Goal: Communication & Community: Answer question/provide support

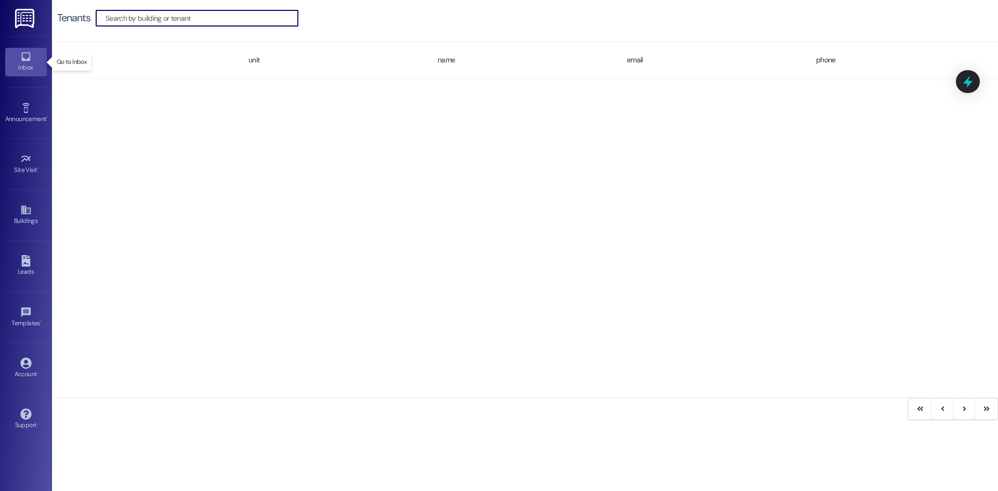
click at [25, 64] on div "Inbox" at bounding box center [26, 67] width 52 height 10
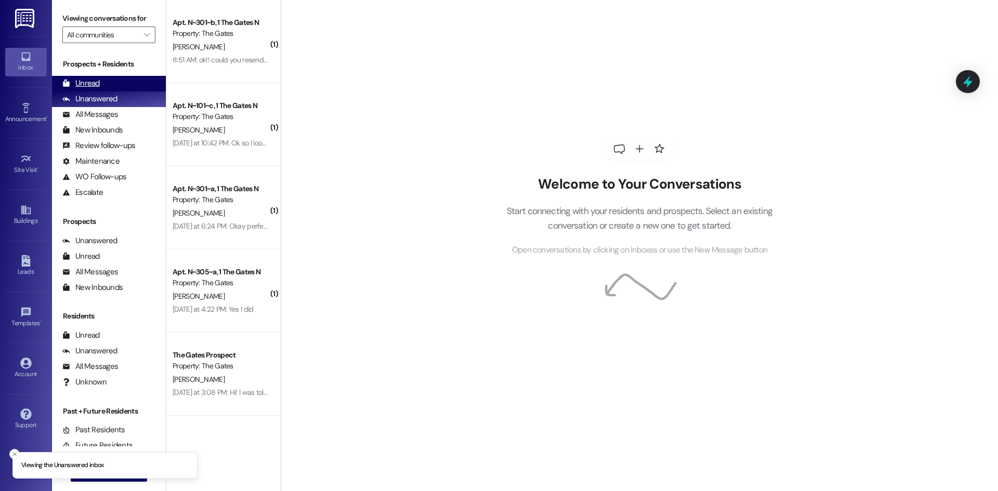
click at [95, 84] on div "Unread" at bounding box center [80, 83] width 37 height 11
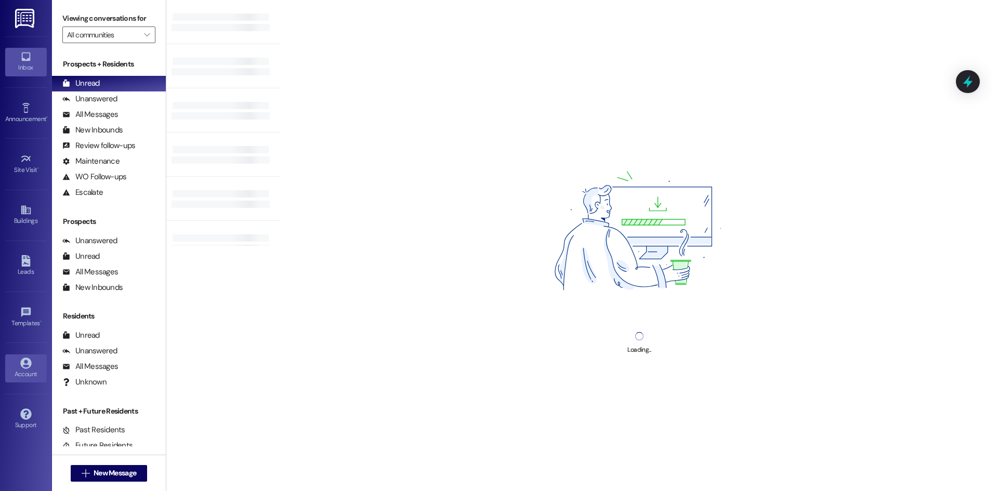
click at [22, 370] on div "Account" at bounding box center [26, 374] width 52 height 10
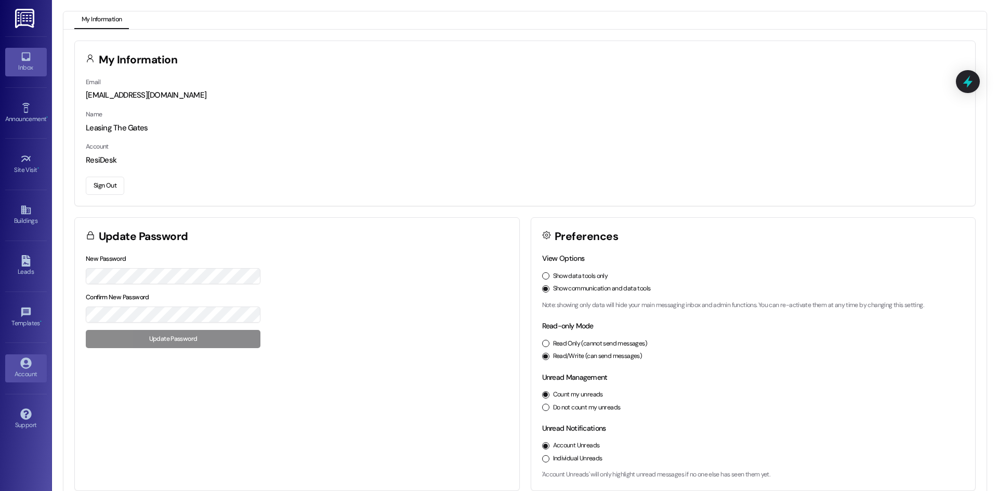
click at [27, 57] on icon at bounding box center [25, 56] width 11 height 11
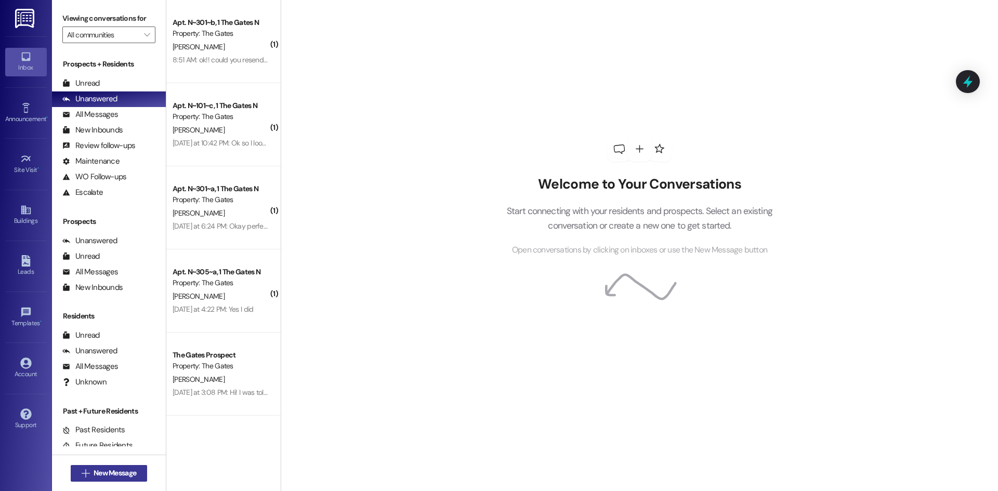
click at [99, 477] on span "New Message" at bounding box center [115, 473] width 43 height 11
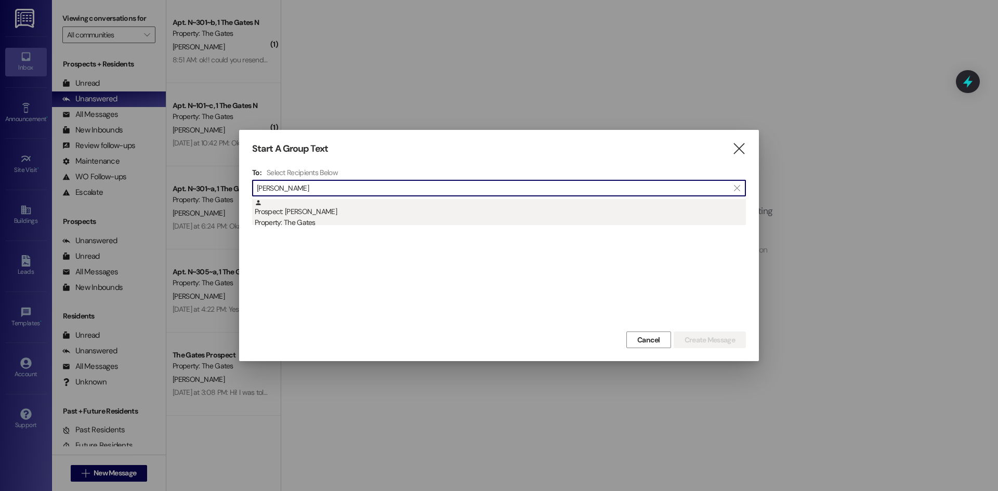
type input "Hayden Knudsen"
click at [319, 215] on div "Prospect: Hayden Knudsen Property: The Gates" at bounding box center [500, 214] width 491 height 30
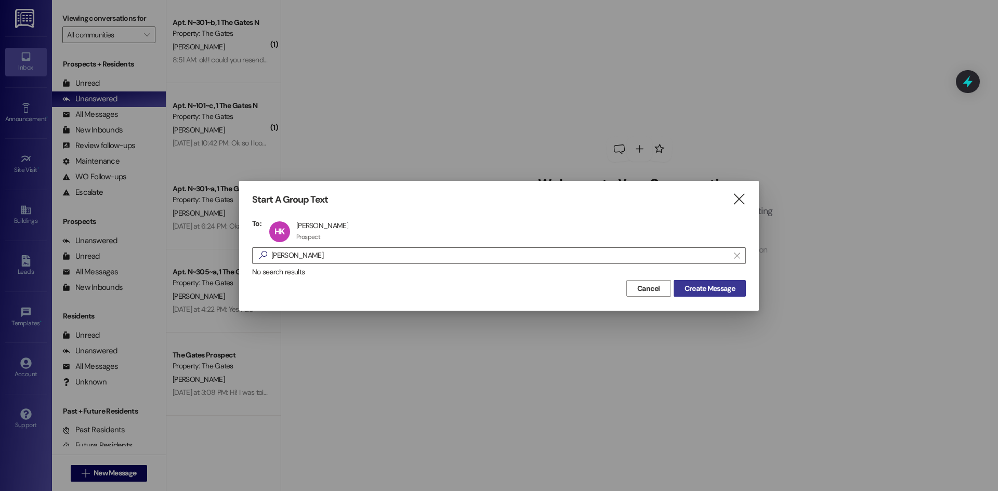
click at [693, 287] on span "Create Message" at bounding box center [710, 288] width 50 height 11
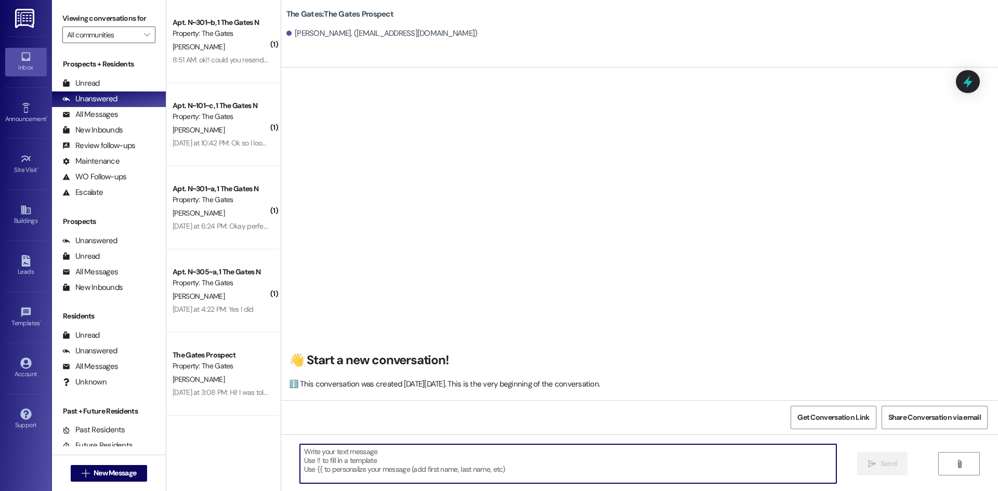
click at [325, 456] on textarea at bounding box center [568, 464] width 537 height 39
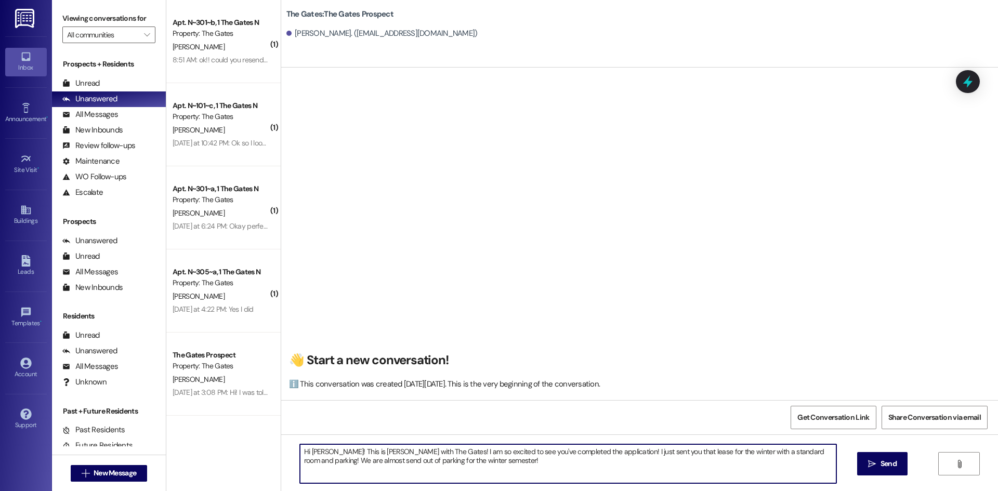
click at [354, 460] on textarea "Hi Hayden! This is Mackenzie with The Gates! I am so excited to see you've comp…" at bounding box center [568, 464] width 537 height 39
click at [473, 466] on textarea "Hi Hayden! This is Mackenzie with The Gates! I am so excited to see you've comp…" at bounding box center [568, 464] width 537 height 39
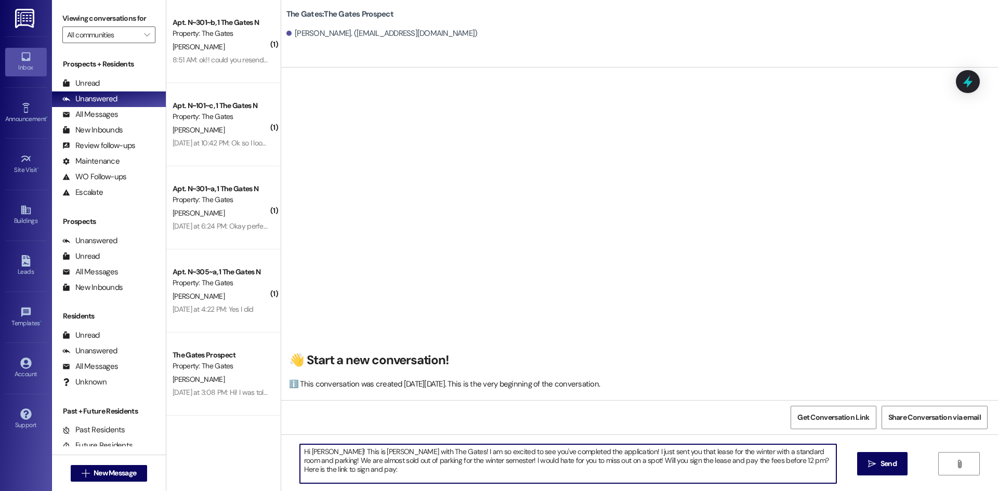
click at [351, 479] on textarea "Hi Hayden! This is Mackenzie with The Gates! I am so excited to see you've comp…" at bounding box center [568, 464] width 537 height 39
paste textarea "[URL][DOMAIN_NAME]"
type textarea "Hi Hayden! This is Mackenzie with The Gates! I am so excited to see you've comp…"
click at [897, 461] on span "Send" at bounding box center [889, 464] width 20 height 11
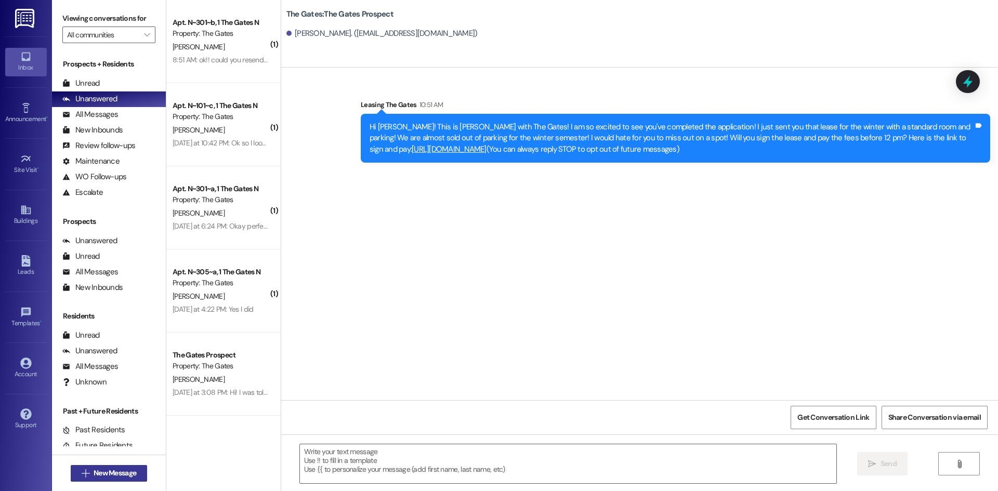
click at [98, 476] on span "New Message" at bounding box center [115, 473] width 43 height 11
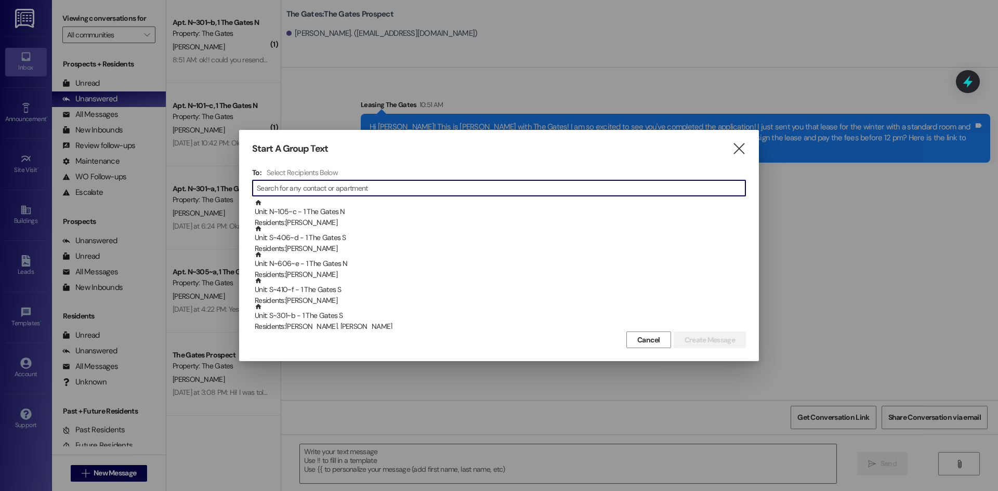
click at [311, 189] on input at bounding box center [501, 188] width 489 height 15
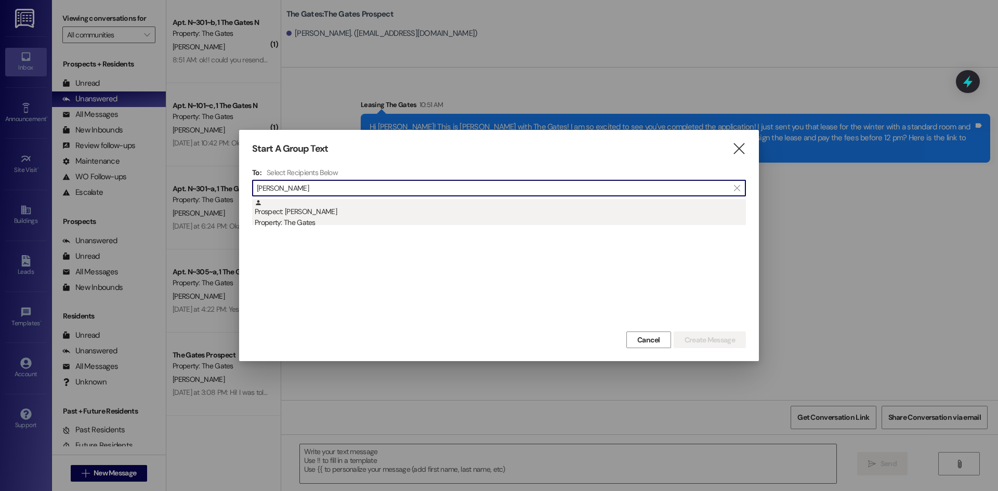
type input "[PERSON_NAME]"
click at [319, 216] on div "Prospect: [PERSON_NAME] Property: The Gates" at bounding box center [500, 214] width 491 height 30
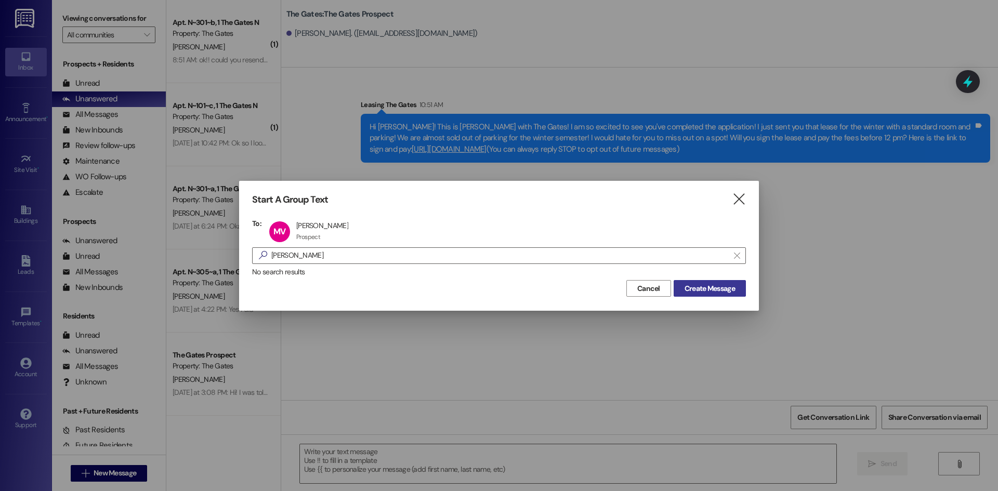
click at [705, 291] on span "Create Message" at bounding box center [710, 288] width 50 height 11
click at [703, 287] on span "Create Message" at bounding box center [710, 288] width 50 height 11
click at [707, 291] on span "Create Message" at bounding box center [710, 288] width 50 height 11
click at [746, 199] on icon "" at bounding box center [739, 199] width 14 height 11
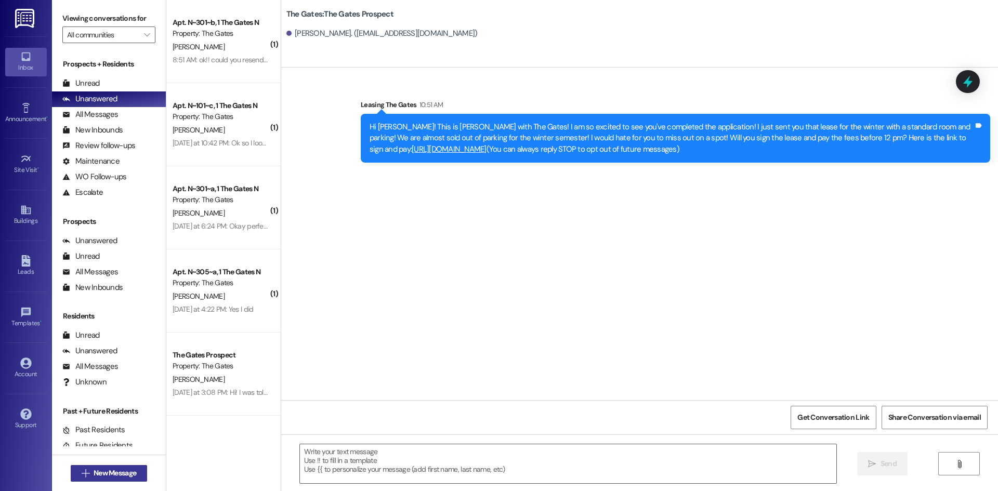
click at [102, 470] on span "New Message" at bounding box center [115, 473] width 43 height 11
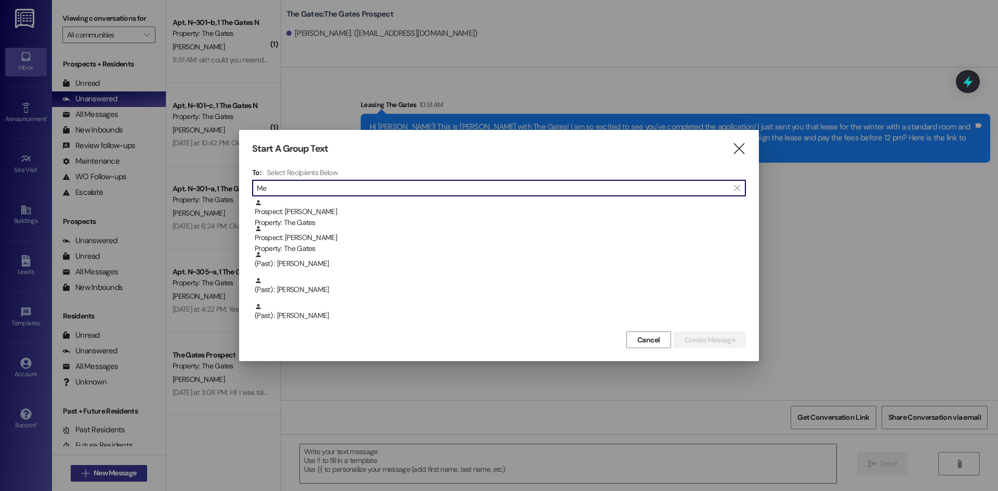
type input "M"
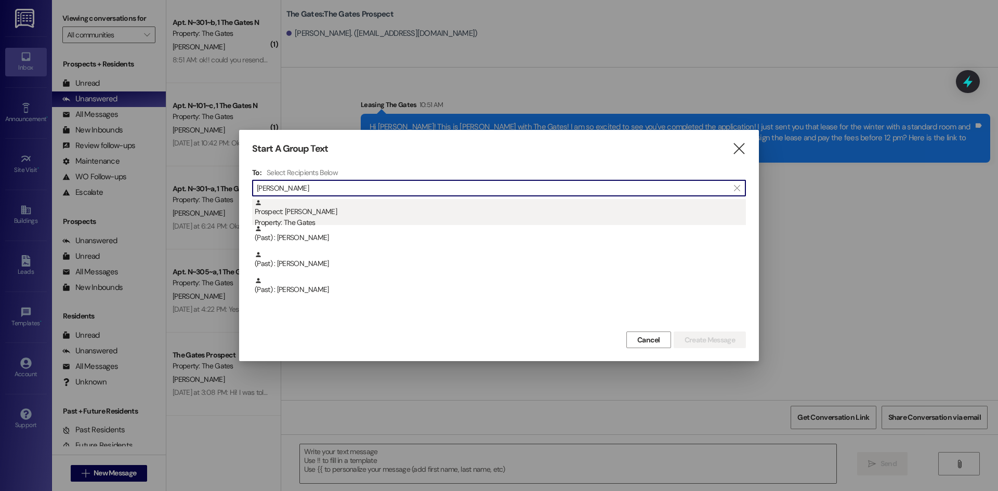
type input "[PERSON_NAME]"
click at [352, 204] on div "Prospect: [PERSON_NAME] Property: The Gates" at bounding box center [500, 214] width 491 height 30
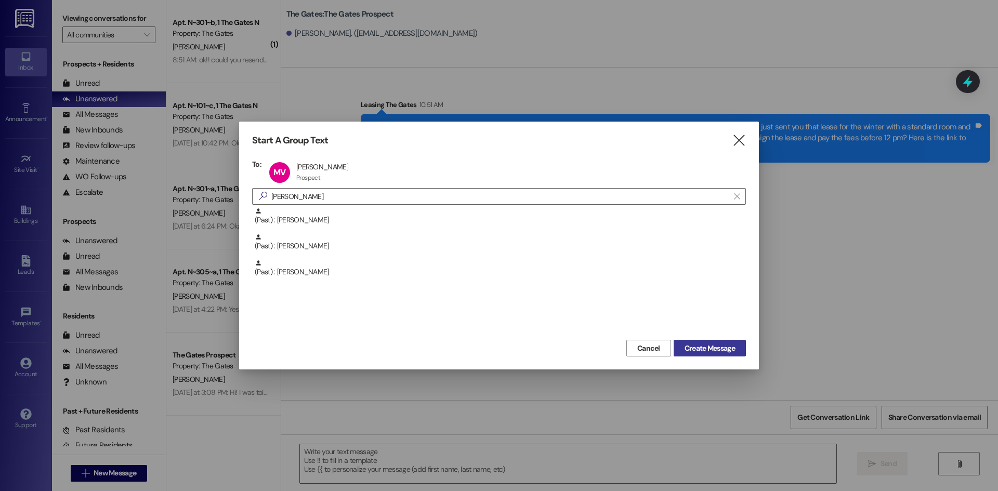
click at [705, 346] on span "Create Message" at bounding box center [710, 348] width 50 height 11
click at [697, 348] on span "Create Message" at bounding box center [710, 348] width 50 height 11
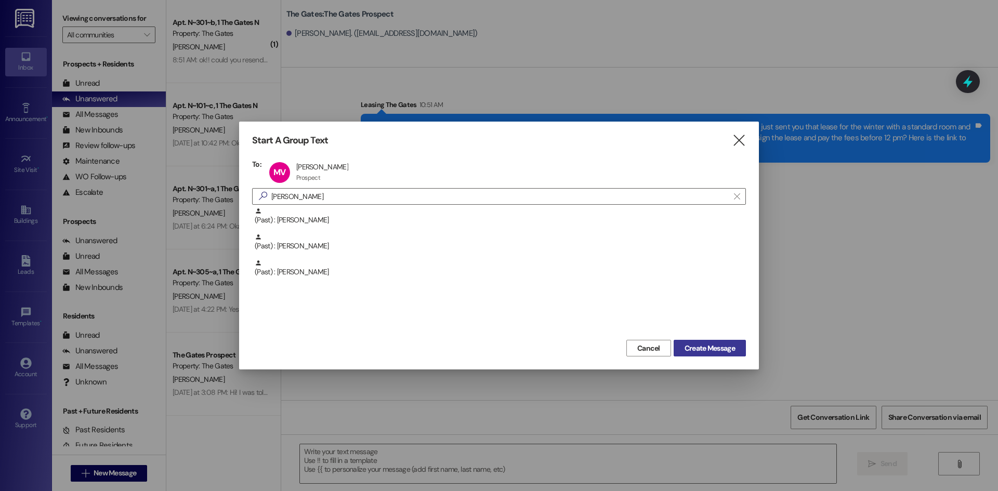
click at [697, 348] on span "Create Message" at bounding box center [710, 348] width 50 height 11
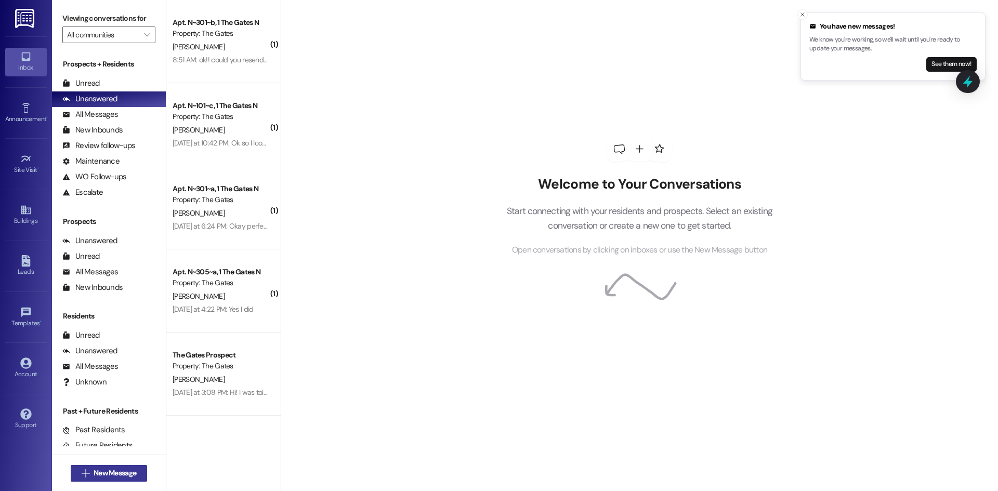
click at [121, 479] on button " New Message" at bounding box center [109, 473] width 77 height 17
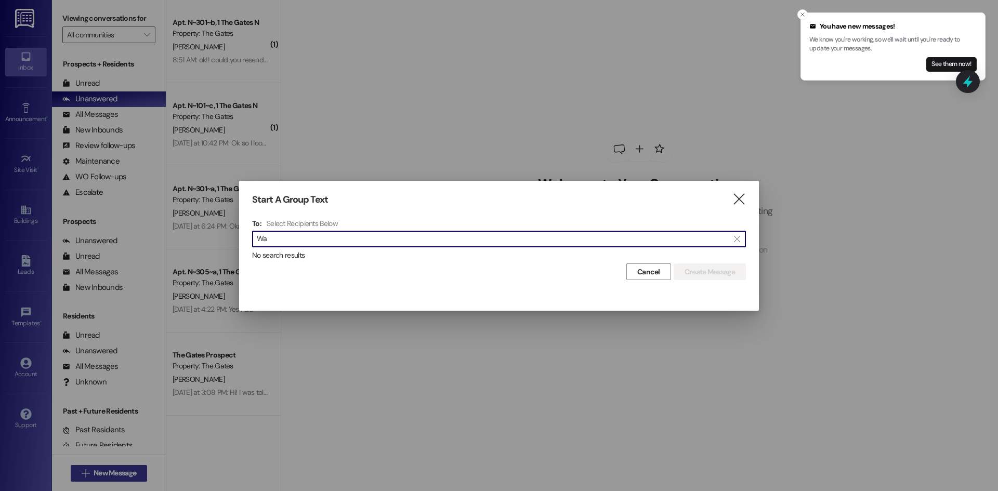
type input "W"
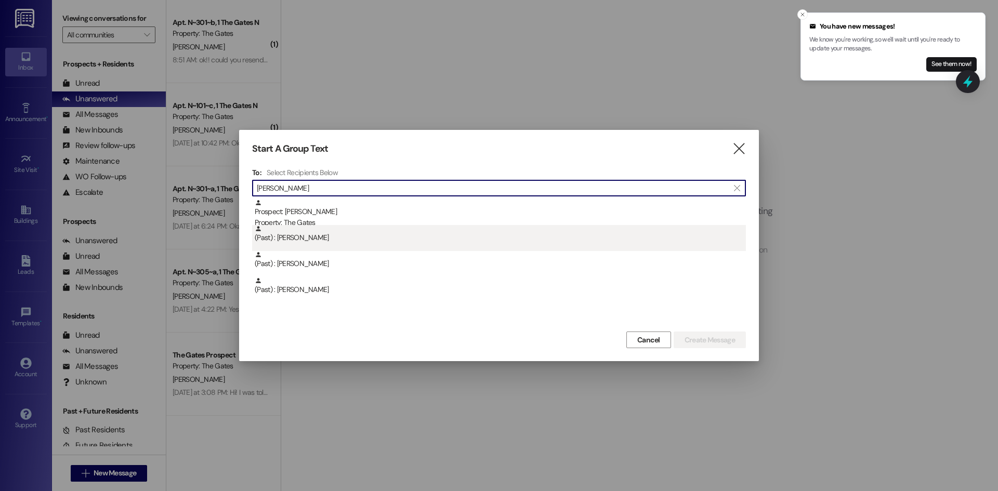
type input "[PERSON_NAME]"
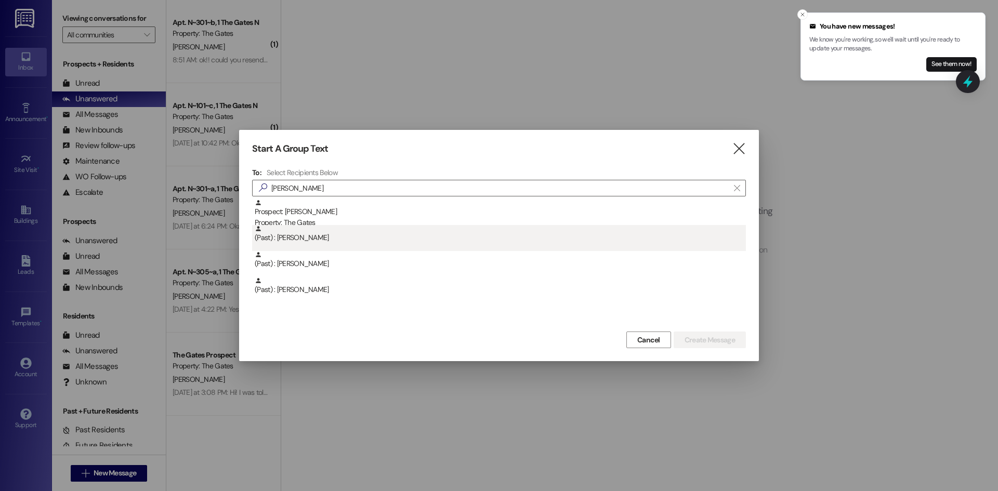
click at [381, 229] on div "(Past) : [PERSON_NAME]" at bounding box center [500, 234] width 491 height 18
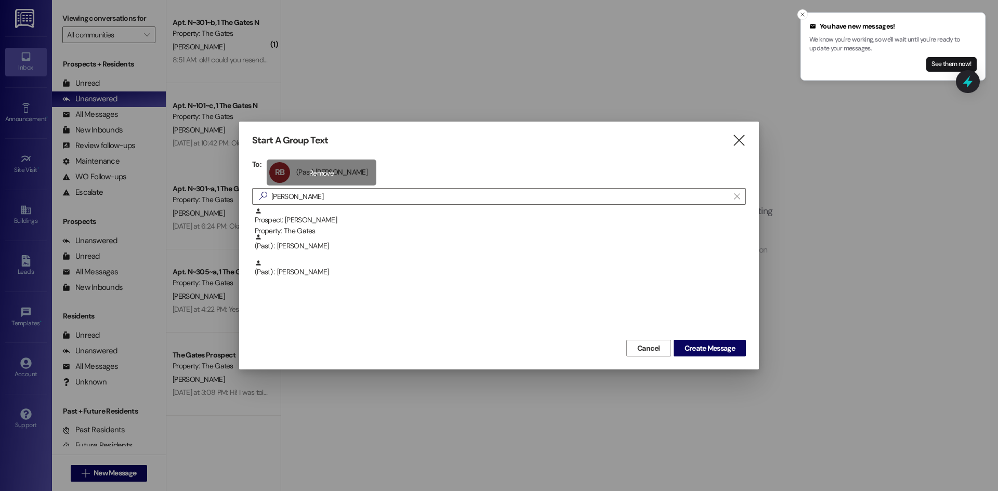
click at [304, 180] on div "RB (Past) [PERSON_NAME] (Past) [PERSON_NAME] click to remove" at bounding box center [322, 173] width 110 height 26
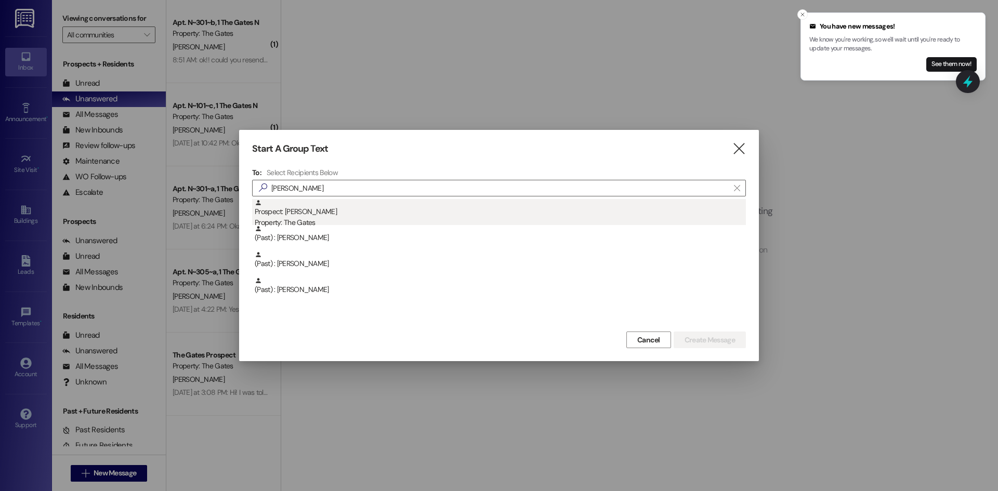
click at [309, 224] on div "Property: The Gates" at bounding box center [500, 222] width 491 height 11
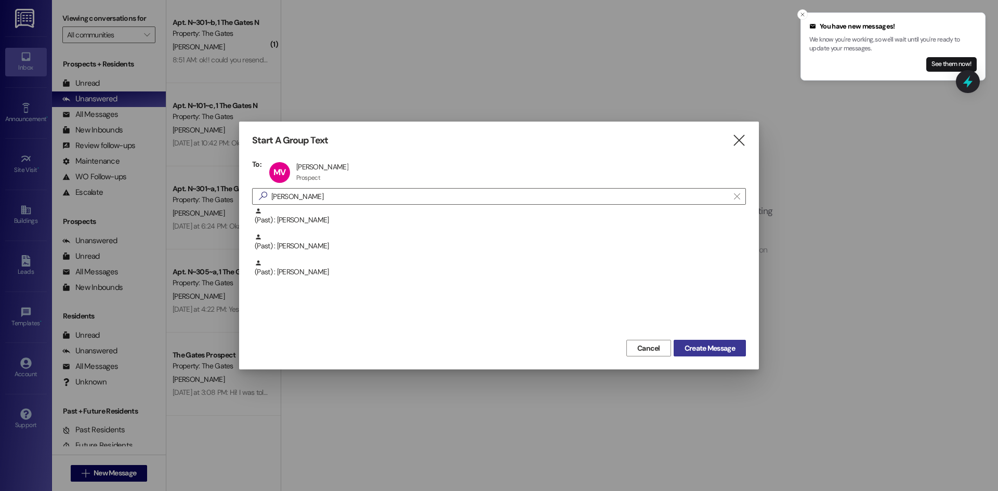
click at [706, 349] on span "Create Message" at bounding box center [710, 348] width 50 height 11
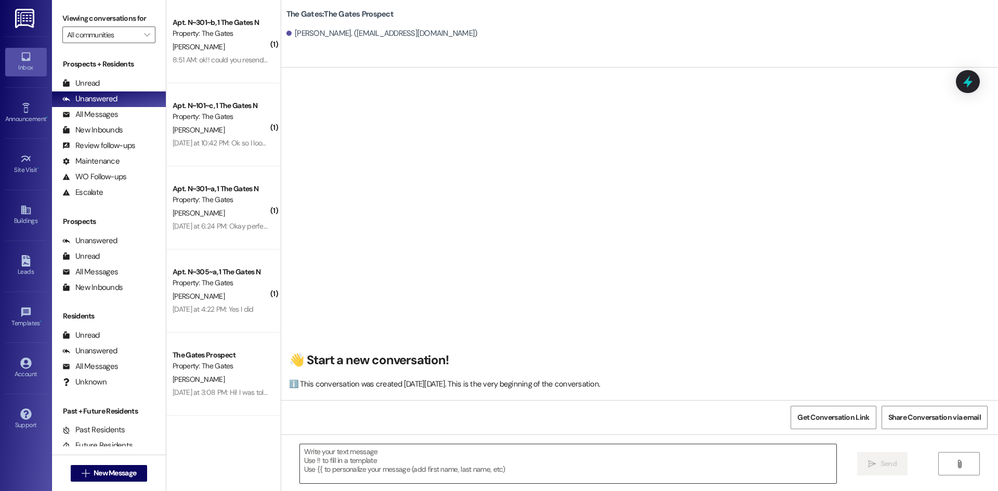
click at [377, 450] on textarea at bounding box center [568, 464] width 537 height 39
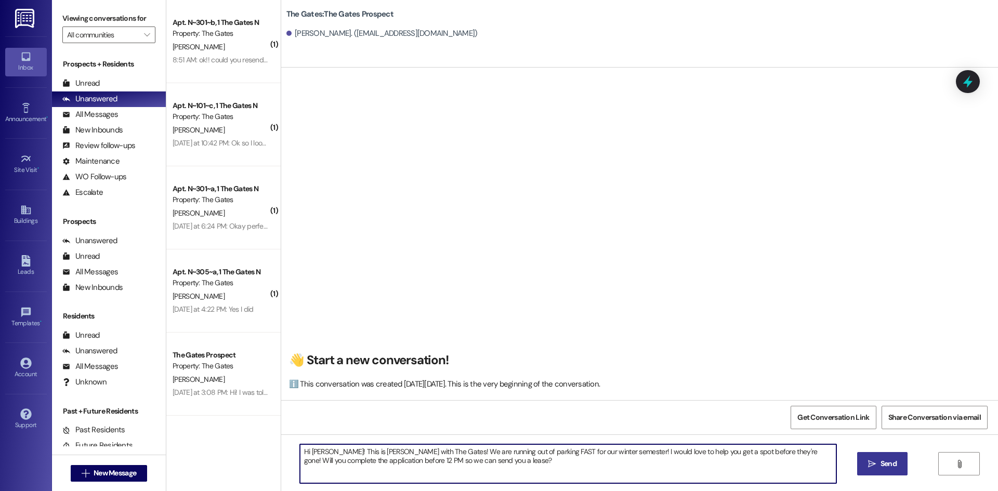
type textarea "Hi [PERSON_NAME]! This is [PERSON_NAME] with The Gates! We are running out of p…"
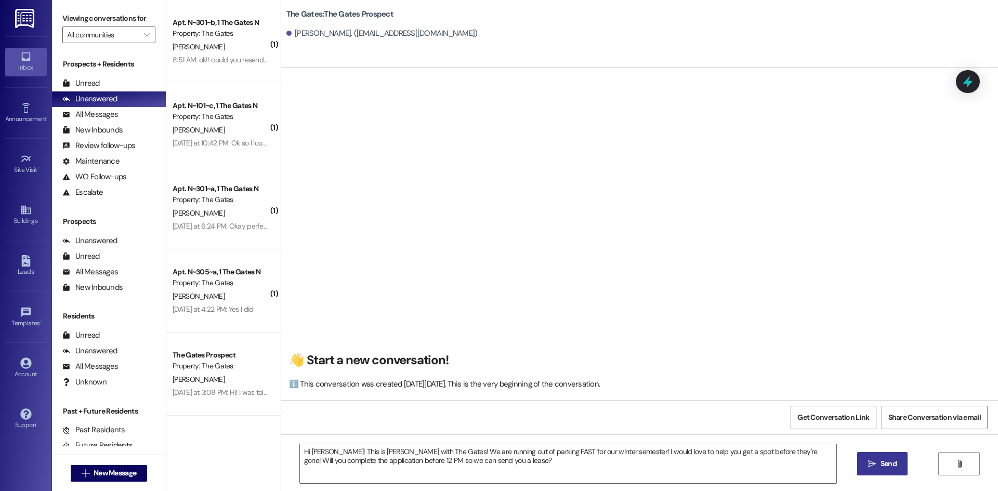
click at [881, 466] on span "Send" at bounding box center [889, 464] width 16 height 11
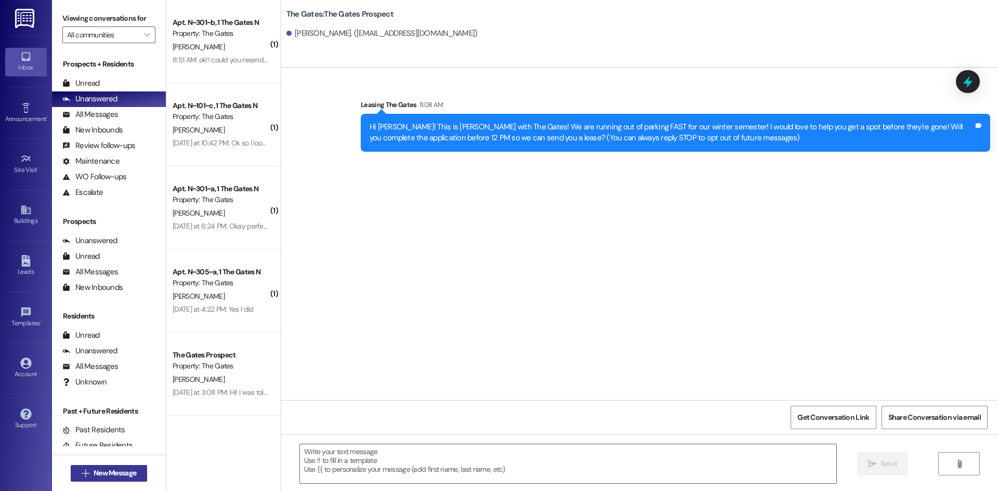
click at [107, 467] on button " New Message" at bounding box center [109, 473] width 77 height 17
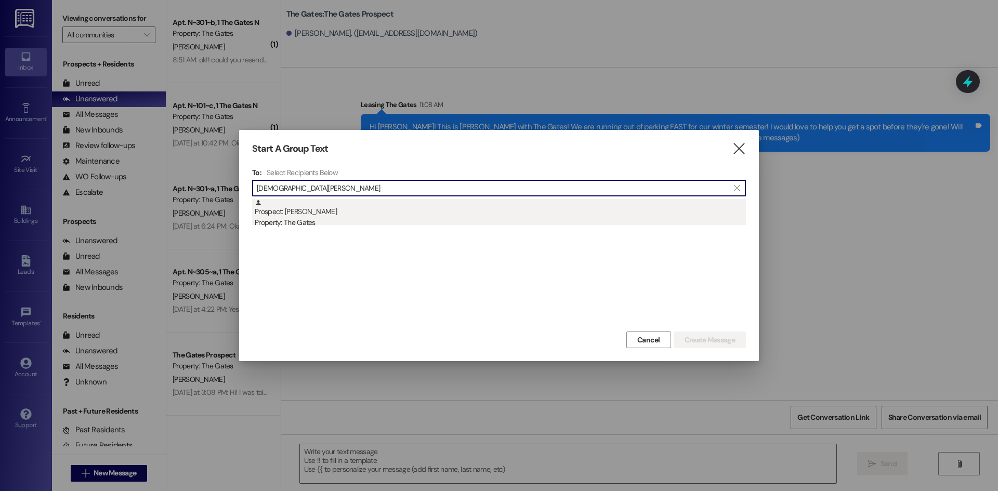
type input "[DEMOGRAPHIC_DATA][PERSON_NAME]"
click at [337, 202] on div "Prospect: [PERSON_NAME] Property: The Gates" at bounding box center [500, 214] width 491 height 30
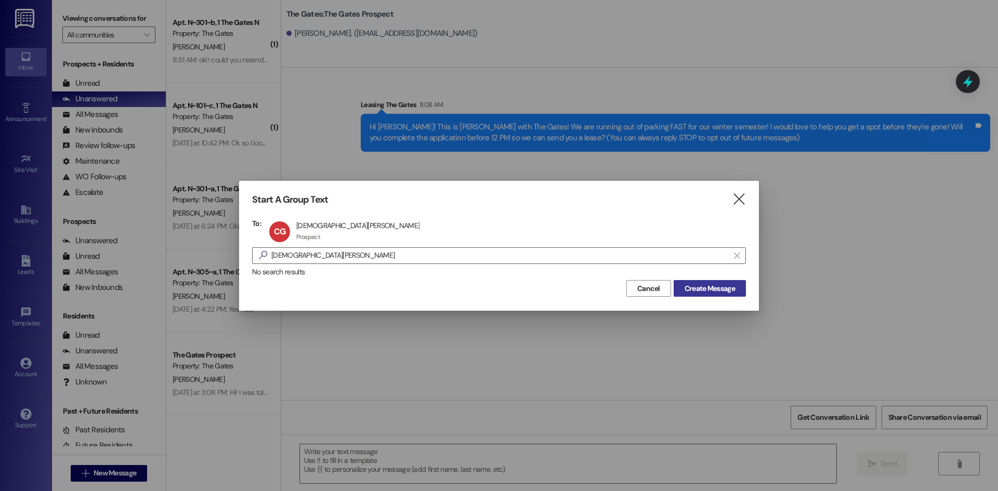
click at [685, 291] on span "Create Message" at bounding box center [710, 288] width 50 height 11
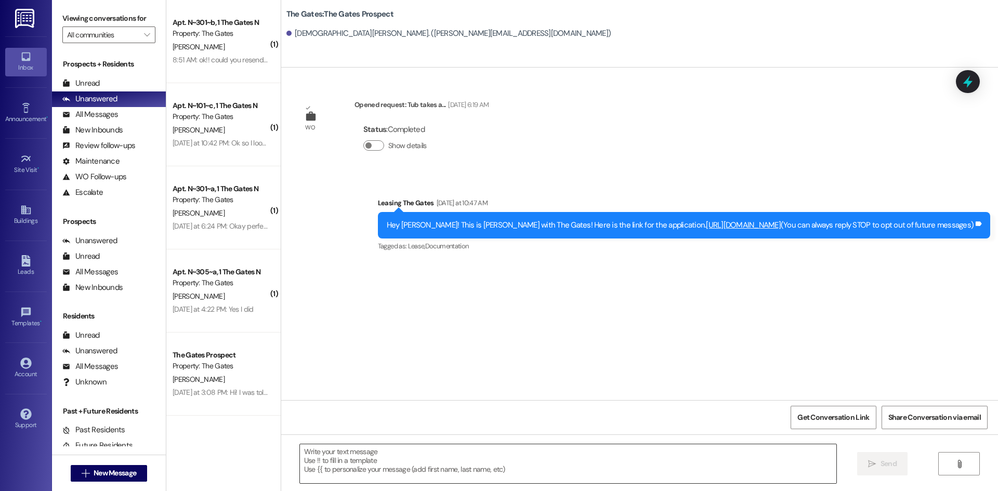
click at [392, 466] on textarea at bounding box center [568, 464] width 537 height 39
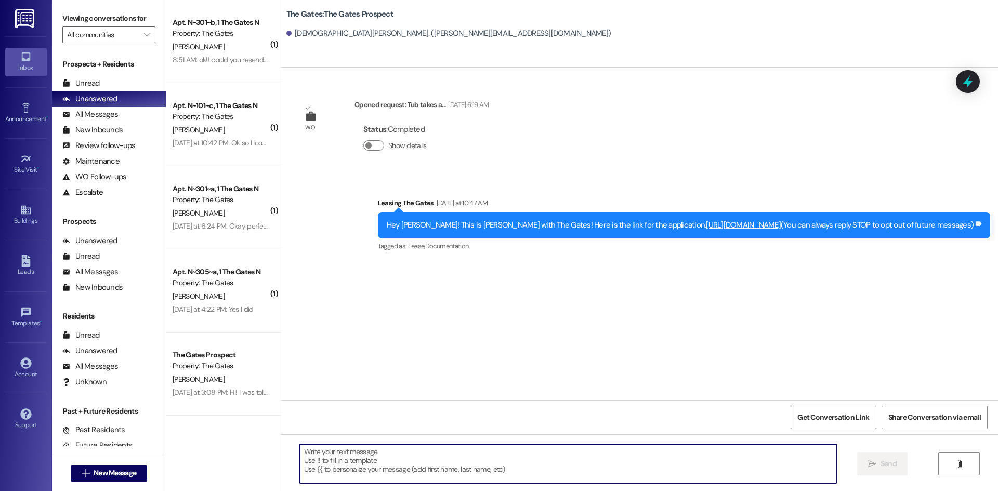
paste textarea "Hi [PERSON_NAME]! This is [PERSON_NAME] with The Gates! We are running out of p…"
type textarea "Hi [PERSON_NAME]! This is [PERSON_NAME] with The Gates! We are running out of p…"
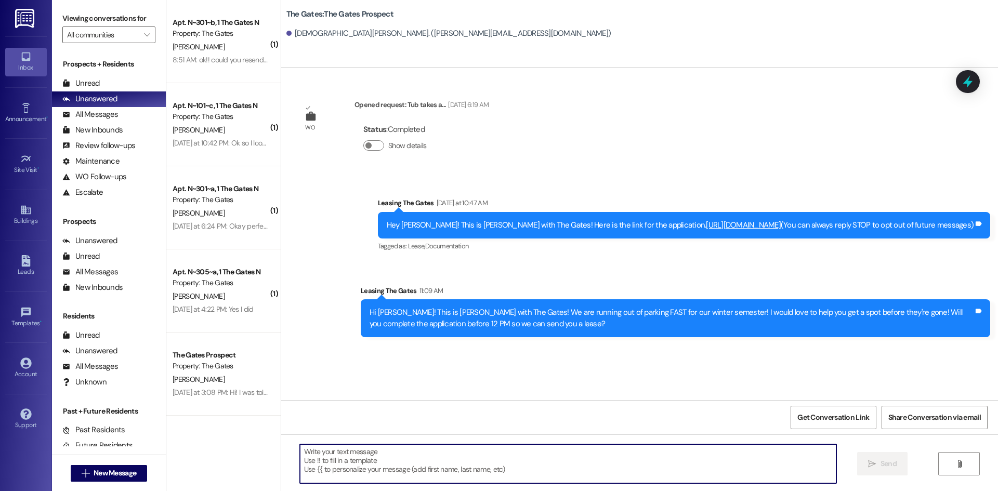
click at [344, 451] on textarea at bounding box center [568, 464] width 537 height 39
type textarea "Excuse me! I meant [PERSON_NAME]!"
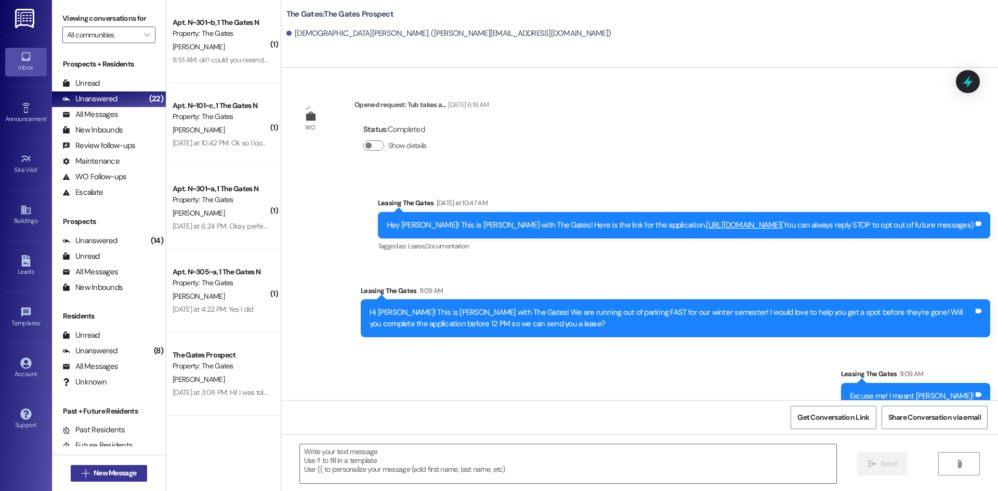
click at [109, 478] on span "New Message" at bounding box center [115, 473] width 43 height 11
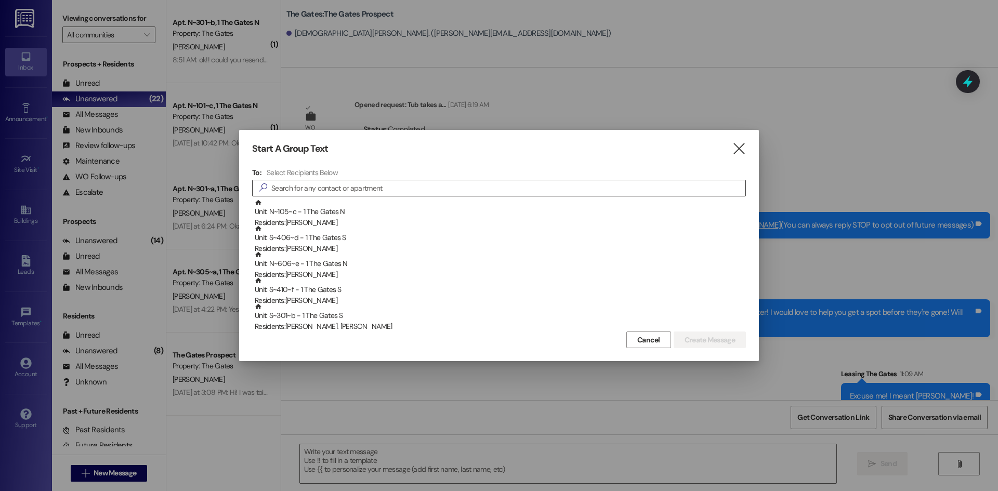
click at [312, 192] on input at bounding box center [508, 188] width 474 height 15
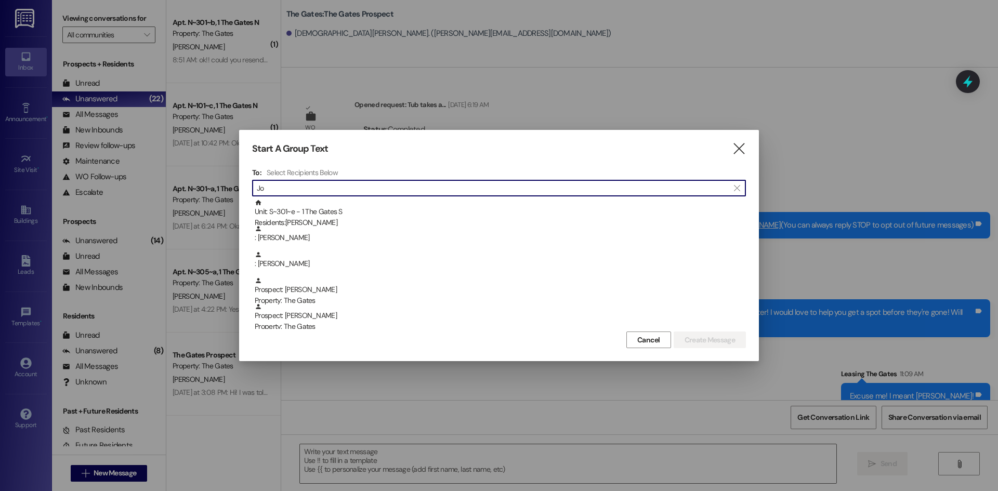
type input "J"
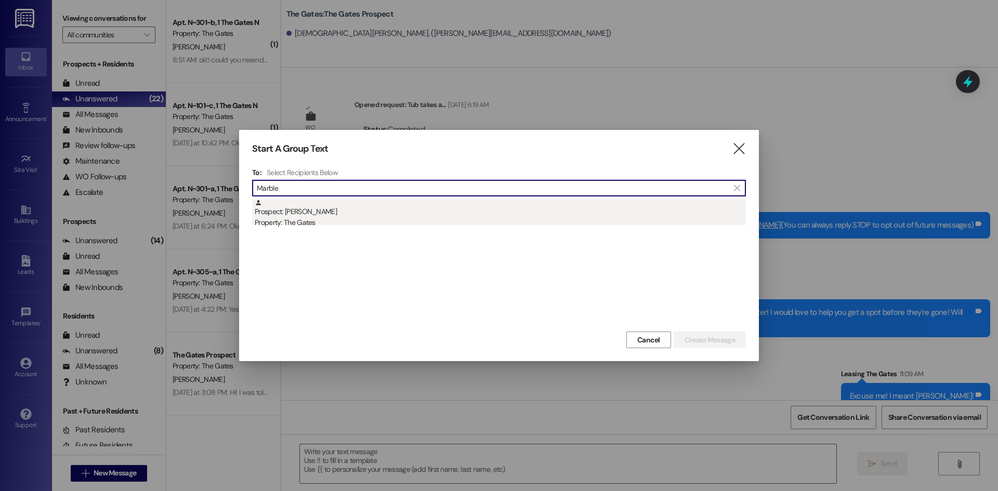
type input "Marble"
click at [308, 211] on div "Prospect: [PERSON_NAME] Property: The Gates" at bounding box center [500, 214] width 491 height 30
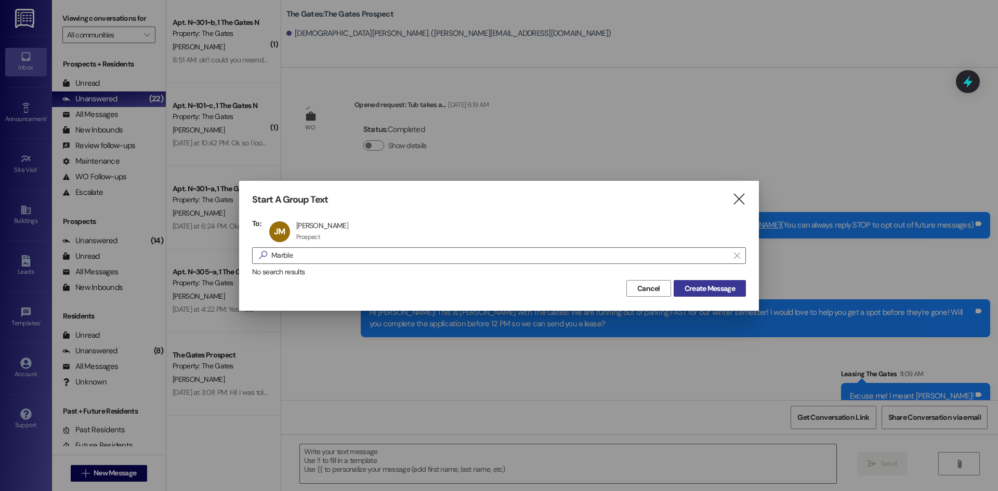
click at [704, 288] on span "Create Message" at bounding box center [710, 288] width 50 height 11
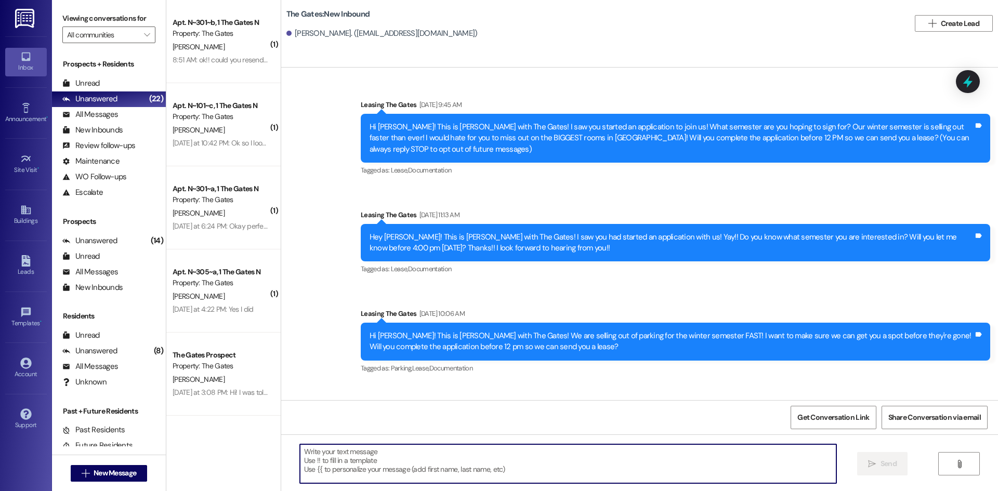
click at [378, 458] on textarea at bounding box center [568, 464] width 537 height 39
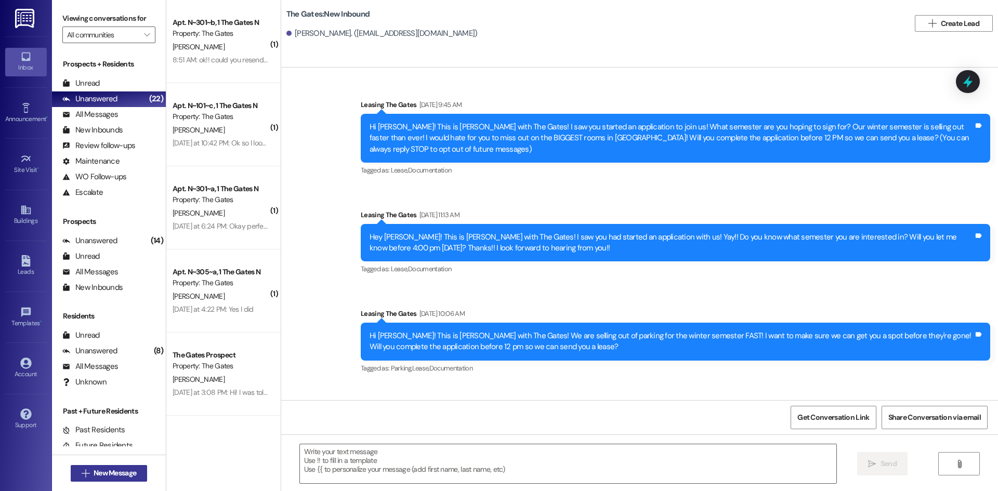
click at [102, 476] on span "New Message" at bounding box center [115, 473] width 43 height 11
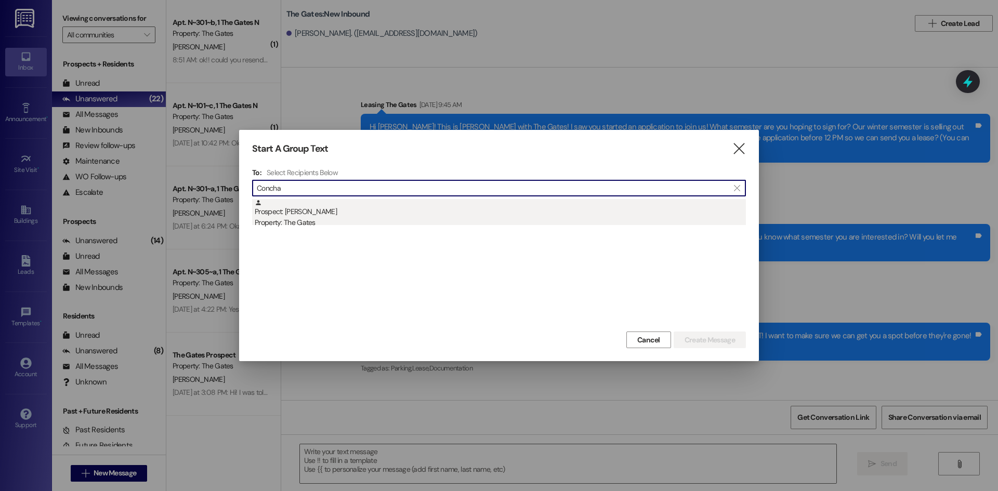
type input "Concha"
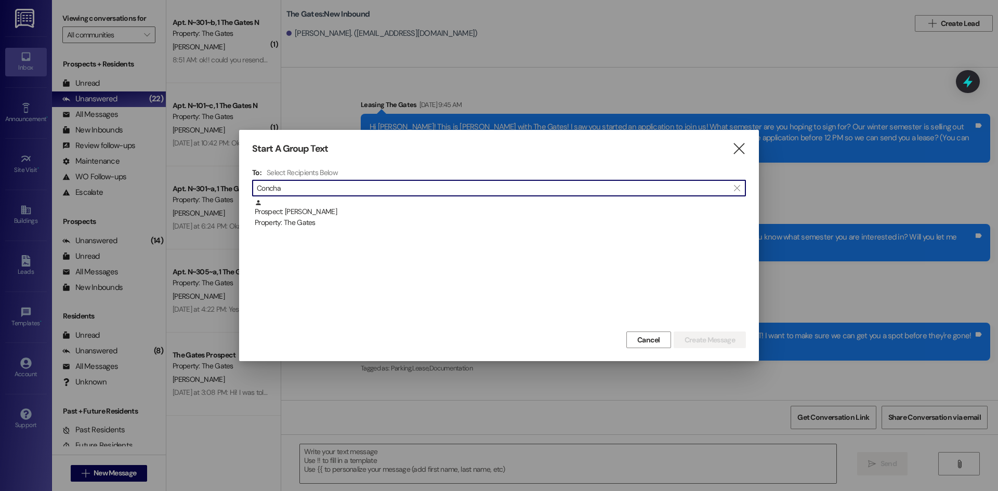
click at [361, 215] on div "Prospect: [PERSON_NAME] Property: The Gates" at bounding box center [500, 214] width 491 height 30
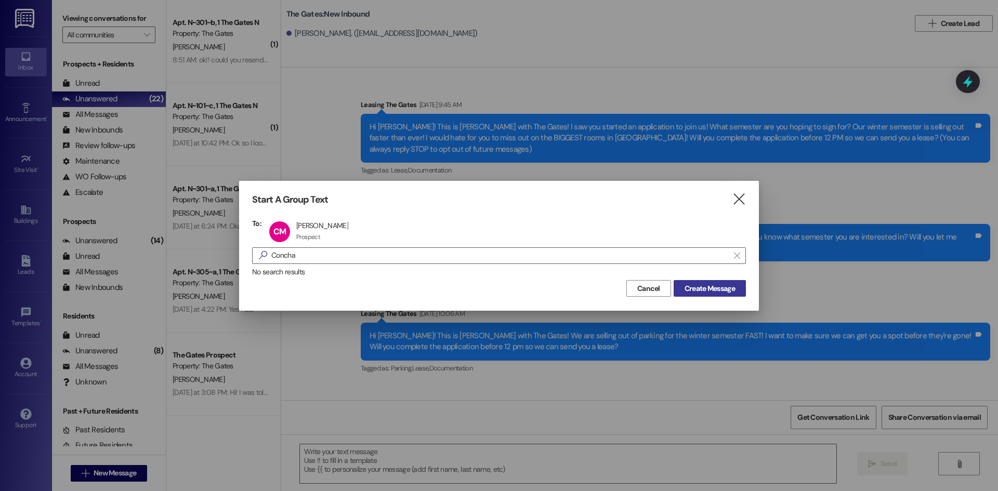
click at [701, 285] on span "Create Message" at bounding box center [710, 288] width 50 height 11
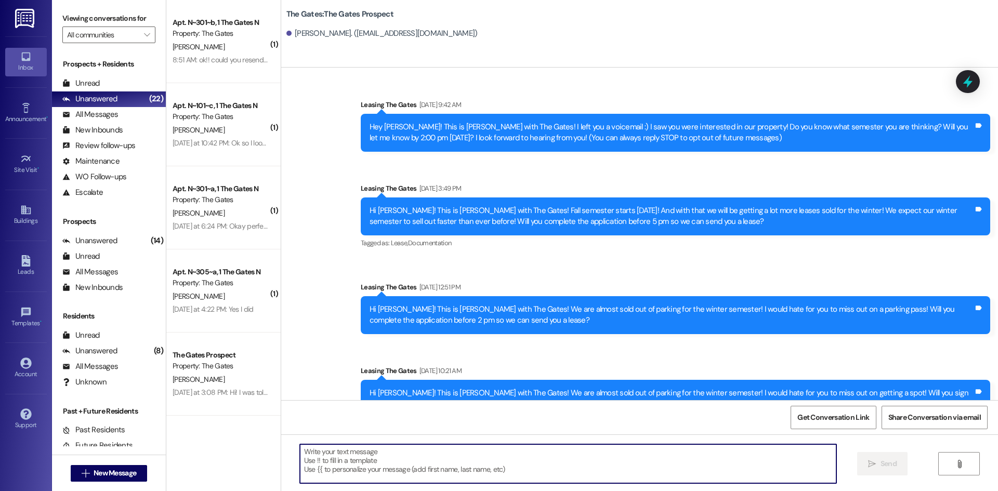
click at [324, 467] on textarea at bounding box center [568, 464] width 537 height 39
paste textarea "Hi [PERSON_NAME]! This is [PERSON_NAME] with The Gates! We are running out of p…"
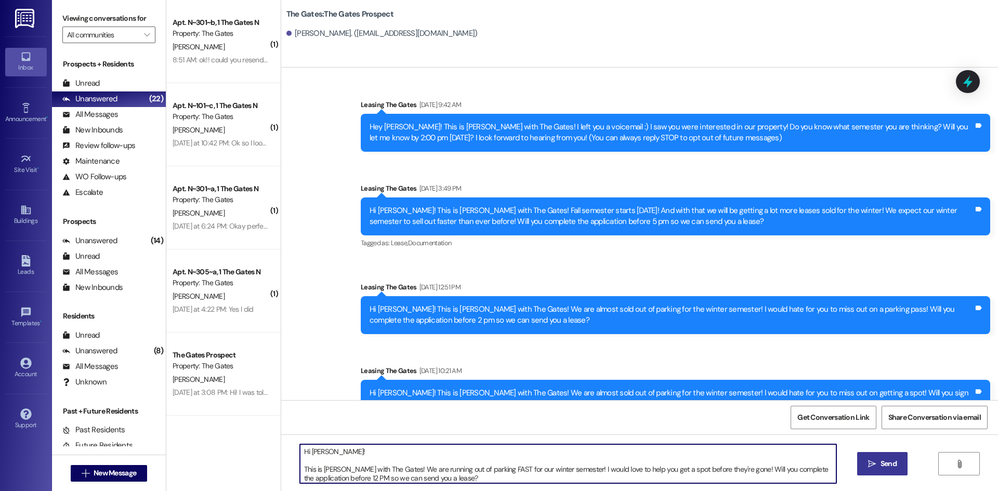
click at [300, 466] on textarea "Hi [PERSON_NAME]! This is [PERSON_NAME] with The Gates! We are running out of p…" at bounding box center [568, 464] width 537 height 39
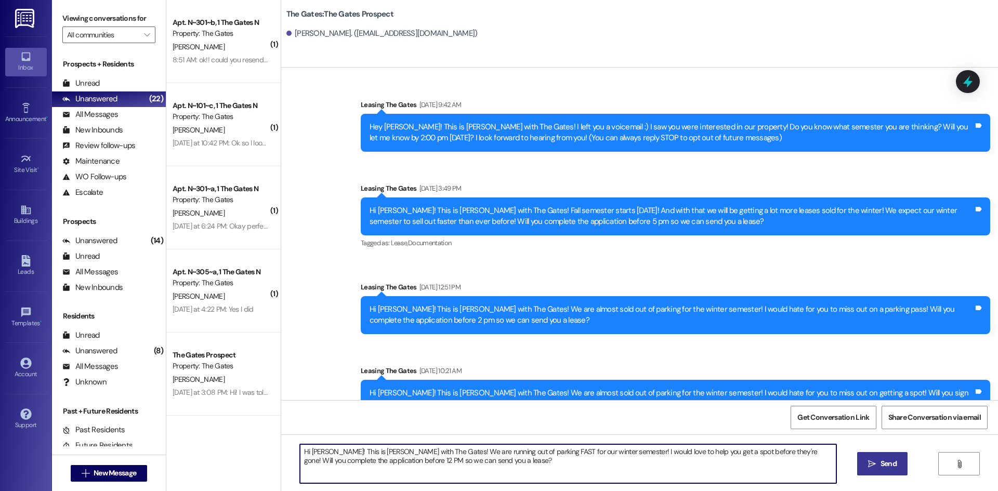
type textarea "Hi [PERSON_NAME]! This is [PERSON_NAME] with The Gates! We are running out of p…"
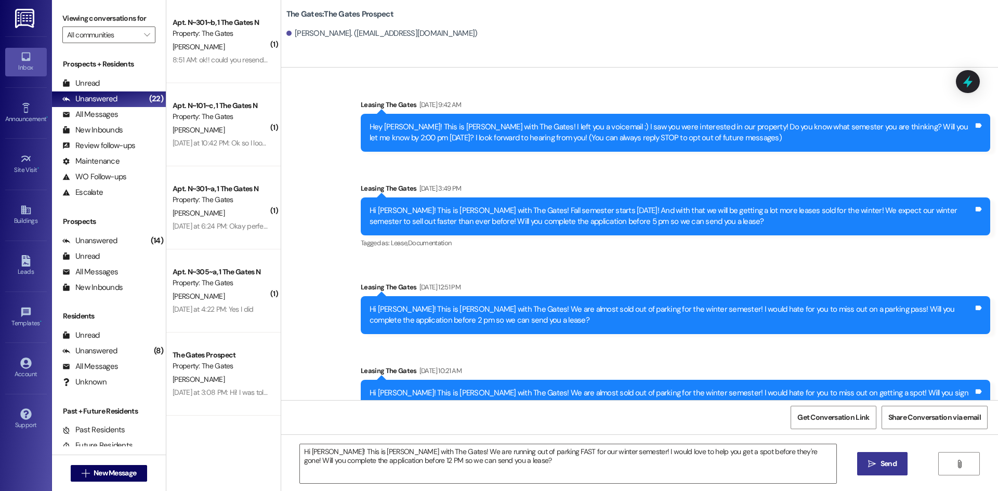
click at [872, 450] on div "Hi [PERSON_NAME]! This is [PERSON_NAME] with The Gates! We are running out of p…" at bounding box center [639, 474] width 717 height 78
click at [879, 461] on span "Send" at bounding box center [889, 464] width 20 height 11
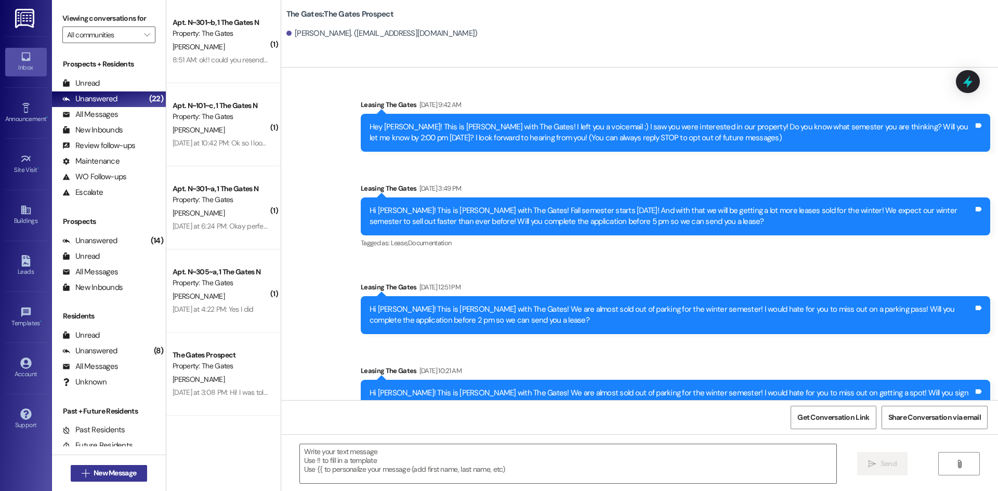
click at [105, 474] on span "New Message" at bounding box center [115, 473] width 43 height 11
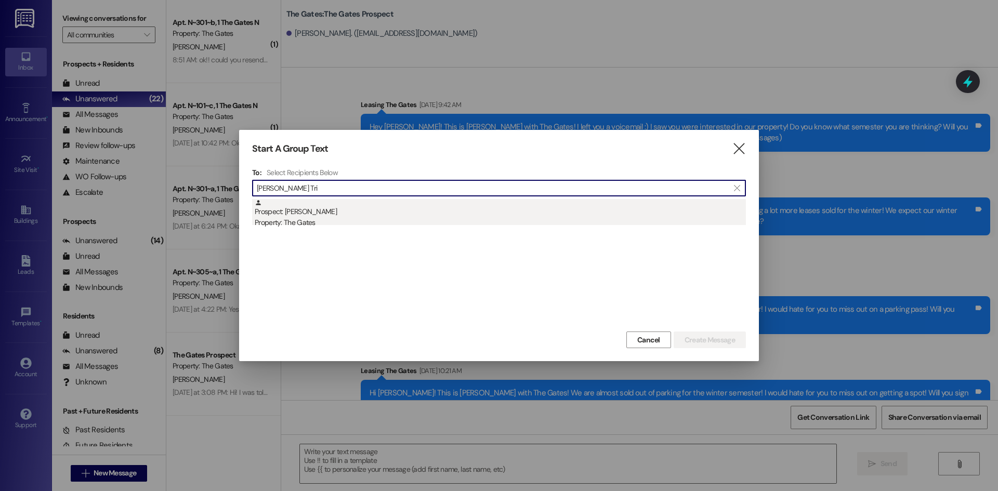
type input "[PERSON_NAME] Tri"
click at [315, 214] on div "Prospect: [PERSON_NAME] Property: The Gates" at bounding box center [500, 214] width 491 height 30
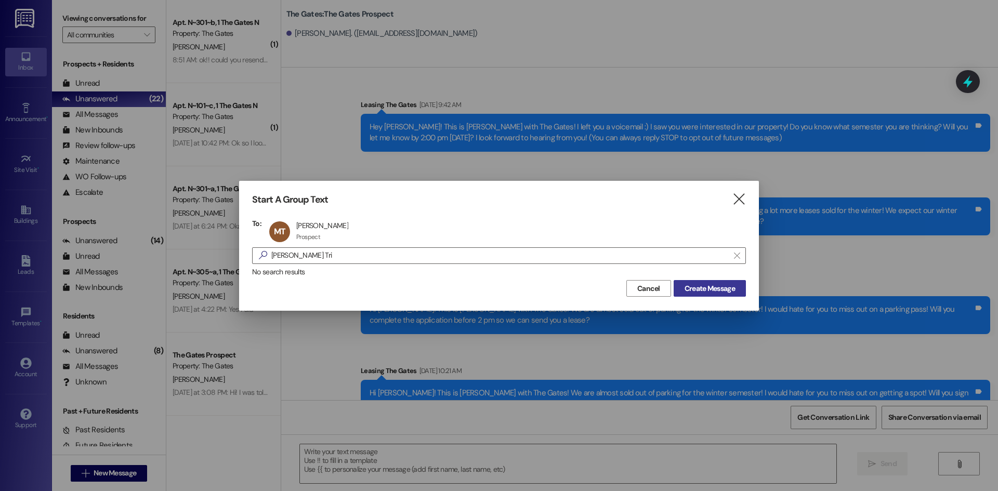
click at [721, 289] on span "Create Message" at bounding box center [710, 288] width 50 height 11
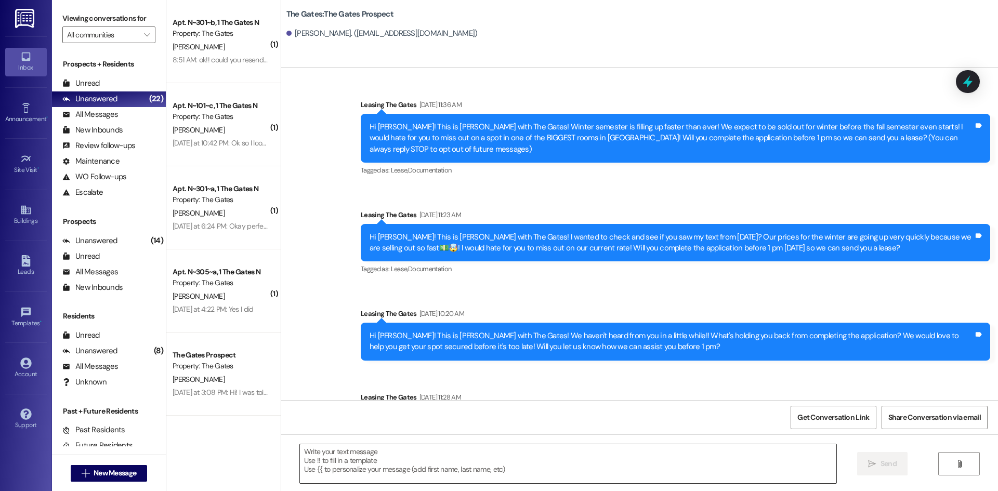
click at [369, 462] on textarea at bounding box center [568, 464] width 537 height 39
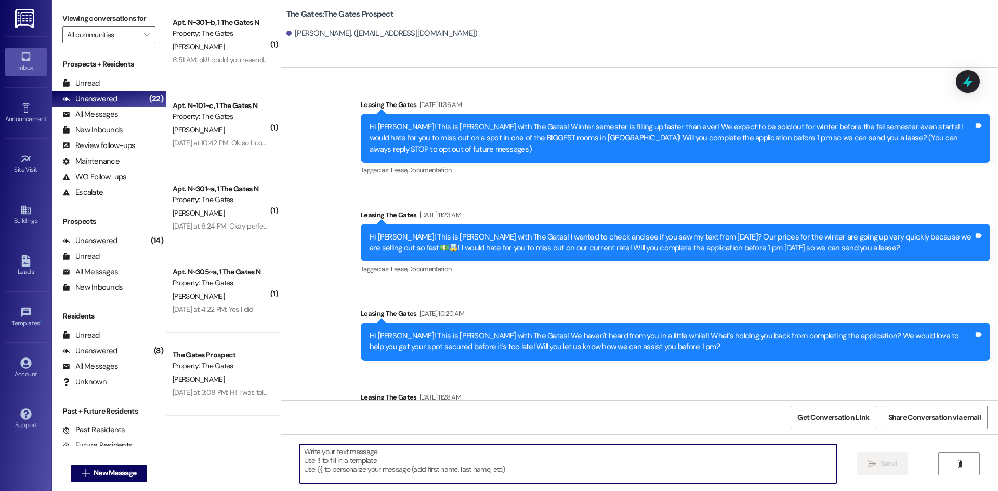
paste textarea "Hi [PERSON_NAME]! This is [PERSON_NAME] with The Gates! We are running out of p…"
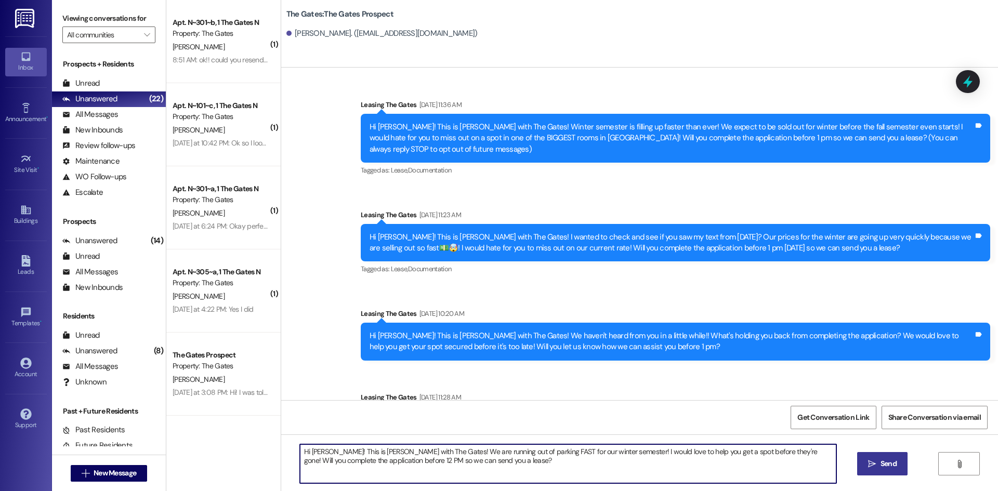
click at [327, 452] on textarea "Hi [PERSON_NAME]! This is [PERSON_NAME] with The Gates! We are running out of p…" at bounding box center [568, 464] width 537 height 39
type textarea "Hi [PERSON_NAME]! This is [PERSON_NAME] with The Gates! We are running out of p…"
click at [871, 466] on icon "" at bounding box center [872, 464] width 8 height 8
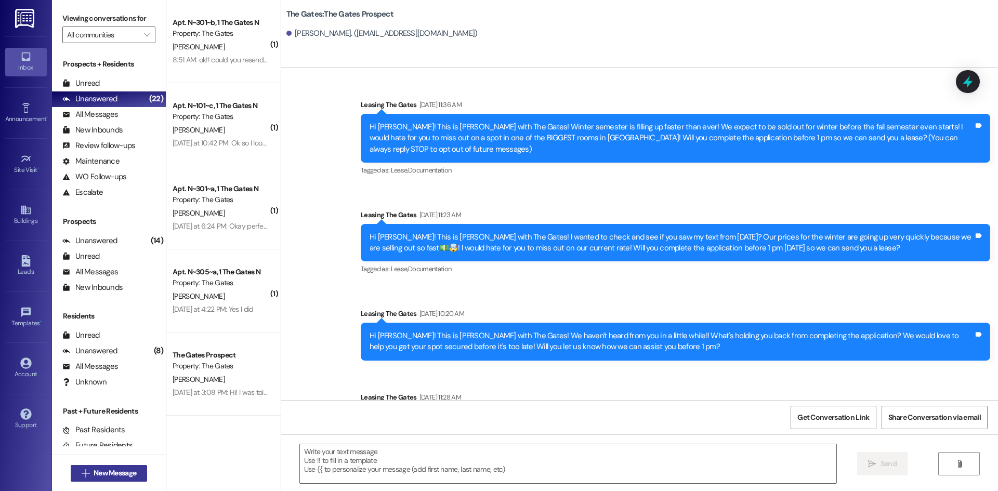
click at [87, 480] on button " New Message" at bounding box center [109, 473] width 77 height 17
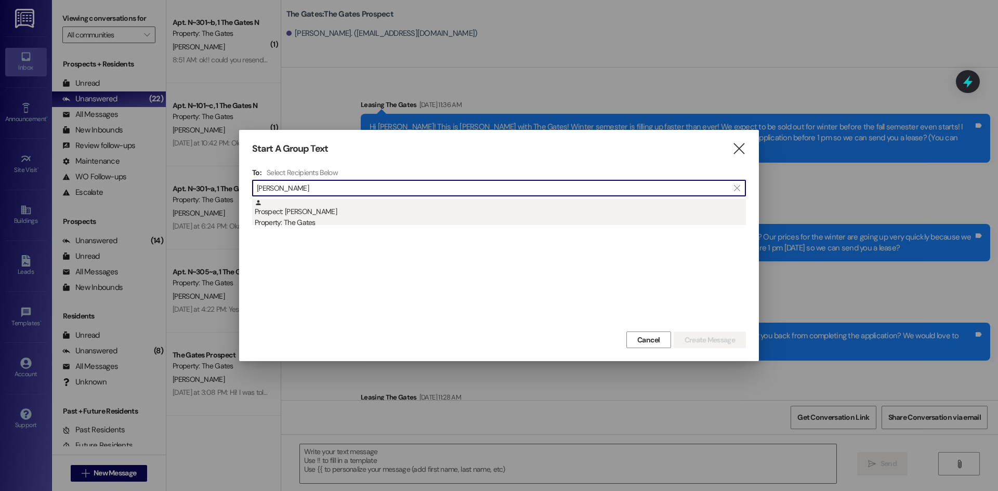
type input "[PERSON_NAME]"
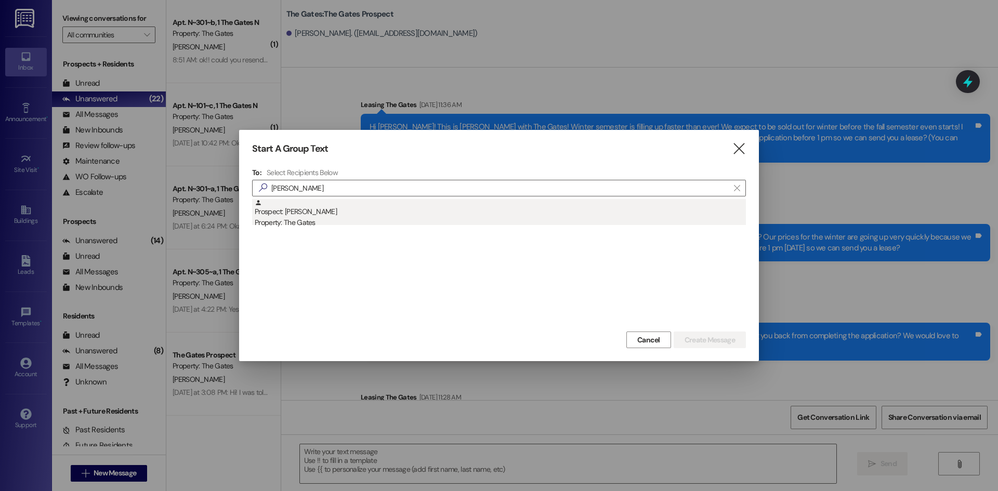
click at [349, 206] on div "Prospect: [PERSON_NAME] Property: The Gates" at bounding box center [500, 214] width 491 height 30
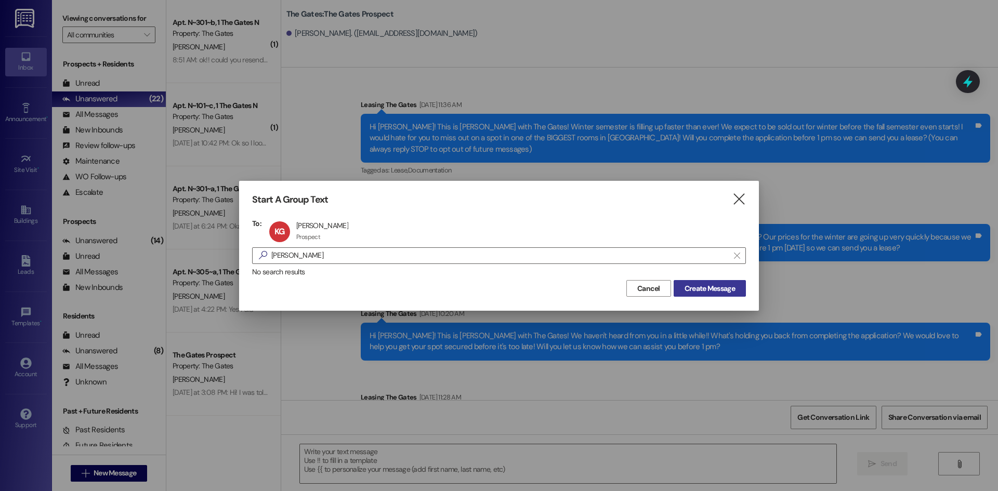
click at [716, 294] on span "Create Message" at bounding box center [710, 288] width 50 height 11
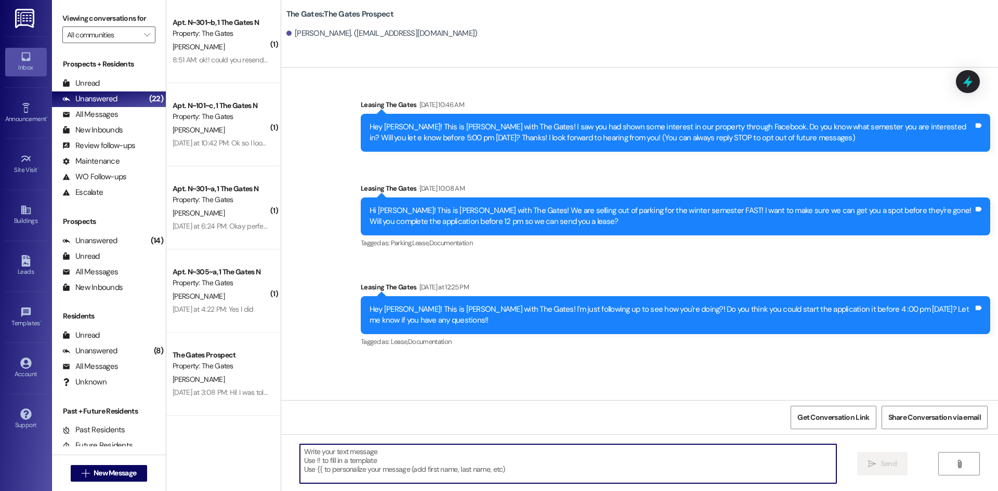
click at [343, 475] on textarea at bounding box center [568, 464] width 537 height 39
paste textarea "Hi [PERSON_NAME]! This is [PERSON_NAME] with The Gates! We are running out of p…"
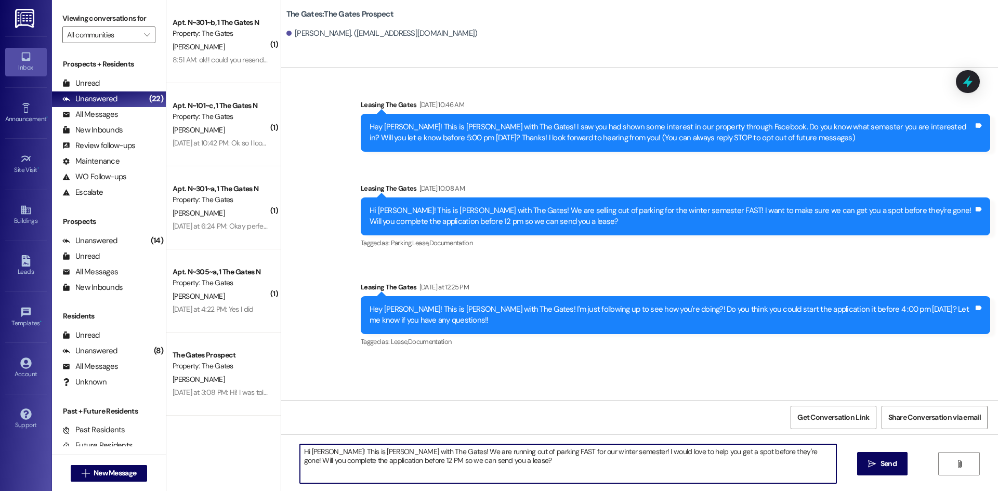
click at [324, 451] on textarea "Hi [PERSON_NAME]! This is [PERSON_NAME] with The Gates! We are running out of p…" at bounding box center [568, 464] width 537 height 39
type textarea "Hi [PERSON_NAME]! This is [PERSON_NAME] with The Gates! We are running out of p…"
click at [868, 462] on icon "" at bounding box center [872, 464] width 8 height 8
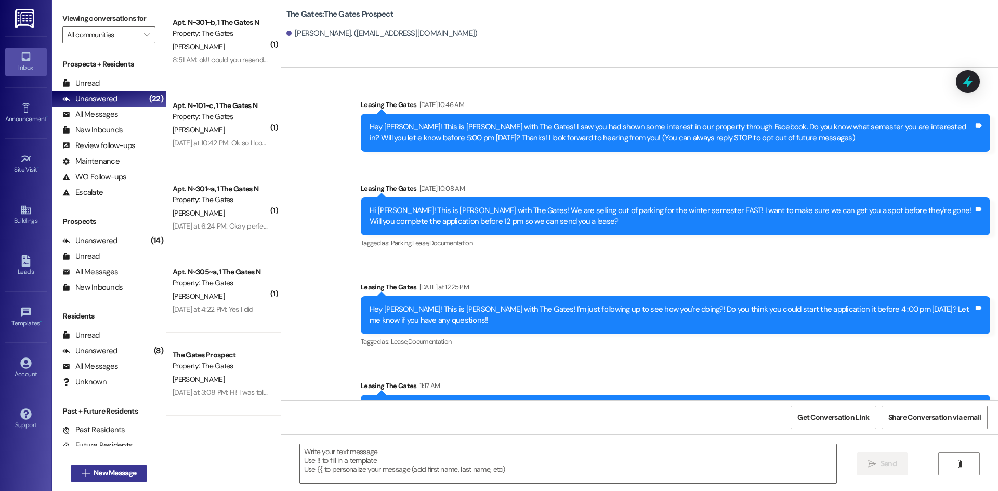
click at [94, 472] on span "New Message" at bounding box center [115, 473] width 43 height 11
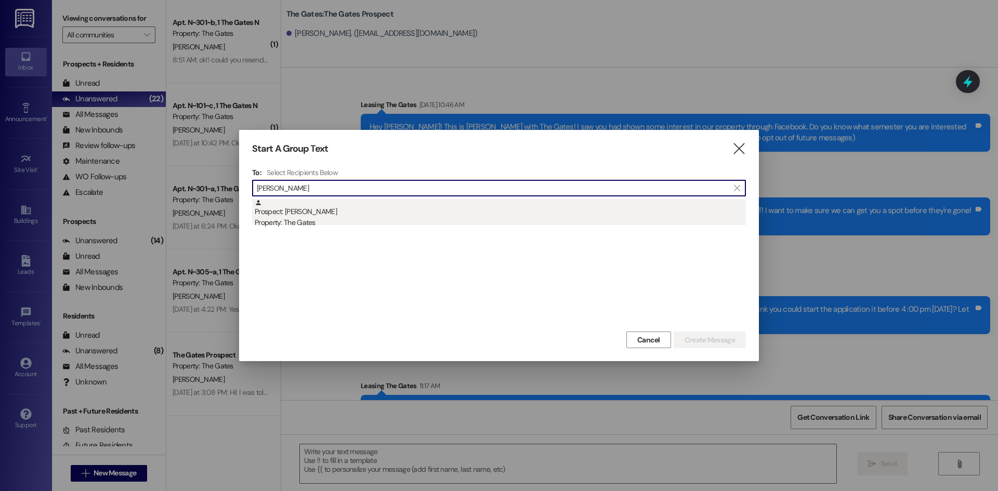
type input "[PERSON_NAME]"
click at [288, 215] on div "Prospect: [PERSON_NAME] Property: The Gates" at bounding box center [500, 214] width 491 height 30
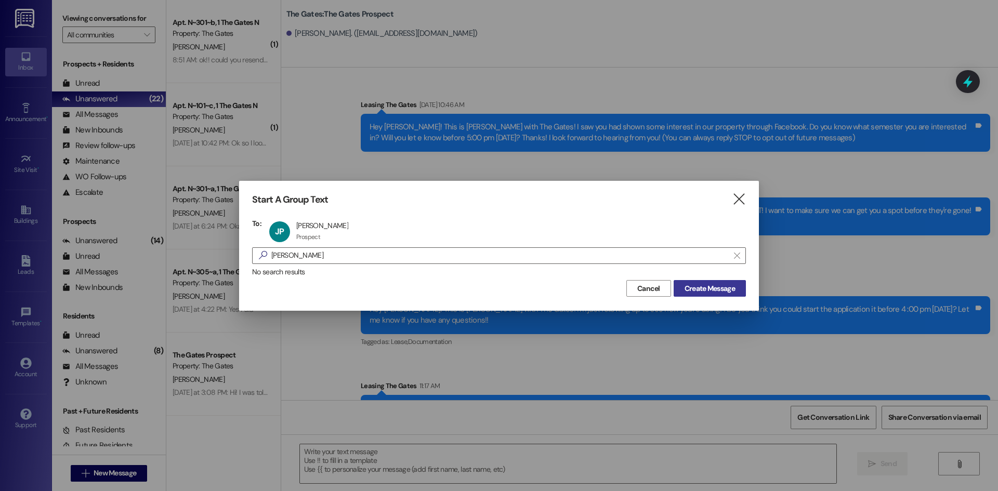
click at [697, 290] on span "Create Message" at bounding box center [710, 288] width 50 height 11
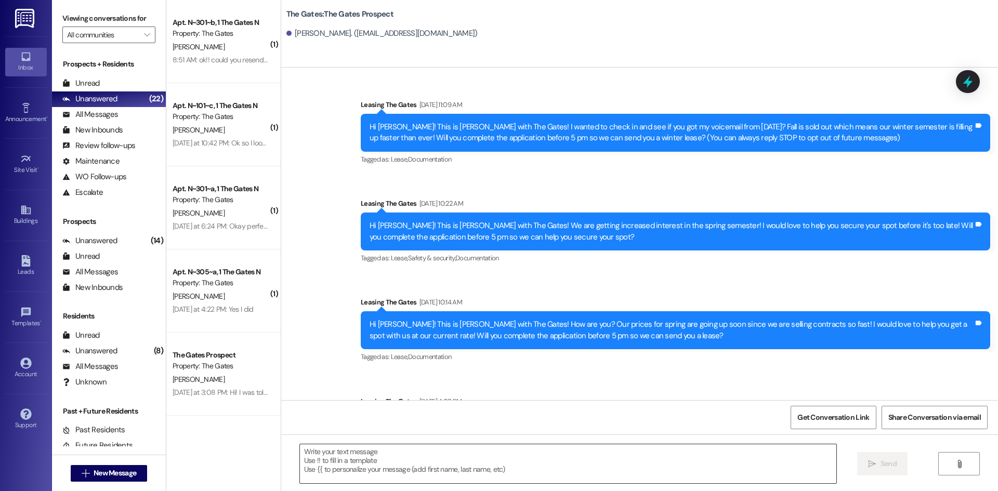
click at [348, 449] on textarea at bounding box center [568, 464] width 537 height 39
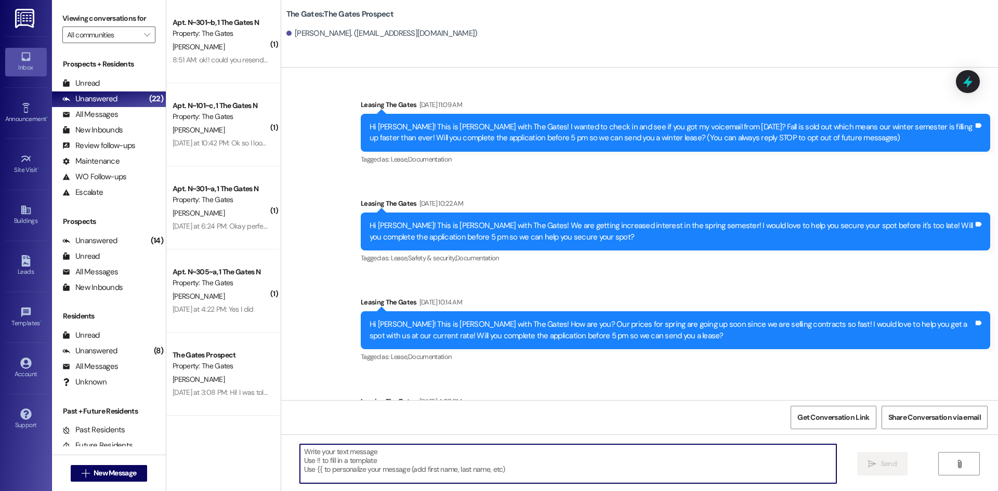
paste textarea "Hi [PERSON_NAME]! This is [PERSON_NAME] with The Gates! We are running out of p…"
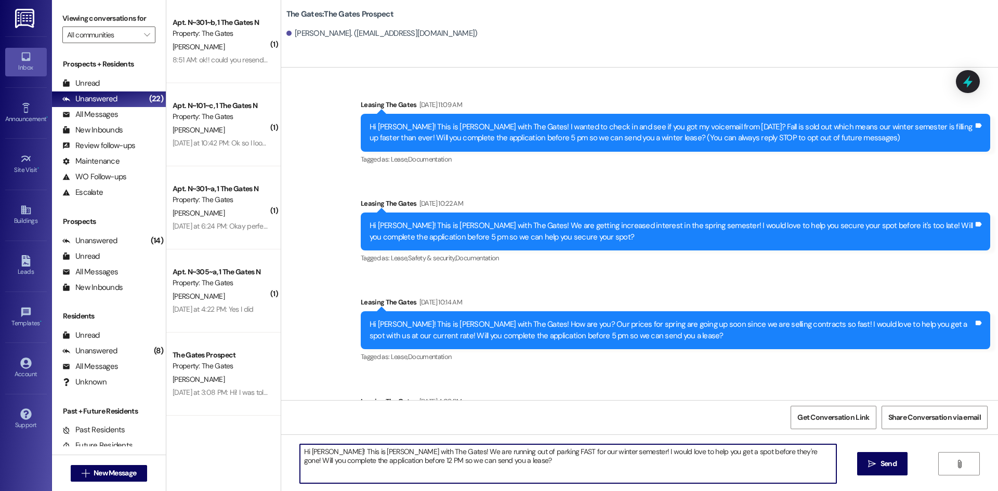
click at [319, 451] on textarea "Hi [PERSON_NAME]! This is [PERSON_NAME] with The Gates! We are running out of p…" at bounding box center [568, 464] width 537 height 39
type textarea "Hi [PERSON_NAME]! This is [PERSON_NAME] with The Gates! We are running out of p…"
click at [871, 464] on icon "" at bounding box center [872, 464] width 8 height 8
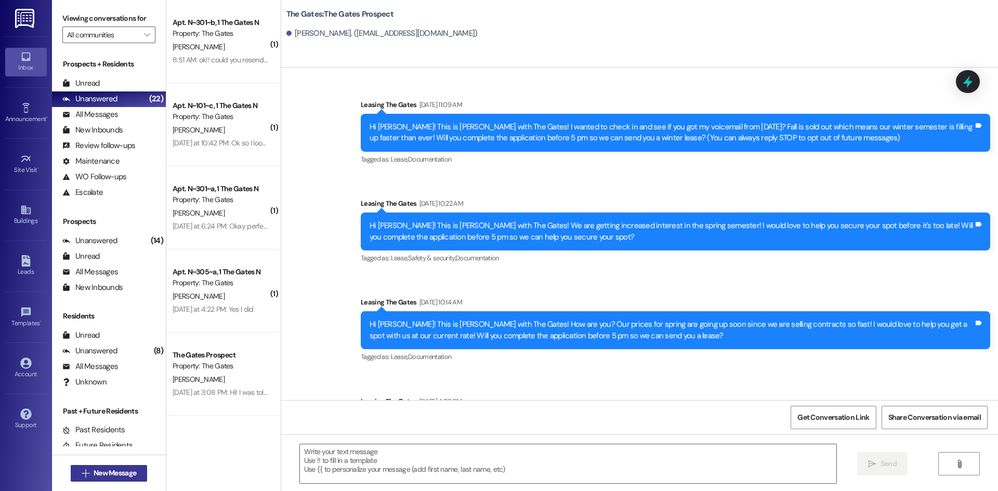
click at [119, 468] on button " New Message" at bounding box center [109, 473] width 77 height 17
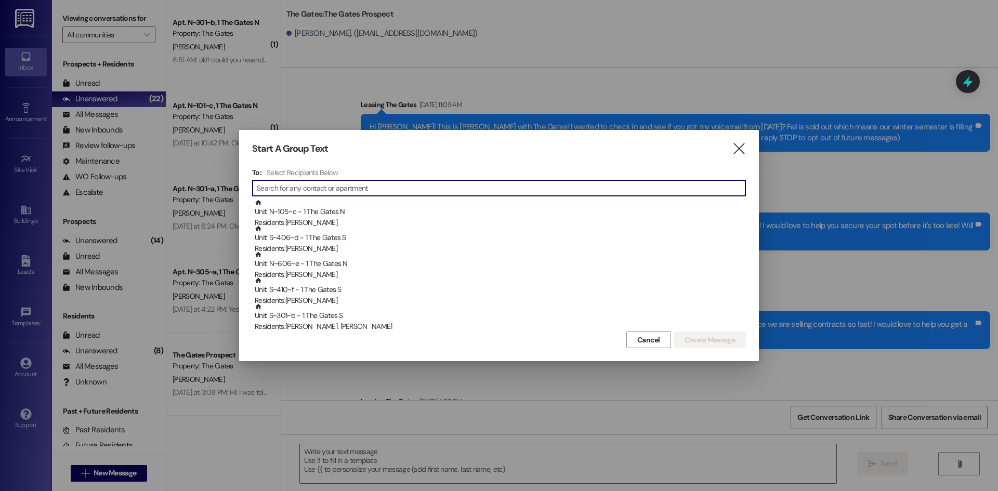
click at [114, 476] on div at bounding box center [499, 245] width 998 height 491
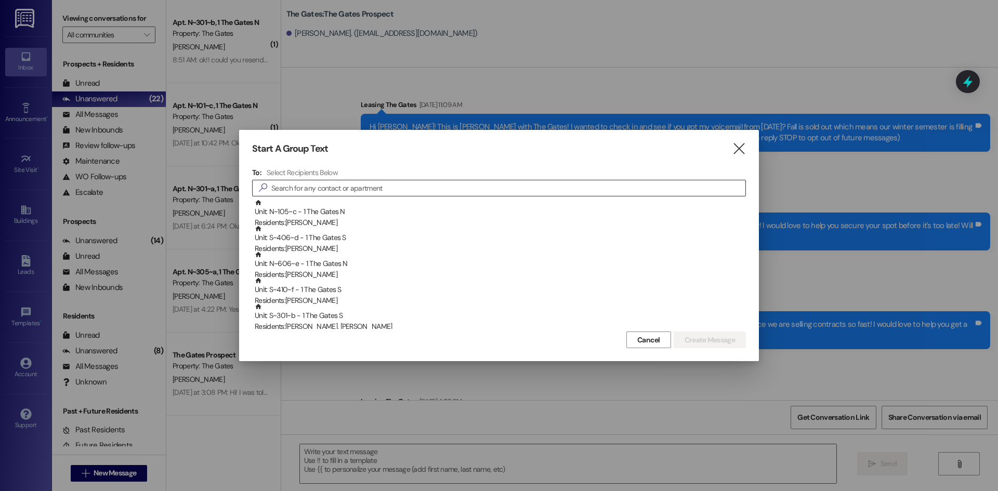
click at [338, 188] on input at bounding box center [508, 188] width 474 height 15
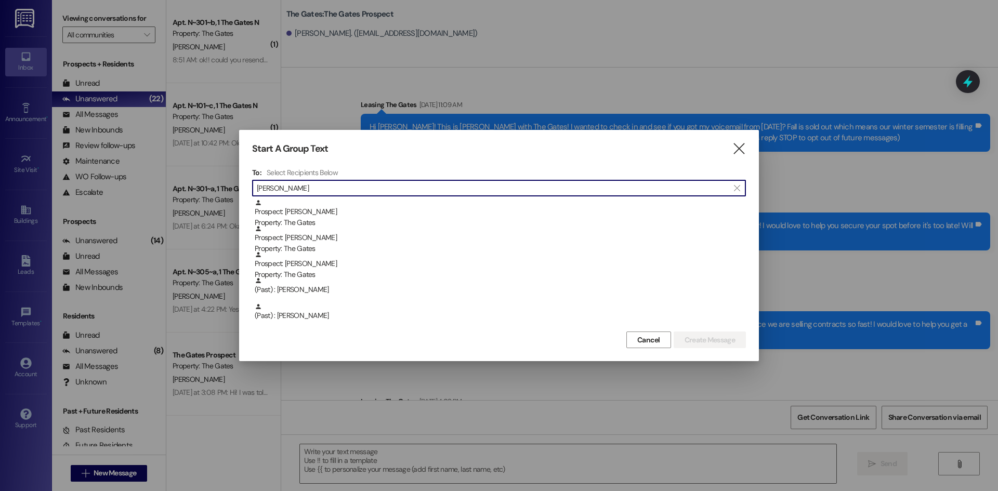
type input "[PERSON_NAME]"
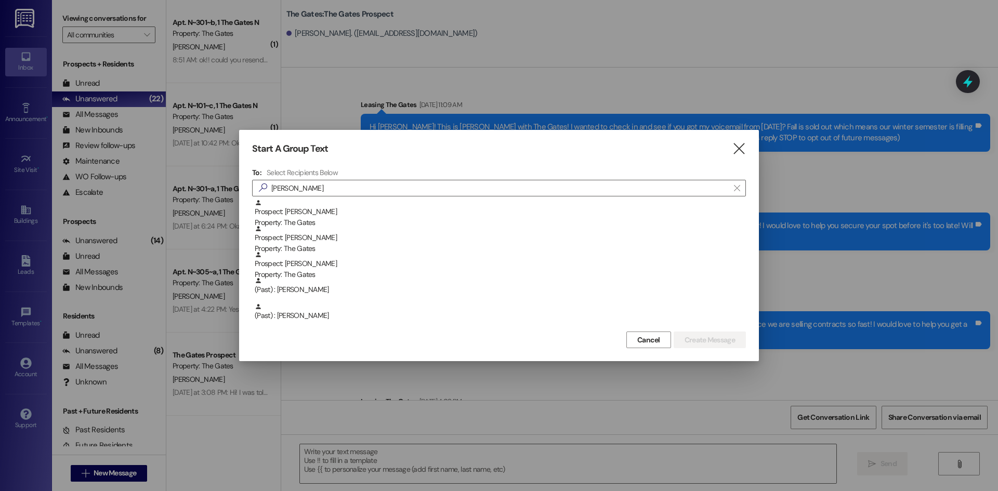
drag, startPoint x: 319, startPoint y: 184, endPoint x: 201, endPoint y: 184, distance: 118.0
click at [205, 183] on div "Start A Group Text  To: Select Recipients Below  [PERSON_NAME]  Prospect: [P…" at bounding box center [499, 245] width 998 height 491
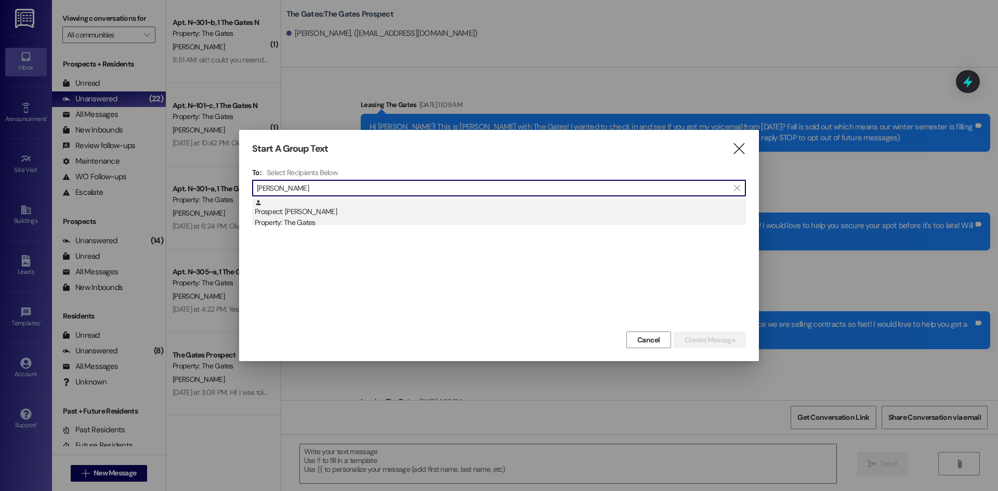
type input "[PERSON_NAME]"
click at [328, 221] on div "Property: The Gates" at bounding box center [500, 222] width 491 height 11
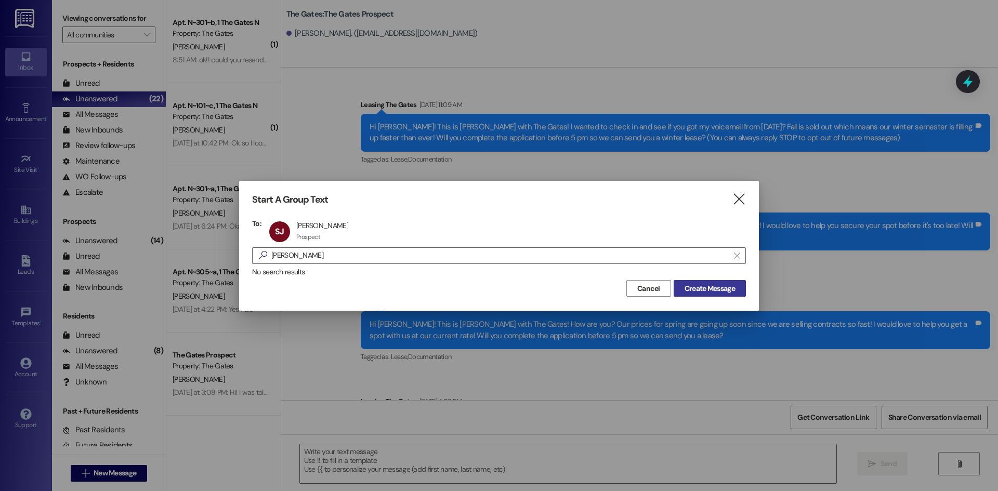
click at [695, 291] on span "Create Message" at bounding box center [710, 288] width 50 height 11
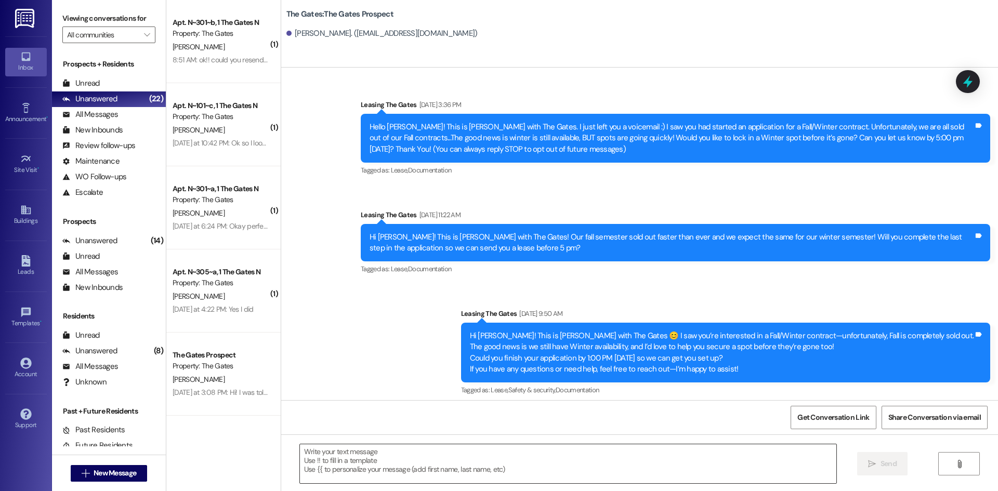
click at [340, 451] on textarea at bounding box center [568, 464] width 537 height 39
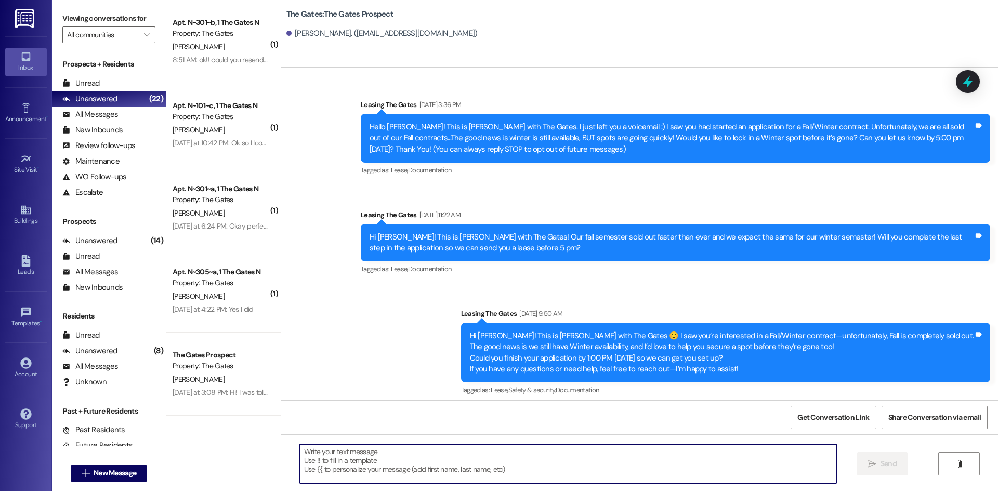
paste textarea "Hi [PERSON_NAME]! This is [PERSON_NAME] with The Gates! We are running out of p…"
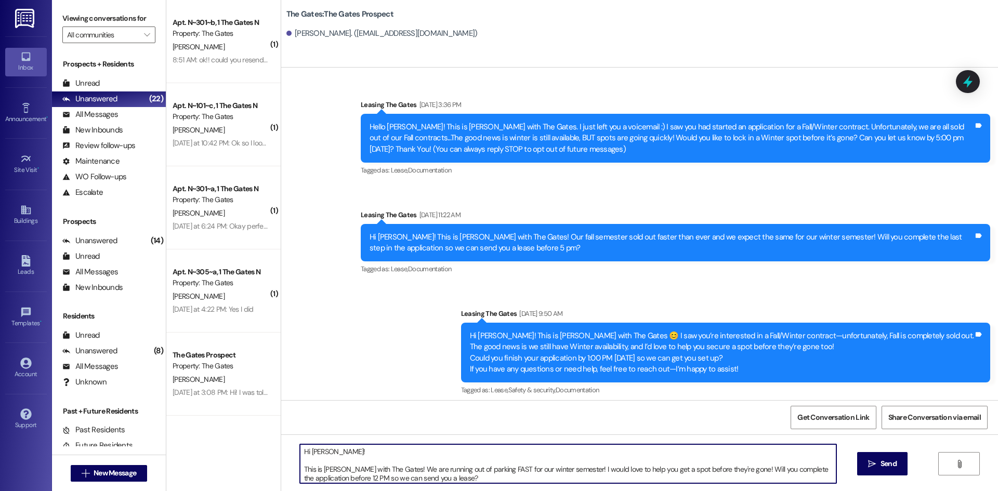
click at [300, 468] on textarea "Hi [PERSON_NAME]! This is [PERSON_NAME] with The Gates! We are running out of p…" at bounding box center [568, 464] width 537 height 39
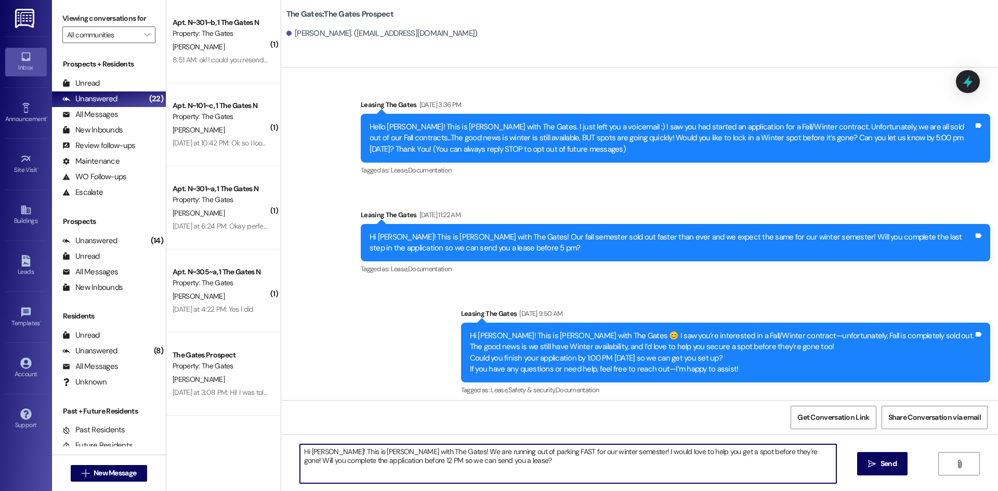
click at [317, 448] on textarea "Hi [PERSON_NAME]! This is [PERSON_NAME] with The Gates! We are running out of p…" at bounding box center [568, 464] width 537 height 39
type textarea "Hi [PERSON_NAME]! This is [PERSON_NAME] with The Gates! We are running out of p…"
drag, startPoint x: 882, startPoint y: 462, endPoint x: 785, endPoint y: 439, distance: 99.9
click at [882, 462] on span "Send" at bounding box center [889, 464] width 16 height 11
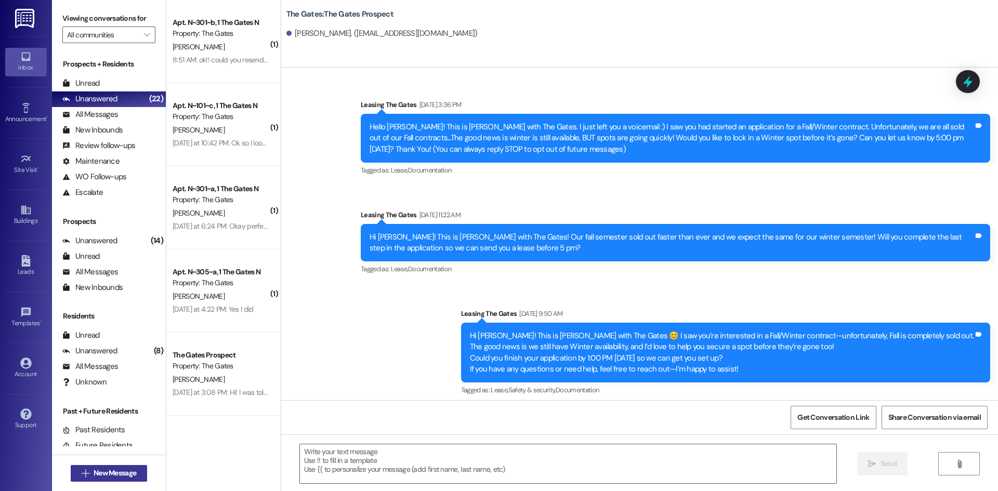
click at [106, 472] on span "New Message" at bounding box center [115, 473] width 43 height 11
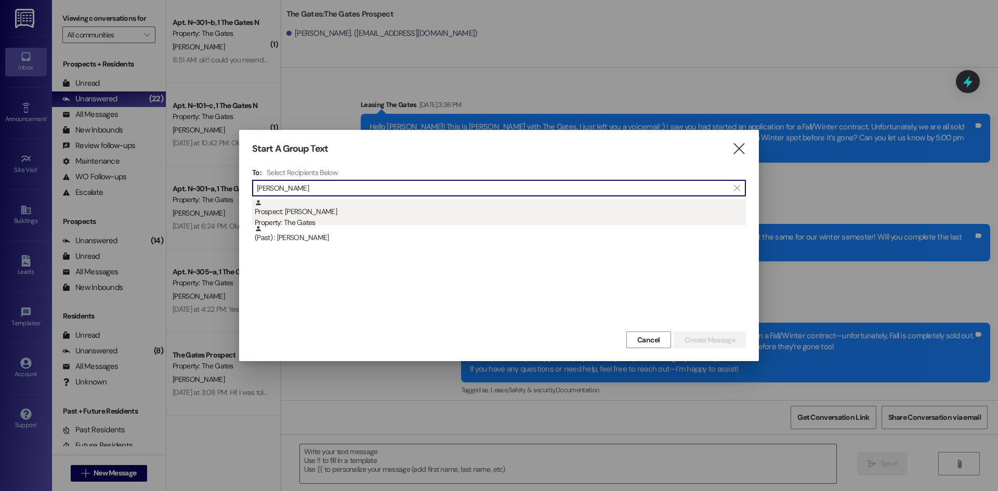
type input "[PERSON_NAME]"
click at [327, 208] on div "Prospect: [PERSON_NAME] Property: The Gates" at bounding box center [500, 214] width 491 height 30
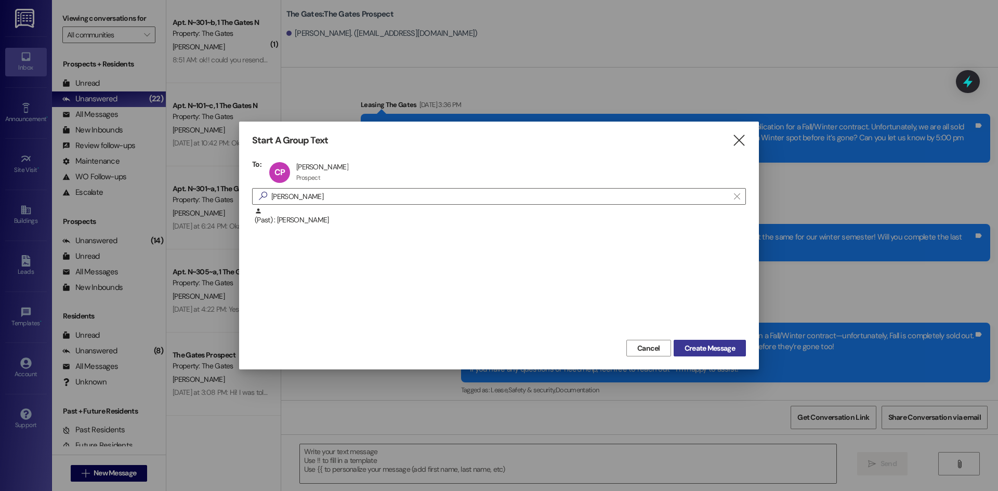
click at [705, 345] on span "Create Message" at bounding box center [710, 348] width 50 height 11
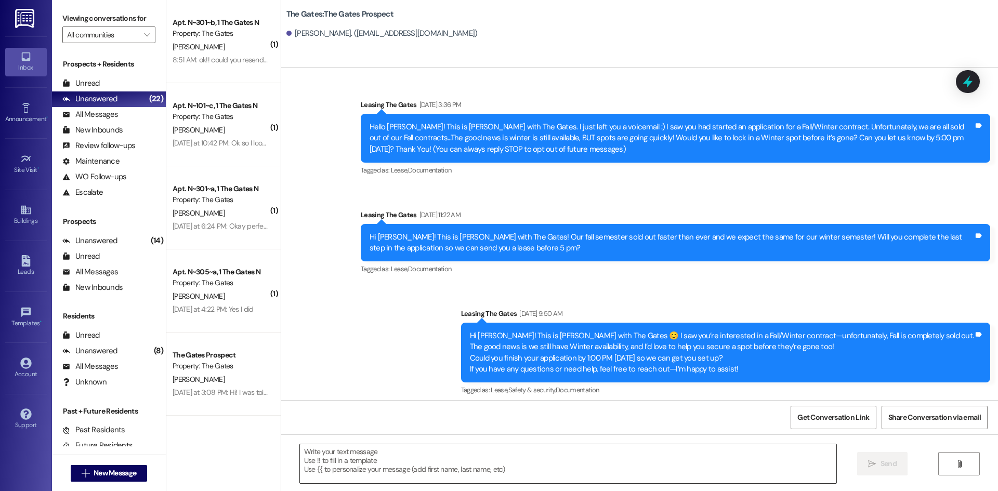
scroll to position [3729, 0]
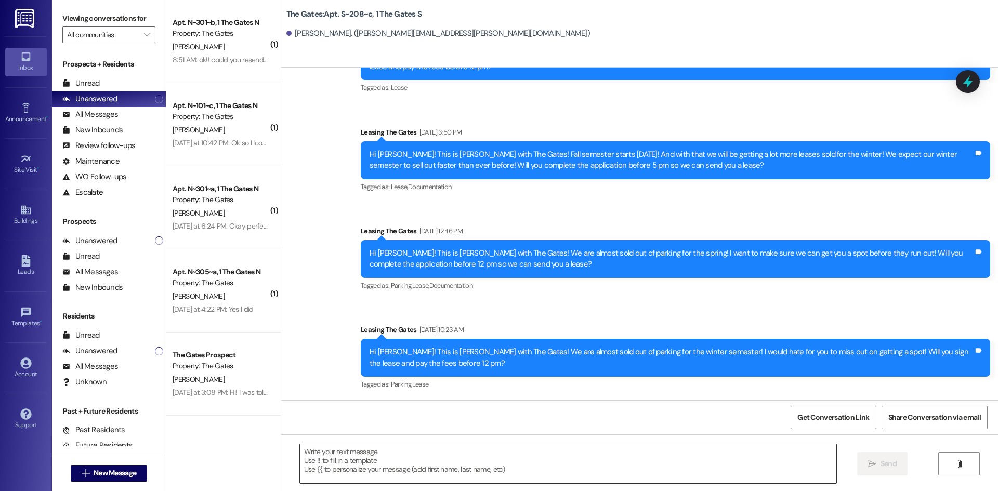
click at [377, 467] on textarea at bounding box center [568, 464] width 537 height 39
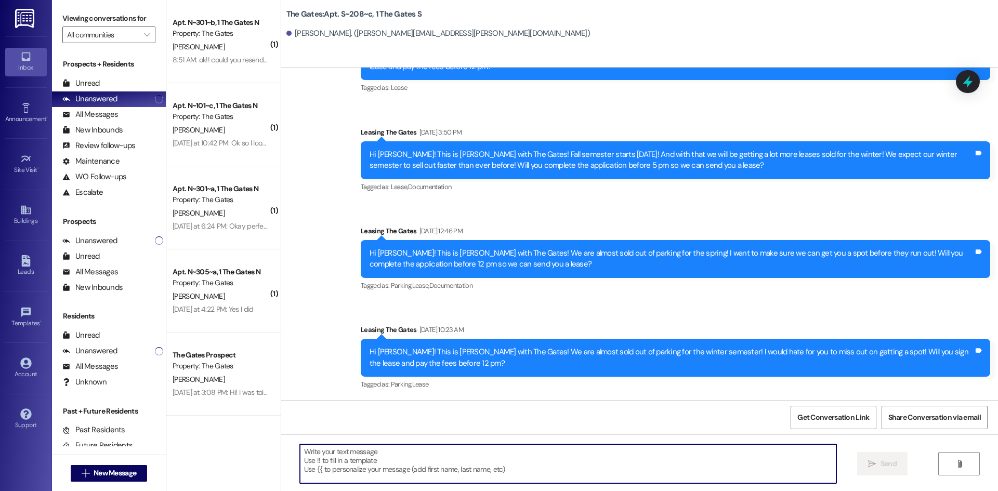
paste textarea "Hi [PERSON_NAME]! This is [PERSON_NAME] with The Gates! We are running out of p…"
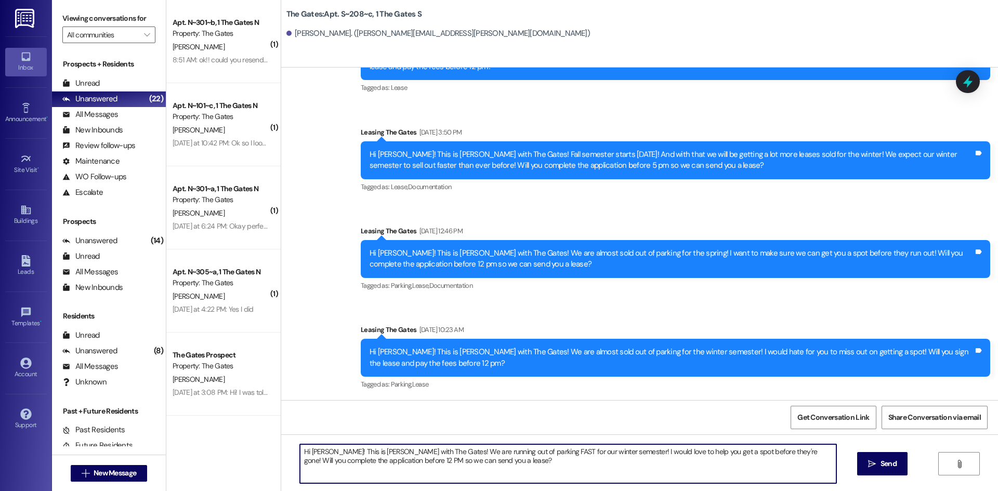
click at [325, 451] on textarea "Hi [PERSON_NAME]! This is [PERSON_NAME] with The Gates! We are running out of p…" at bounding box center [568, 464] width 537 height 39
type textarea "Hi [PERSON_NAME]! This is [PERSON_NAME] with The Gates! We are running out of p…"
click at [872, 463] on icon "" at bounding box center [872, 464] width 8 height 8
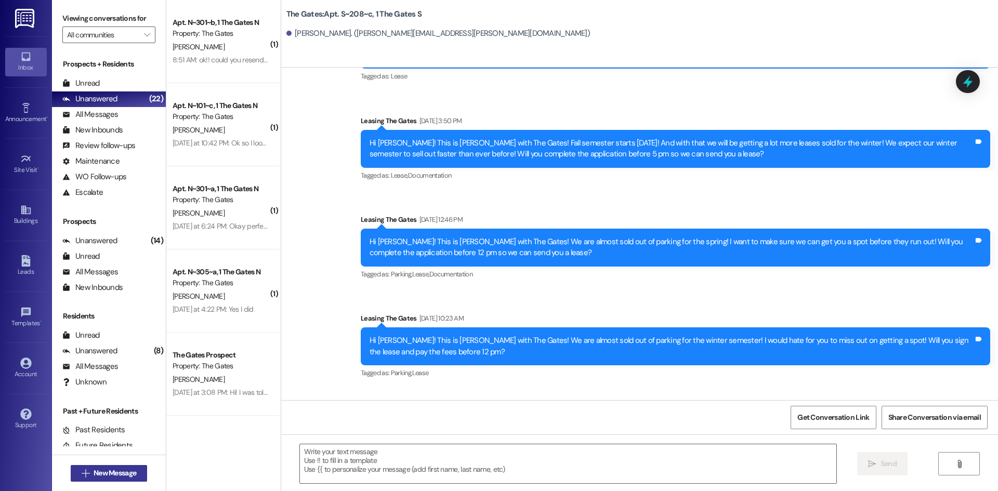
click at [120, 475] on span "New Message" at bounding box center [115, 473] width 43 height 11
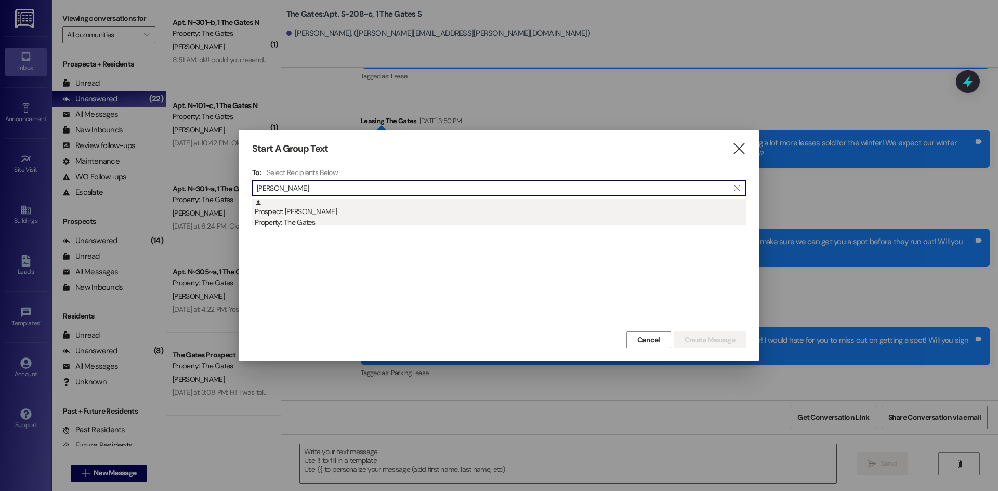
type input "[PERSON_NAME]"
click at [343, 217] on div "Prospect: [PERSON_NAME] Property: The Gates" at bounding box center [500, 214] width 491 height 30
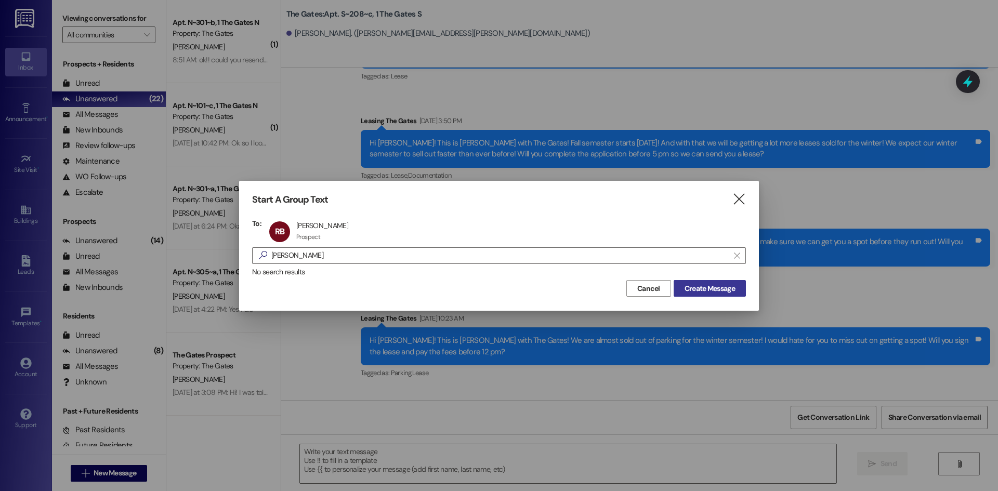
click at [723, 281] on button "Create Message" at bounding box center [710, 288] width 72 height 17
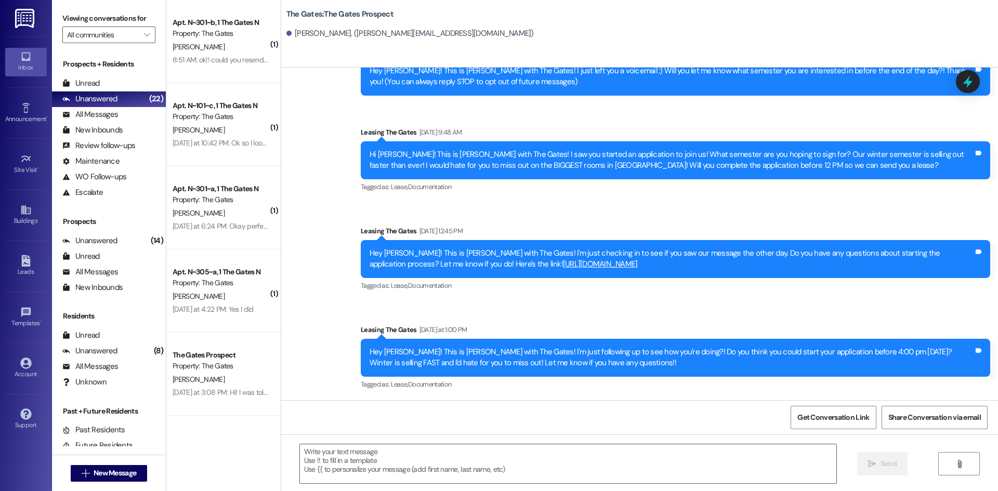
scroll to position [56, 0]
click at [370, 464] on textarea at bounding box center [568, 464] width 537 height 39
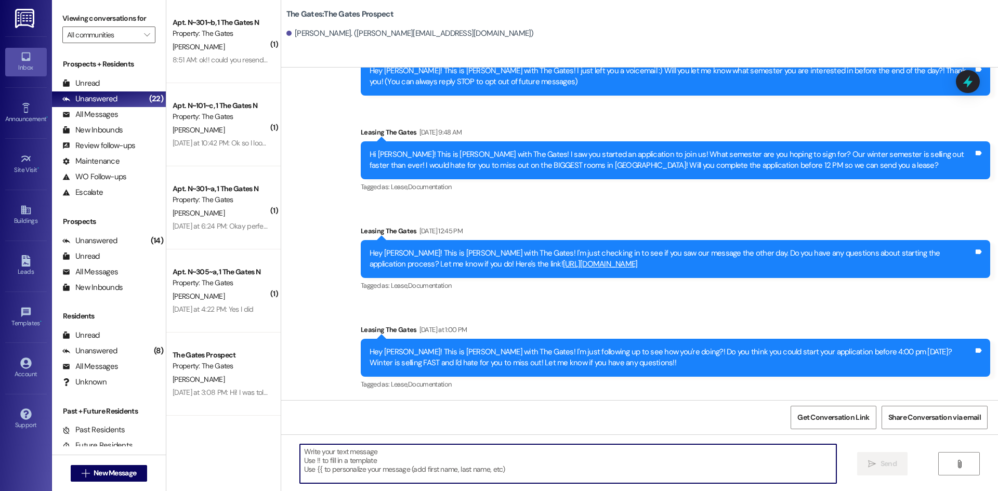
paste textarea "Hi [PERSON_NAME]! This is [PERSON_NAME] with The Gates! We are running out of p…"
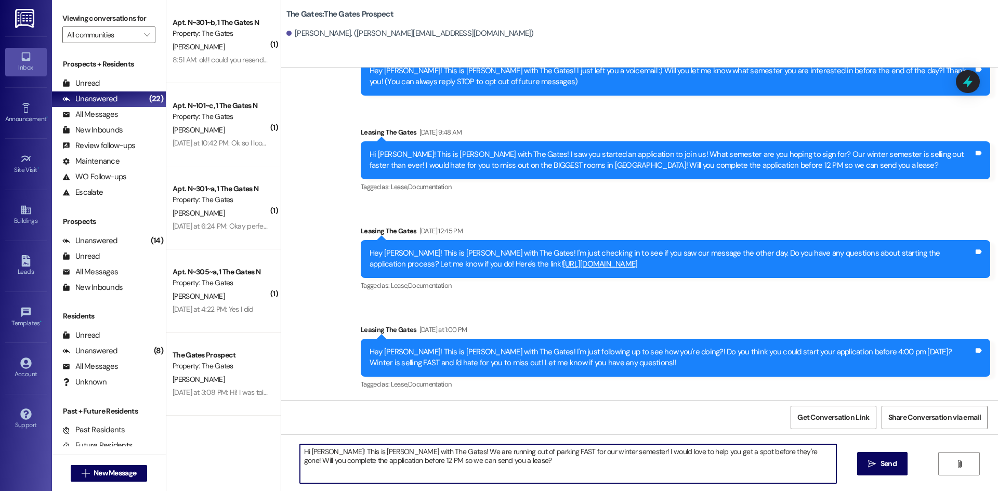
click at [331, 450] on textarea "Hi [PERSON_NAME]! This is [PERSON_NAME] with The Gates! We are running out of p…" at bounding box center [568, 464] width 537 height 39
type textarea "Hi [PERSON_NAME]! This is [PERSON_NAME] with The Gates! We are running out of p…"
click at [870, 466] on icon "" at bounding box center [872, 464] width 8 height 8
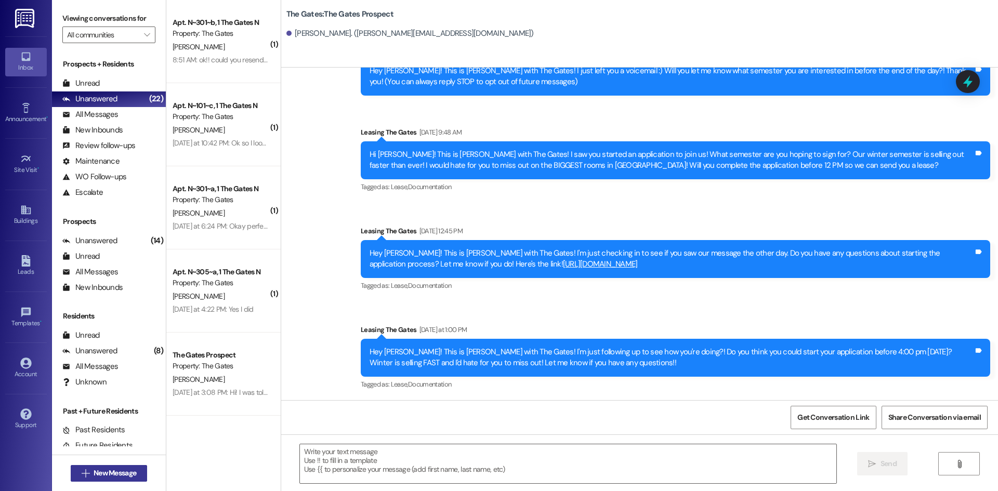
click at [111, 472] on span "New Message" at bounding box center [115, 473] width 43 height 11
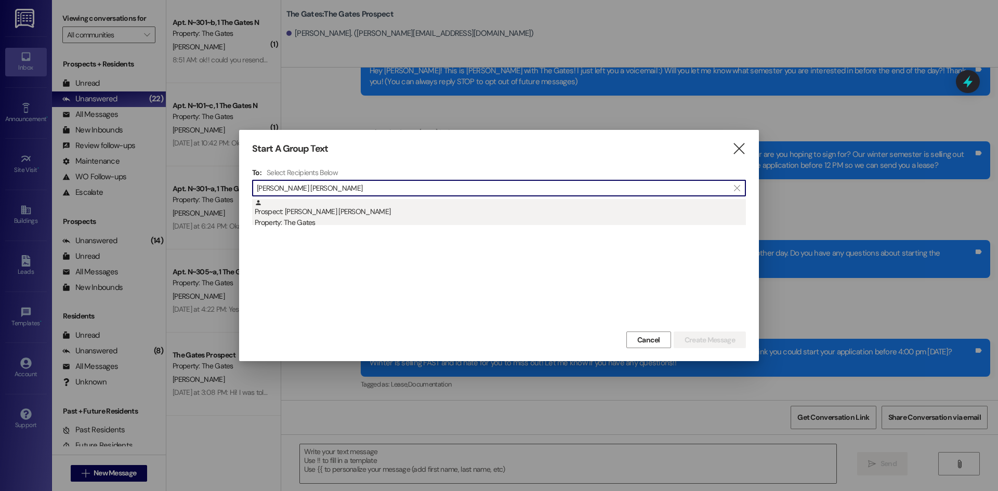
type input "[PERSON_NAME] [PERSON_NAME]"
click at [319, 221] on div "Property: The Gates" at bounding box center [500, 222] width 491 height 11
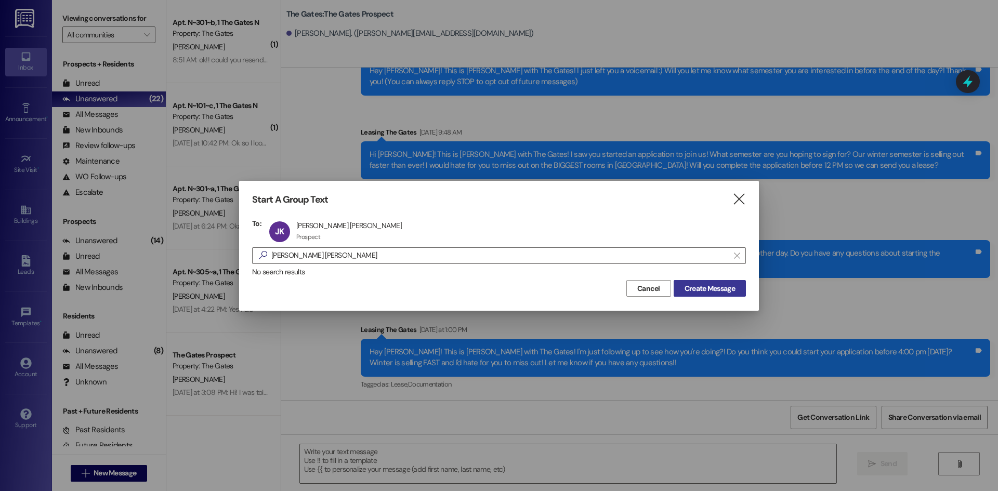
click at [713, 291] on span "Create Message" at bounding box center [710, 288] width 50 height 11
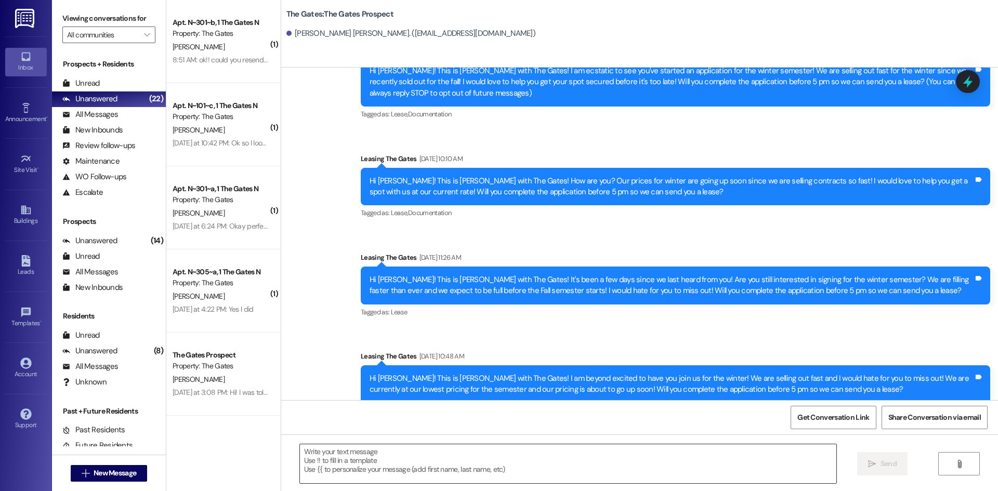
click at [311, 470] on textarea at bounding box center [568, 464] width 537 height 39
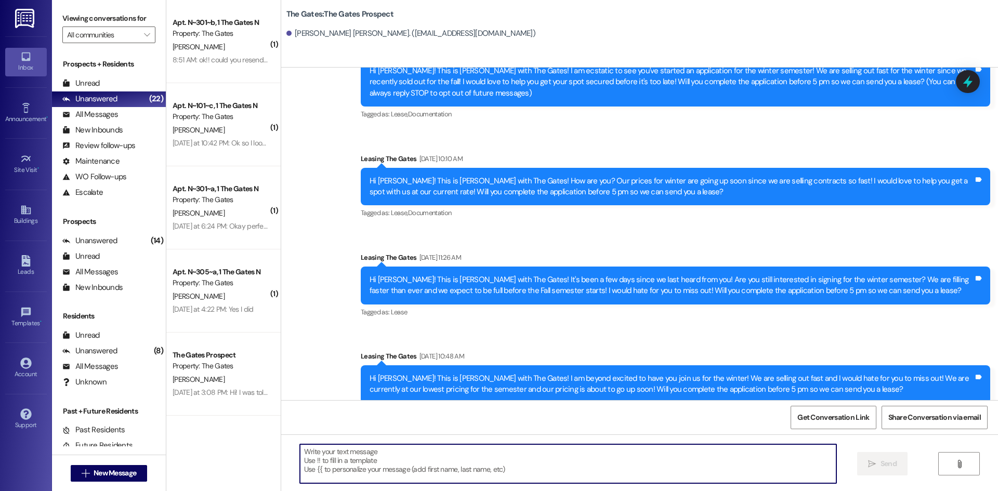
paste textarea "Hi [PERSON_NAME]! This is [PERSON_NAME] with The Gates! We are running out of p…"
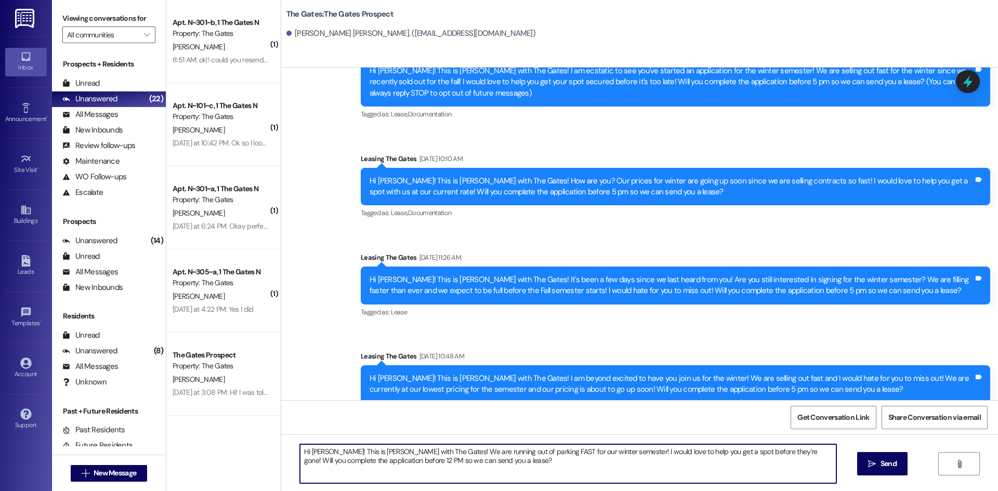
click at [322, 450] on textarea "Hi [PERSON_NAME]! This is [PERSON_NAME] with The Gates! We are running out of p…" at bounding box center [568, 464] width 537 height 39
type textarea "Hi [PERSON_NAME]! This is [PERSON_NAME] with The Gates! We are running out of p…"
click at [888, 468] on span "Send" at bounding box center [889, 464] width 16 height 11
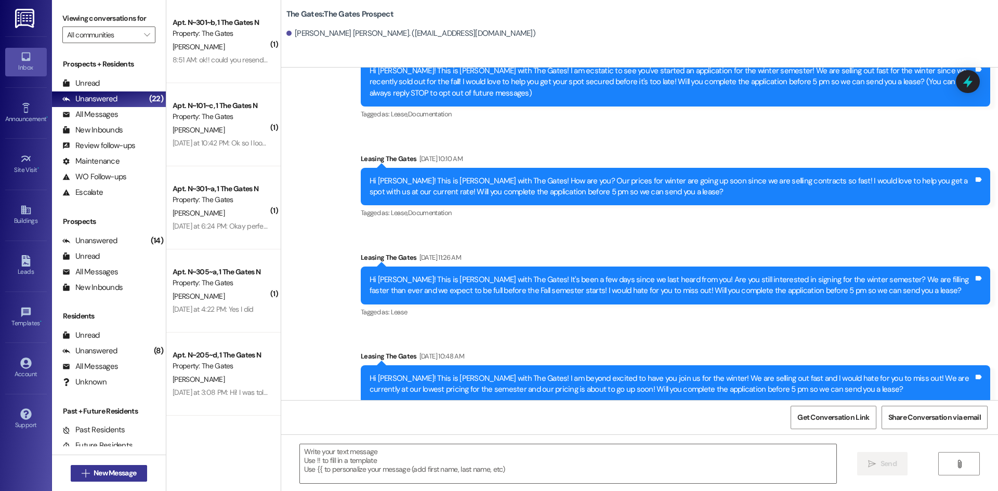
click at [111, 468] on span "New Message" at bounding box center [115, 473] width 43 height 11
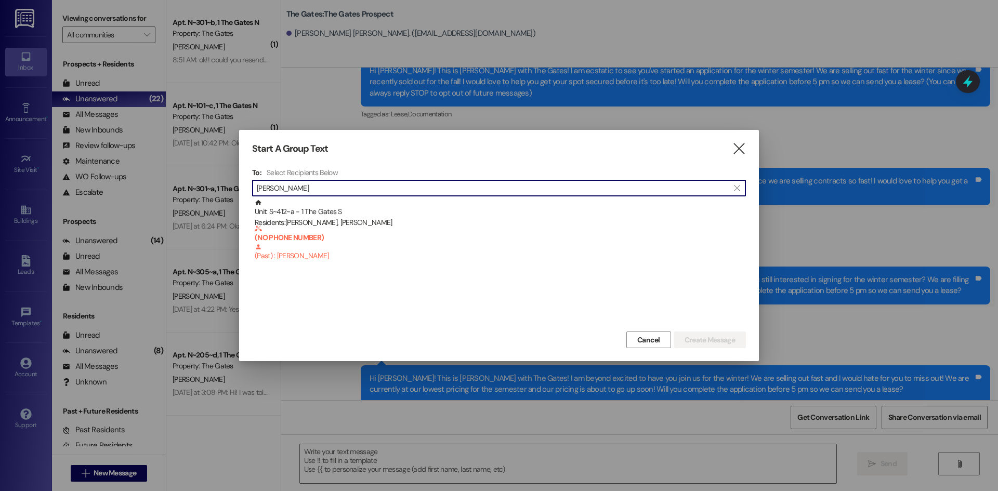
type input "[PERSON_NAME]"
drag, startPoint x: 324, startPoint y: 192, endPoint x: 149, endPoint y: 178, distance: 175.3
click at [149, 183] on div "Start A Group Text  To: Select Recipients Below  [PERSON_NAME]  Unit: S~412~…" at bounding box center [499, 245] width 998 height 491
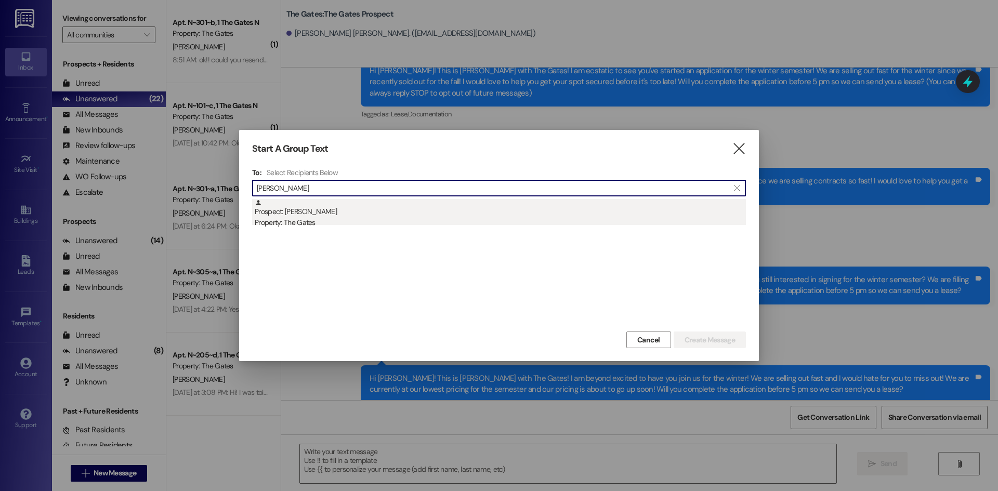
type input "[PERSON_NAME]"
click at [289, 225] on div "Property: The Gates" at bounding box center [500, 222] width 491 height 11
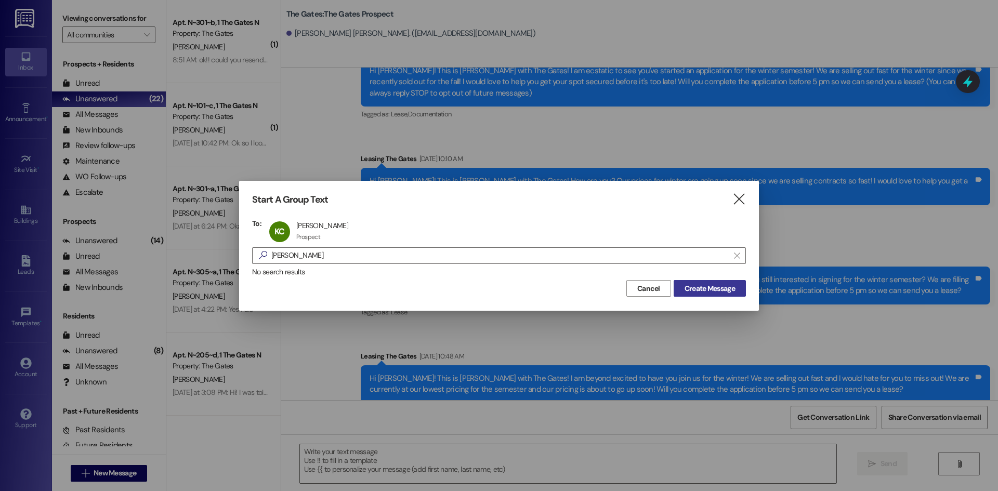
click at [703, 291] on span "Create Message" at bounding box center [710, 288] width 50 height 11
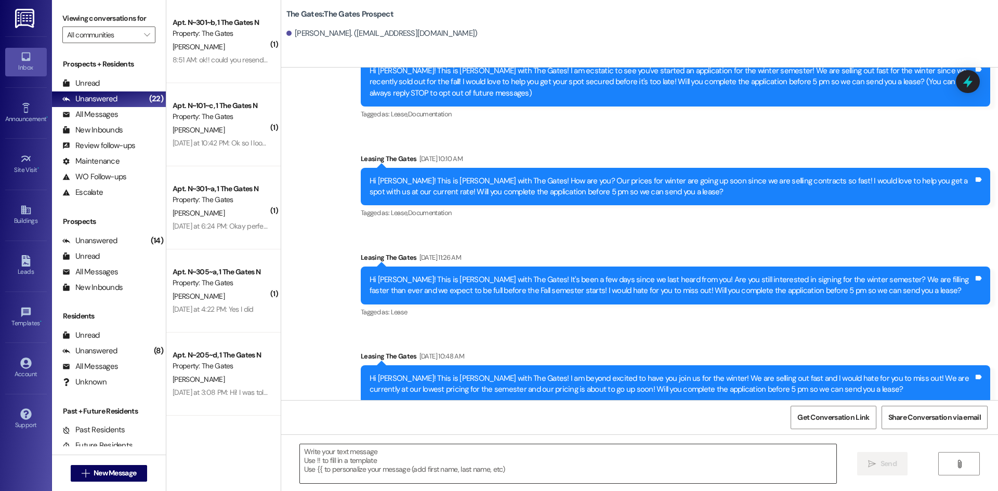
scroll to position [0, 0]
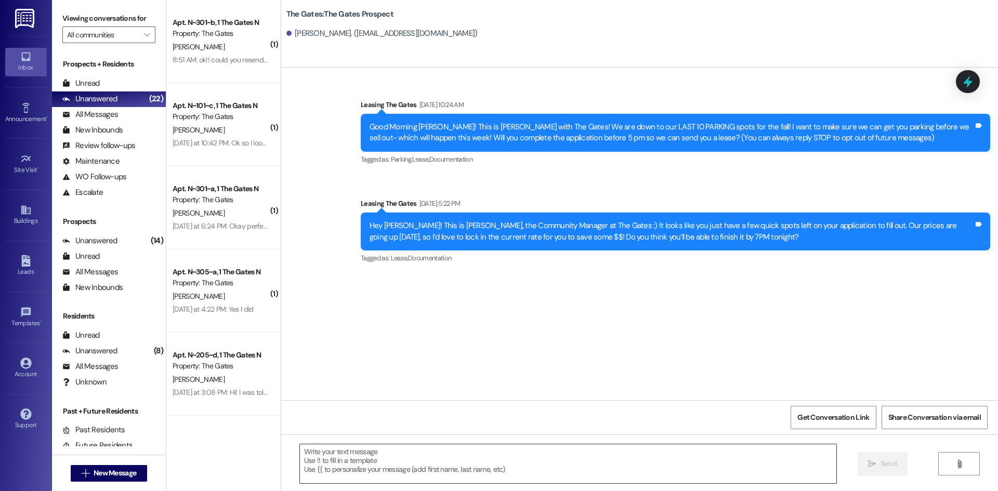
click at [368, 466] on textarea at bounding box center [568, 464] width 537 height 39
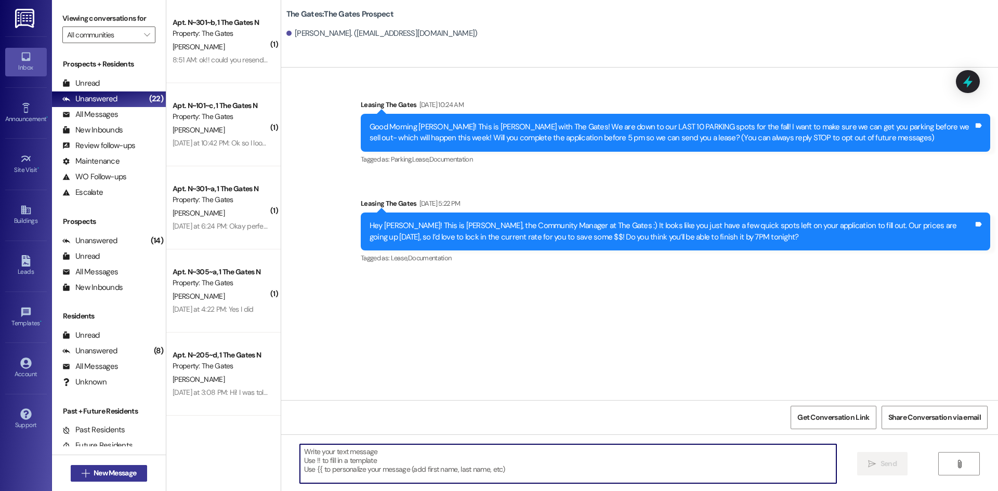
click at [122, 476] on span "New Message" at bounding box center [115, 473] width 43 height 11
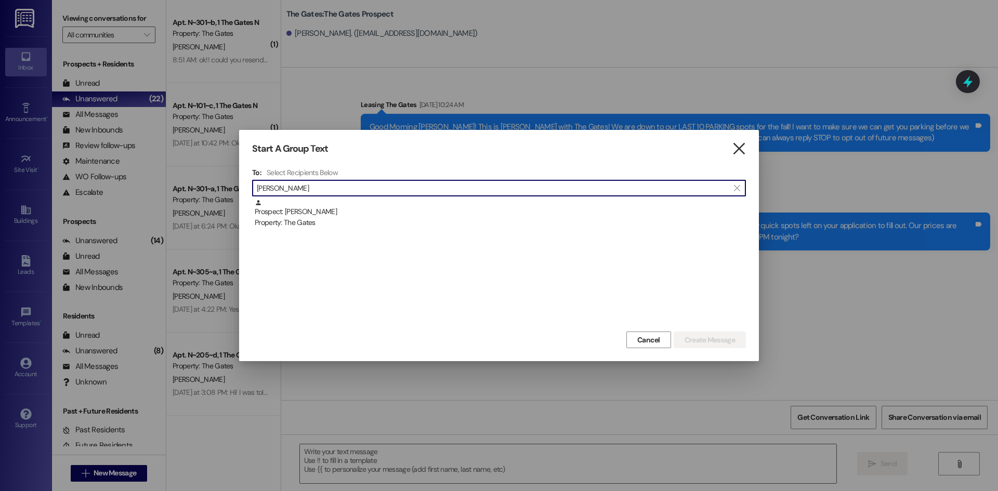
type input "[PERSON_NAME]"
drag, startPoint x: 736, startPoint y: 148, endPoint x: 747, endPoint y: 148, distance: 10.4
click at [736, 148] on icon "" at bounding box center [739, 149] width 14 height 11
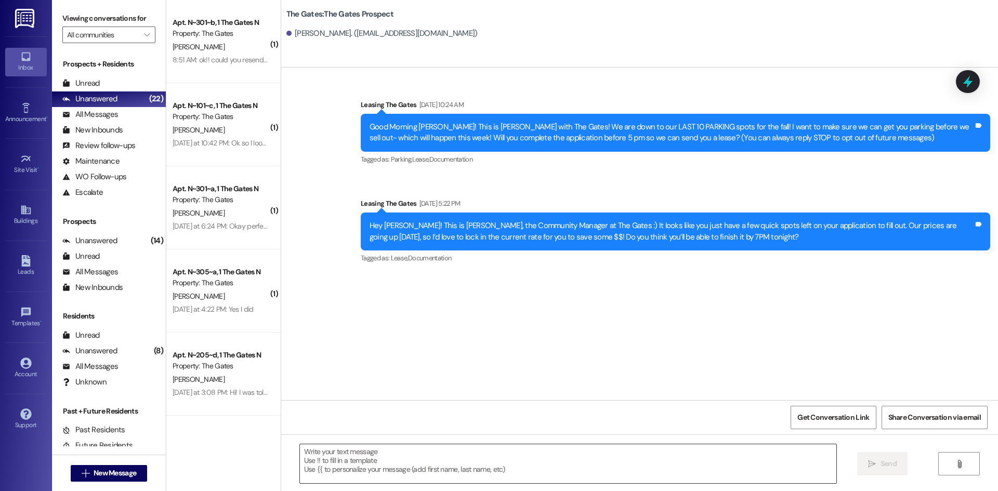
click at [337, 460] on textarea at bounding box center [568, 464] width 537 height 39
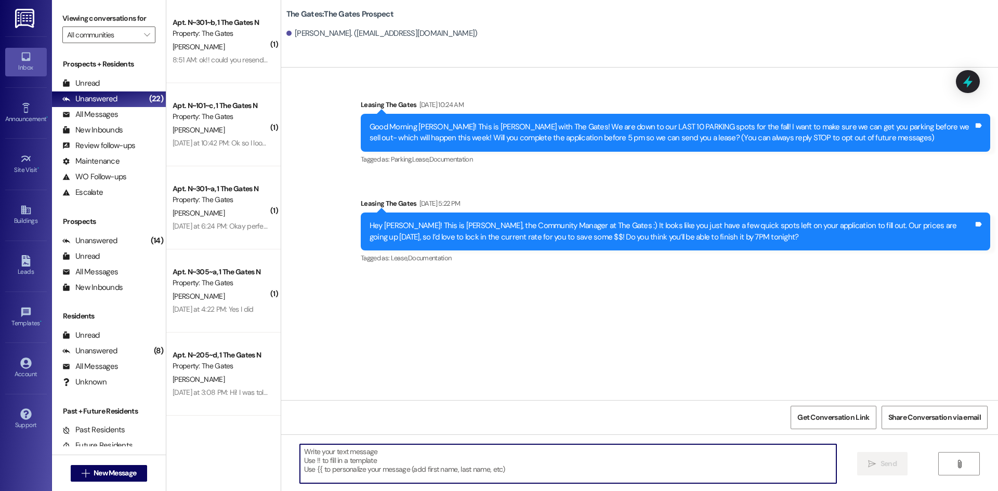
paste textarea "Hi .....! This is [PERSON_NAME] from The Gates! We are running a LIMITED TIME D…"
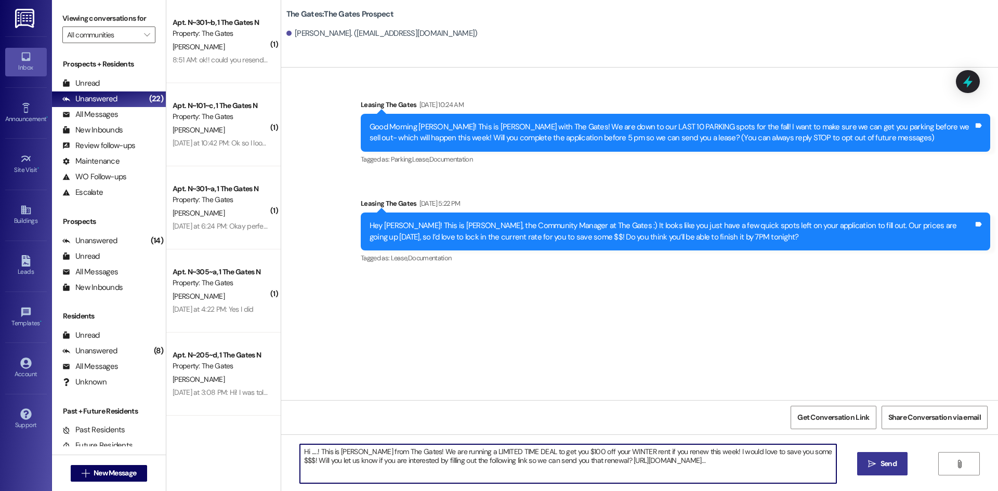
click at [308, 453] on textarea "Hi .....! This is [PERSON_NAME] from The Gates! We are running a LIMITED TIME D…" at bounding box center [568, 464] width 537 height 39
type textarea "Hi [PERSON_NAME]! This is [PERSON_NAME] from The Gates! We are running a LIMITE…"
click at [866, 461] on span " Send" at bounding box center [882, 464] width 33 height 11
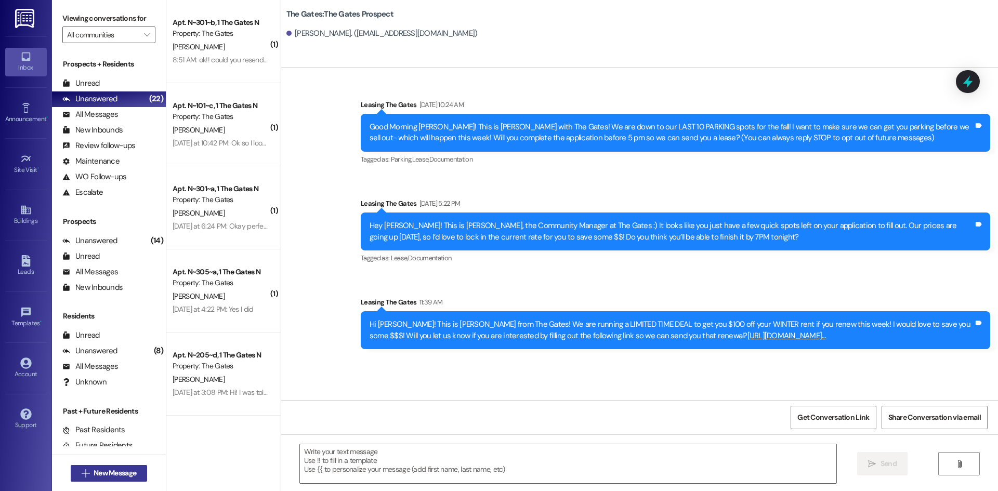
click at [116, 474] on span "New Message" at bounding box center [115, 473] width 43 height 11
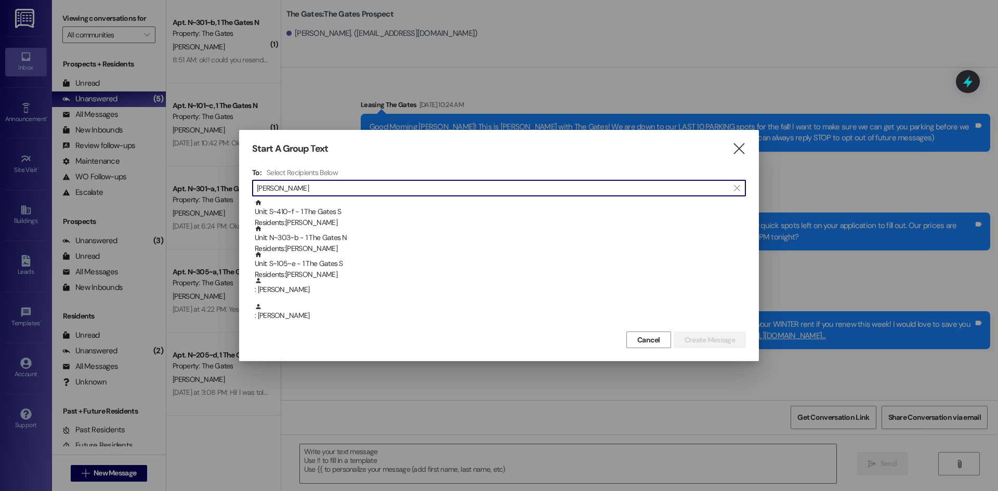
type input "J"
type input "[PERSON_NAME]"
click at [747, 147] on div "Start A Group Text  To: Select Recipients Below  [PERSON_NAME]  Prospect: [P…" at bounding box center [499, 245] width 520 height 231
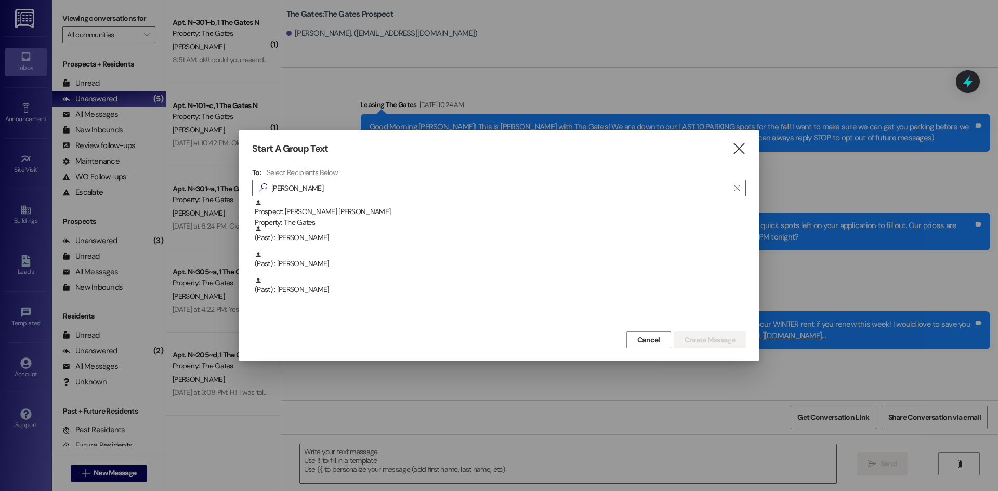
click at [747, 147] on div "Start A Group Text  To: Select Recipients Below  [PERSON_NAME]  Prospect: [P…" at bounding box center [499, 245] width 520 height 231
click at [744, 151] on icon "" at bounding box center [739, 149] width 14 height 11
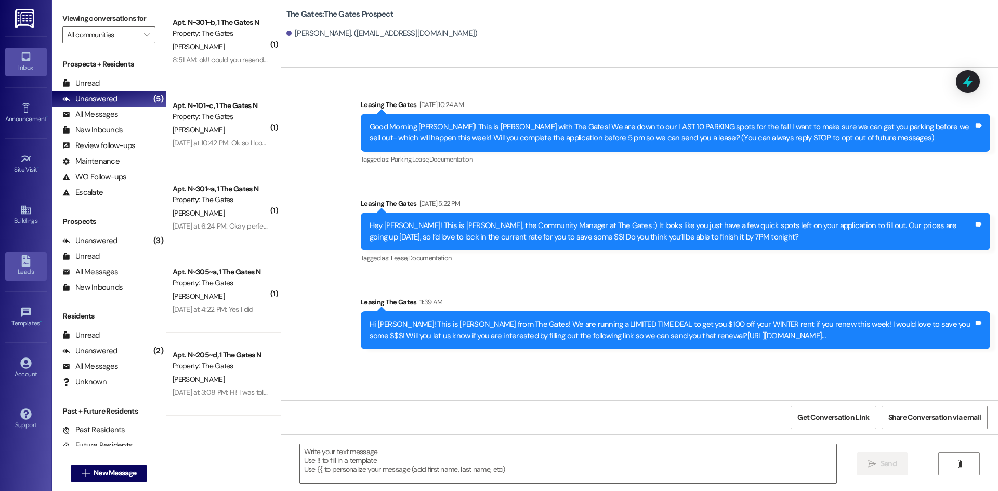
click at [23, 264] on icon at bounding box center [25, 260] width 9 height 11
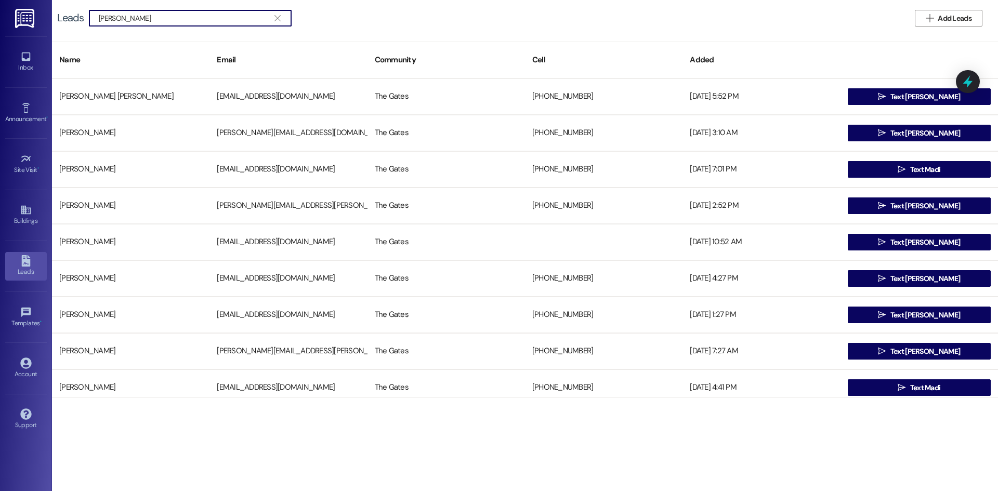
type input "[PERSON_NAME]"
click at [20, 65] on div "Inbox" at bounding box center [26, 67] width 52 height 10
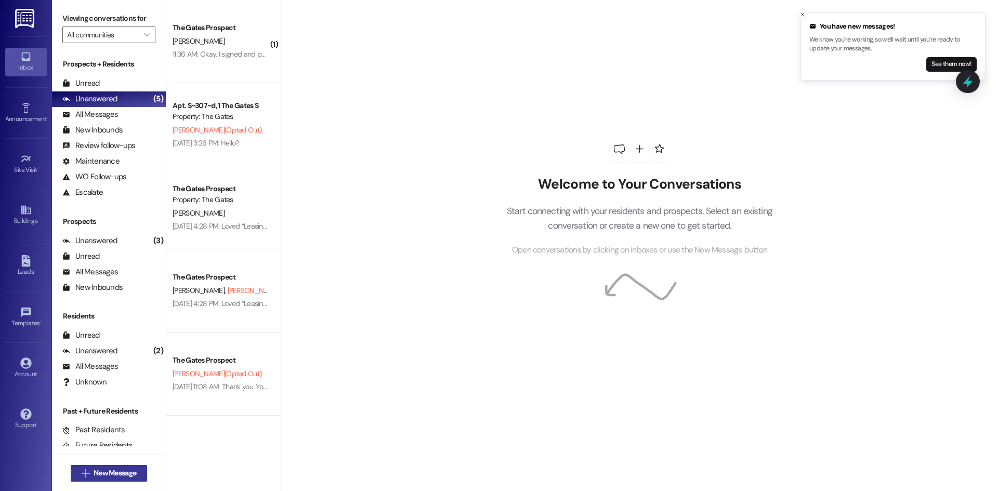
click at [101, 470] on span "New Message" at bounding box center [115, 473] width 43 height 11
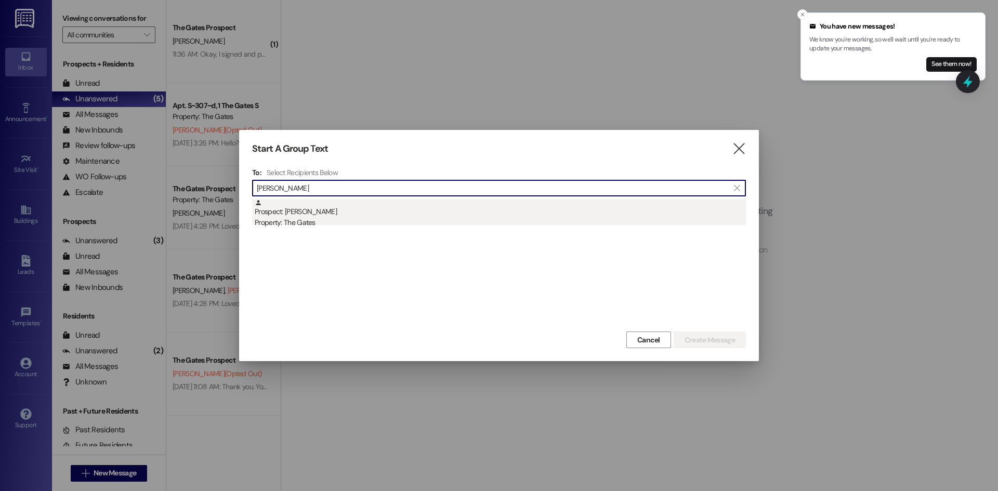
type input "[PERSON_NAME]"
click at [341, 210] on div "Prospect: [PERSON_NAME] Property: The Gates" at bounding box center [500, 214] width 491 height 30
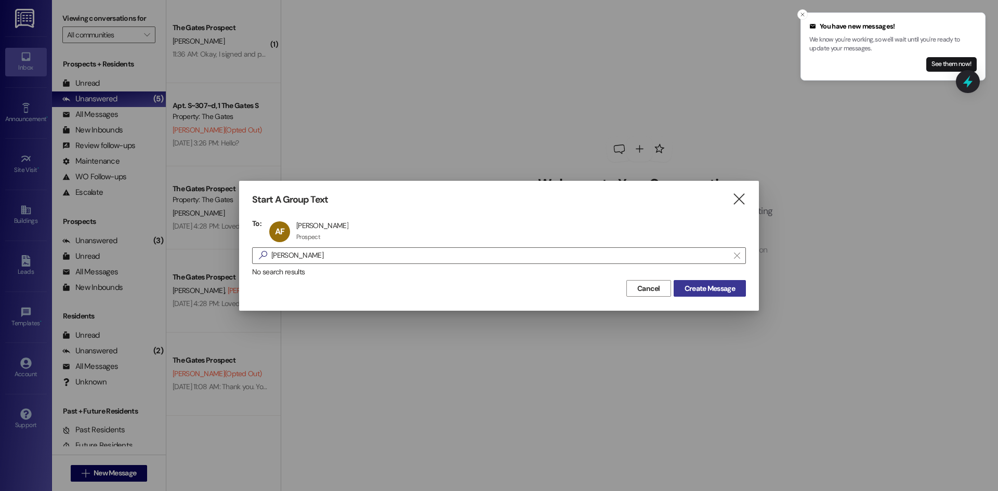
click at [700, 294] on span "Create Message" at bounding box center [710, 288] width 50 height 11
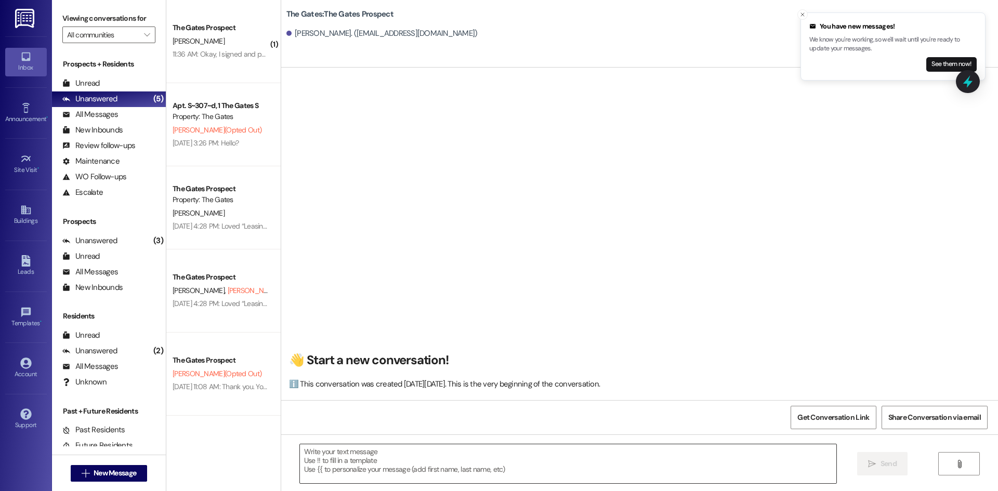
click at [325, 463] on textarea at bounding box center [568, 464] width 537 height 39
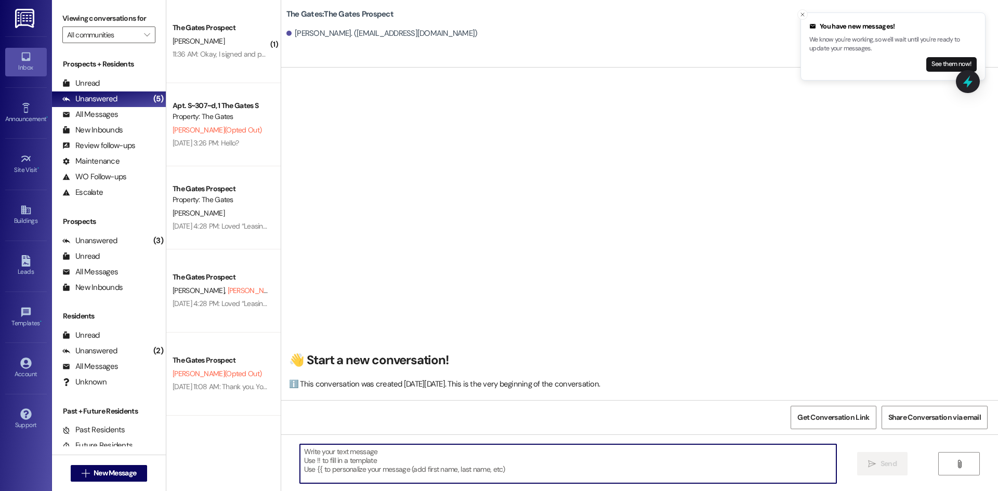
paste textarea "Hi [PERSON_NAME]! This is [PERSON_NAME] from The Gates! We are running a LIMITE…"
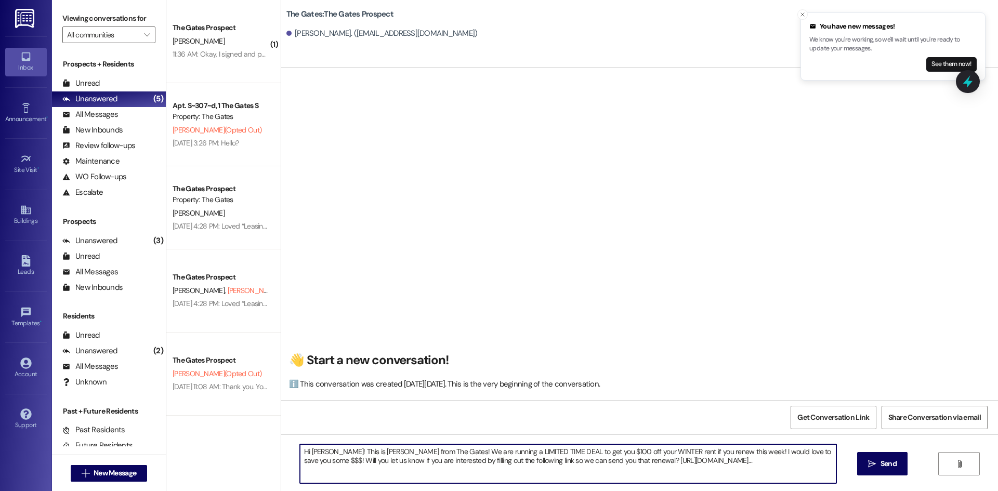
click at [322, 452] on textarea "Hi [PERSON_NAME]! This is [PERSON_NAME] from The Gates! We are running a LIMITE…" at bounding box center [568, 464] width 537 height 39
type textarea "Hi [PERSON_NAME]! This is [PERSON_NAME] from The Gates! We are running a LIMITE…"
click at [889, 460] on span "Send" at bounding box center [889, 464] width 16 height 11
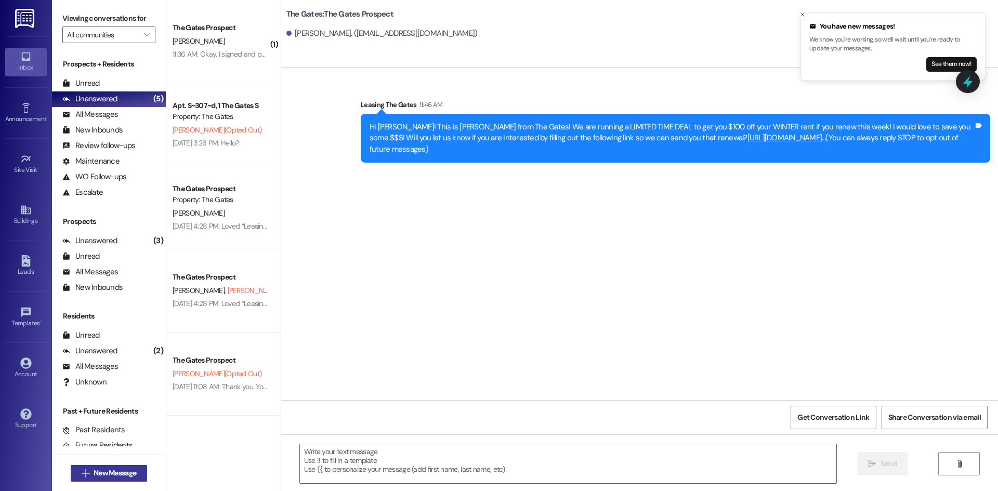
click at [94, 475] on span "New Message" at bounding box center [115, 473] width 43 height 11
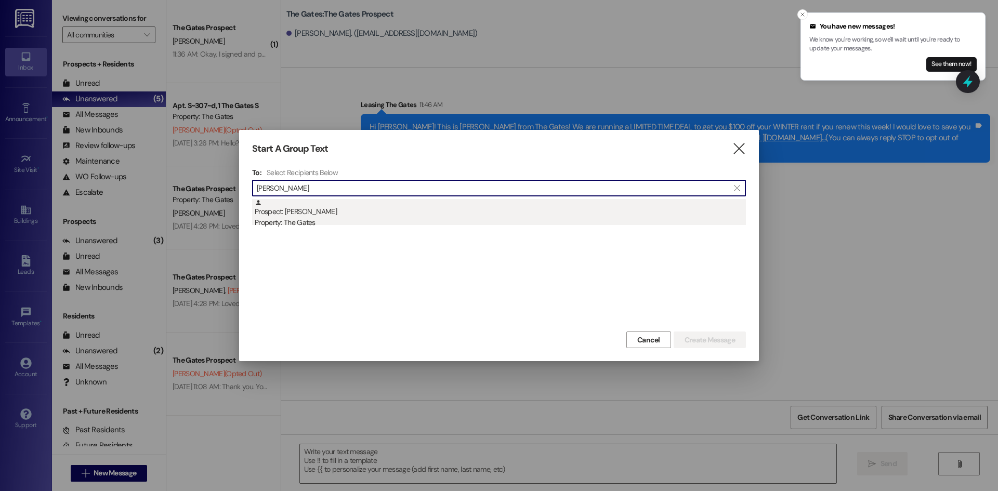
type input "[PERSON_NAME]"
click at [320, 218] on div "Property: The Gates" at bounding box center [500, 222] width 491 height 11
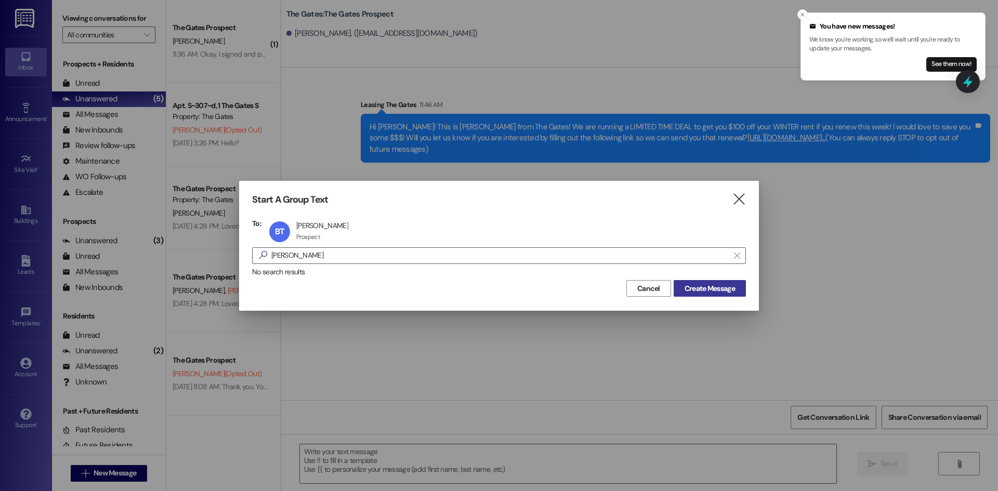
click at [708, 283] on span "Create Message" at bounding box center [710, 288] width 50 height 11
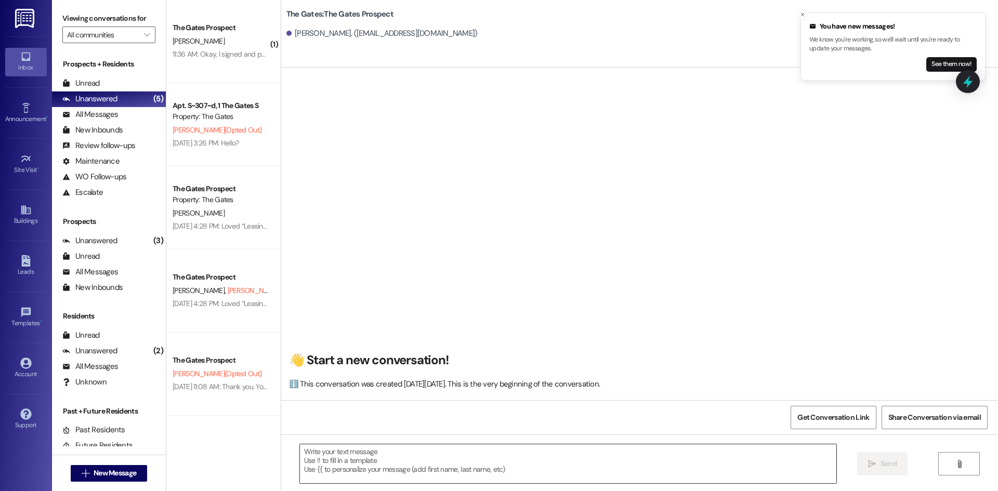
click at [333, 456] on textarea at bounding box center [568, 464] width 537 height 39
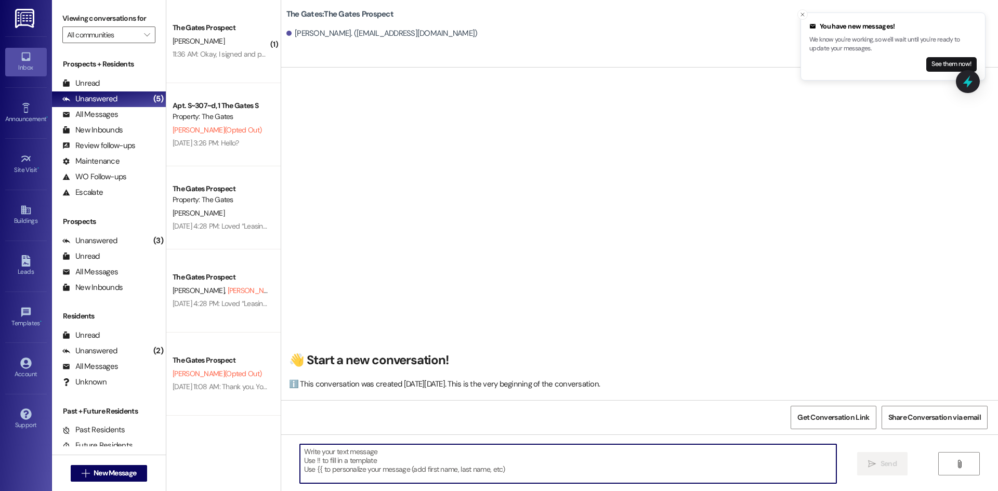
paste textarea "Hi [PERSON_NAME]! This is [PERSON_NAME] from The Gates! We are running a LIMITE…"
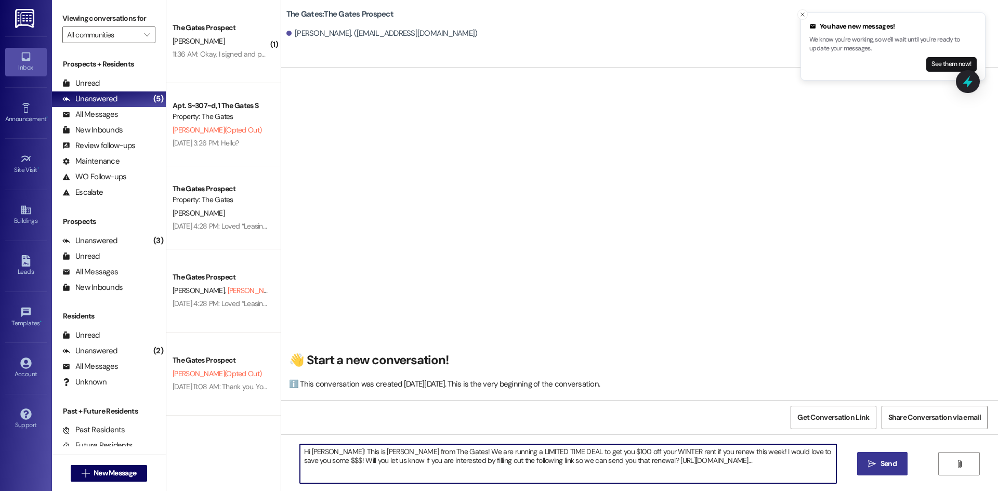
click at [327, 450] on textarea "Hi [PERSON_NAME]! This is [PERSON_NAME] from The Gates! We are running a LIMITE…" at bounding box center [568, 464] width 537 height 39
type textarea "Hi [PERSON_NAME]! This is [PERSON_NAME] from The Gates! We are running a LIMITE…"
click at [879, 462] on span "Send" at bounding box center [889, 464] width 20 height 11
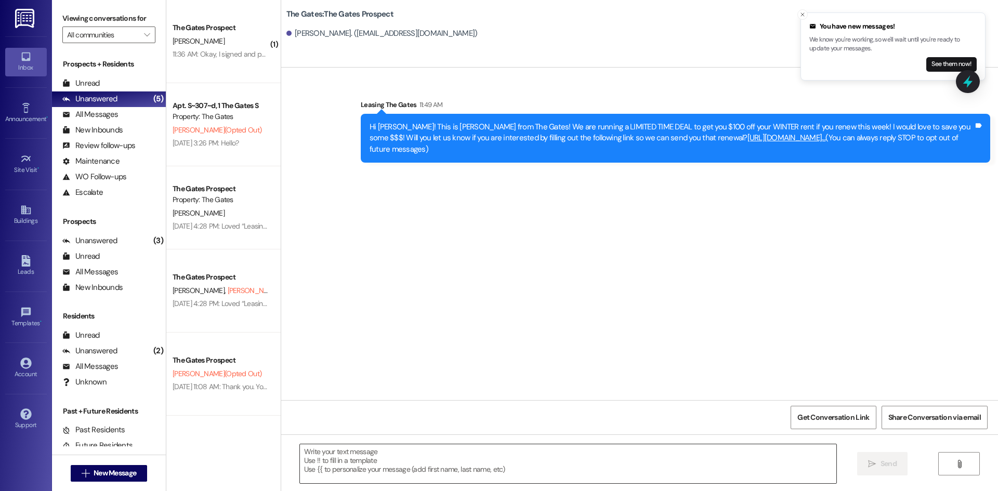
click at [356, 453] on textarea at bounding box center [568, 464] width 537 height 39
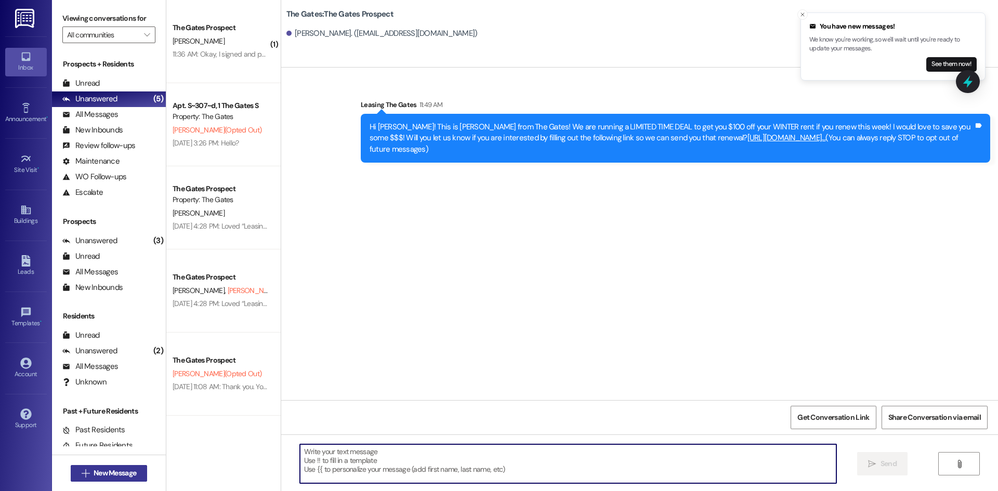
click at [120, 471] on span "New Message" at bounding box center [115, 473] width 43 height 11
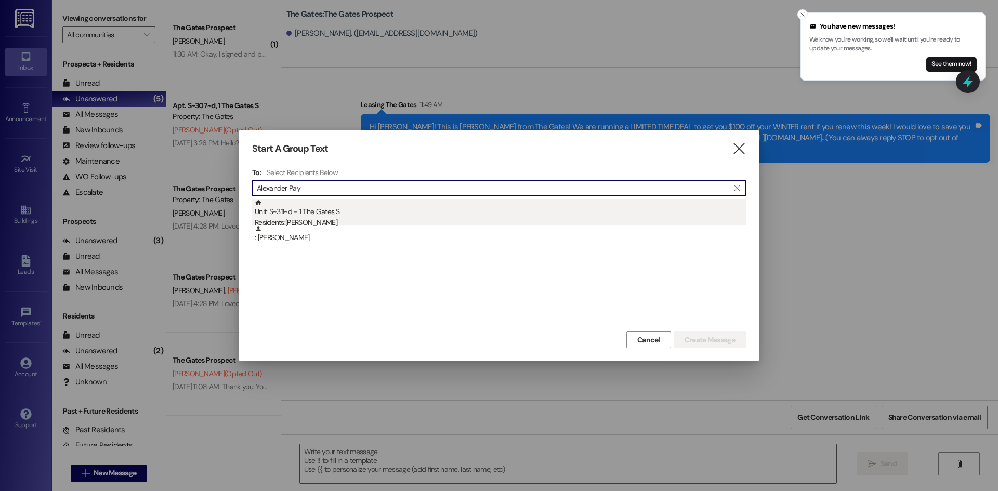
type input "Alexander Pay"
click at [348, 204] on div "Unit: S~311~d - 1 The Gates S Residents: [PERSON_NAME]" at bounding box center [500, 214] width 491 height 30
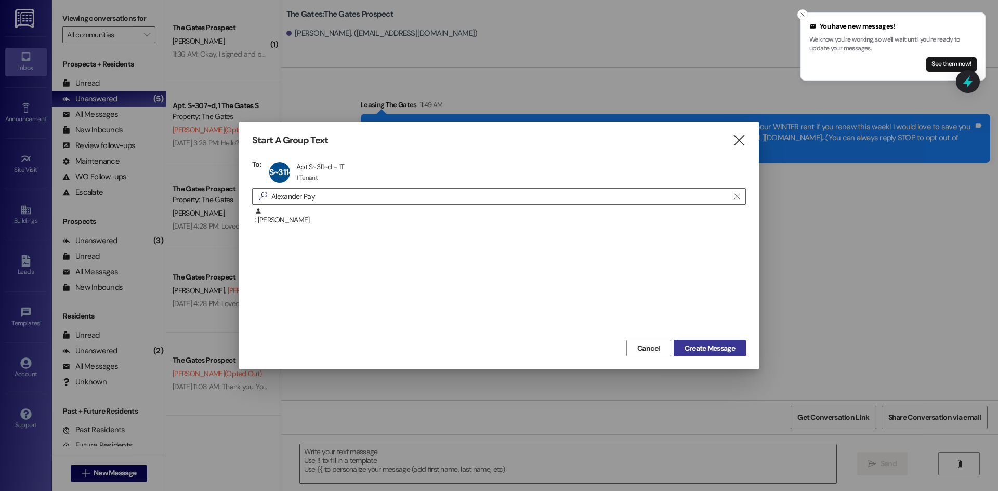
click at [718, 348] on span "Create Message" at bounding box center [710, 348] width 50 height 11
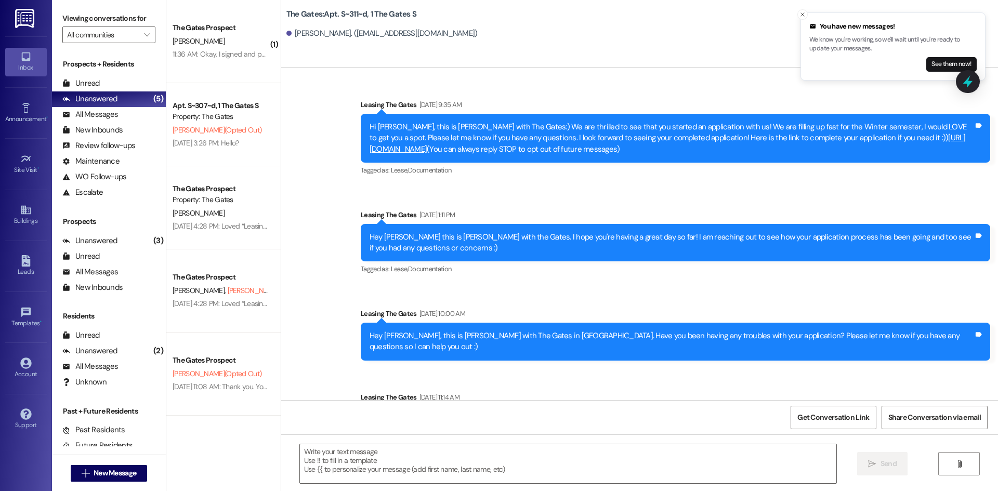
scroll to position [11182, 0]
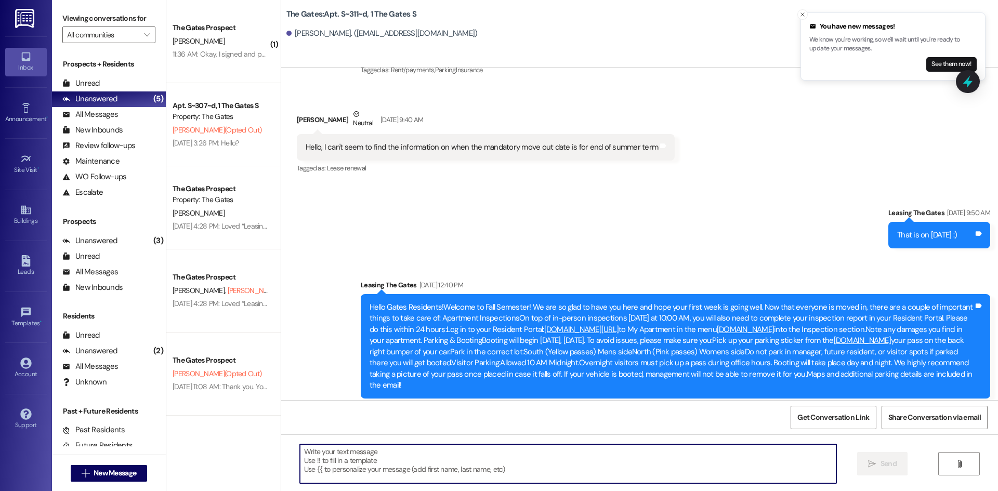
click at [360, 456] on textarea at bounding box center [568, 464] width 537 height 39
paste textarea "Hi [PERSON_NAME]! This is [PERSON_NAME] from The Gates! We are running a LIMITE…"
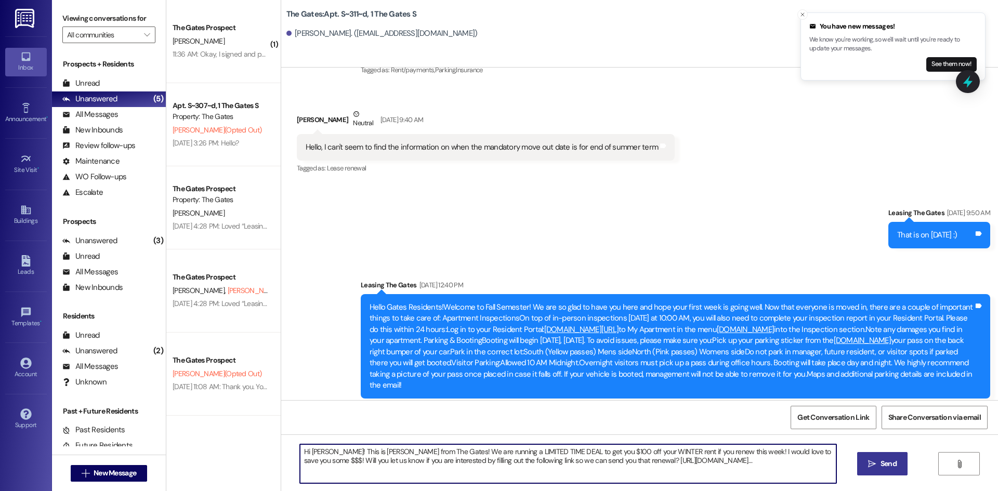
click at [321, 451] on textarea "Hi [PERSON_NAME]! This is [PERSON_NAME] from The Gates! We are running a LIMITE…" at bounding box center [568, 464] width 537 height 39
type textarea "Hi [PERSON_NAME]! This is [PERSON_NAME] from The Gates! We are running a LIMITE…"
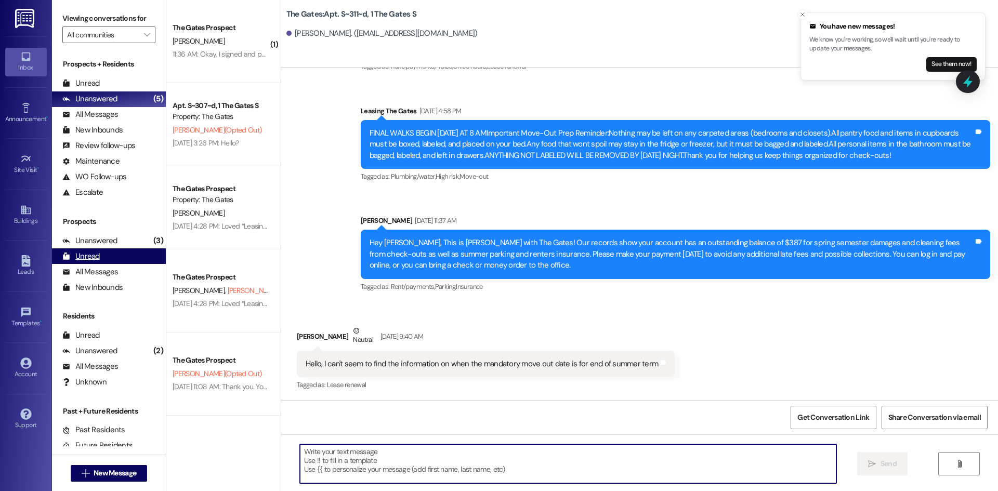
scroll to position [10954, 0]
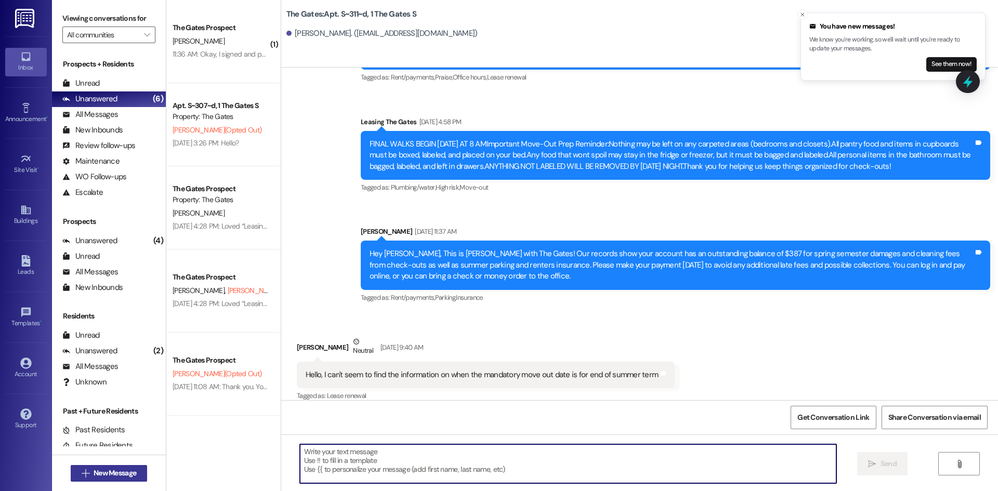
click at [103, 475] on span "New Message" at bounding box center [115, 473] width 43 height 11
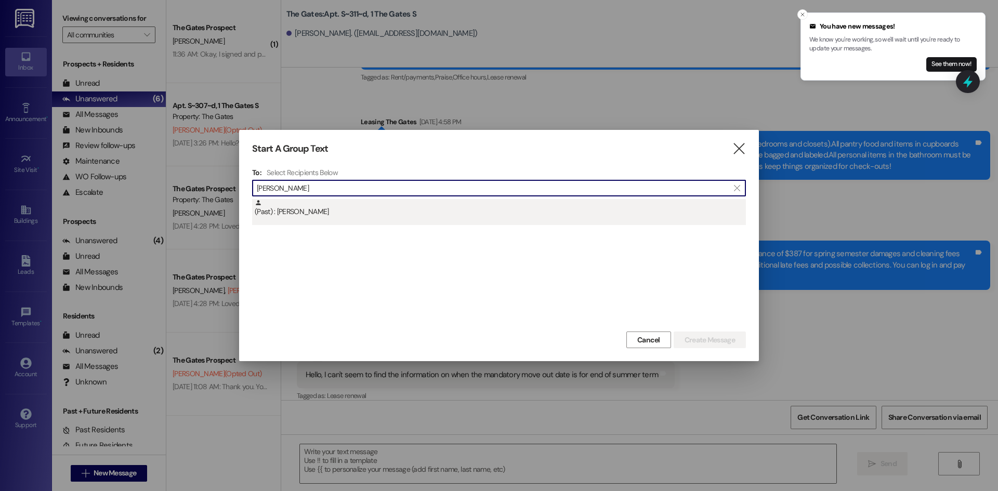
type input "[PERSON_NAME]"
click at [328, 208] on div "(Past) : [PERSON_NAME]" at bounding box center [500, 208] width 491 height 18
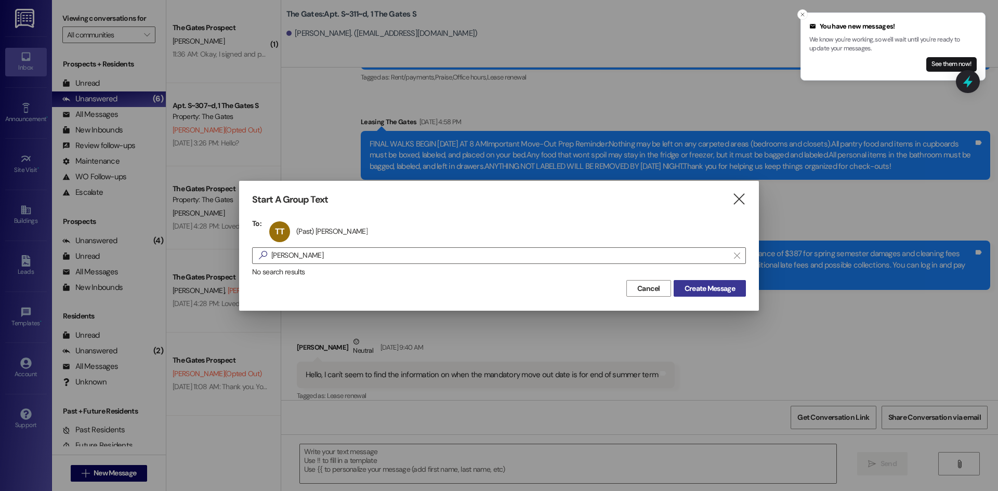
click at [720, 284] on span "Create Message" at bounding box center [710, 288] width 50 height 11
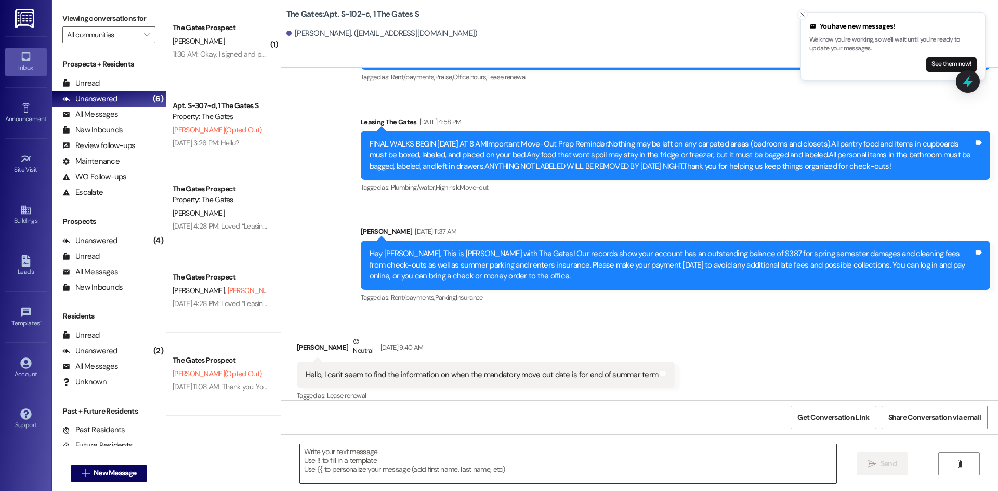
click at [340, 470] on textarea at bounding box center [568, 464] width 537 height 39
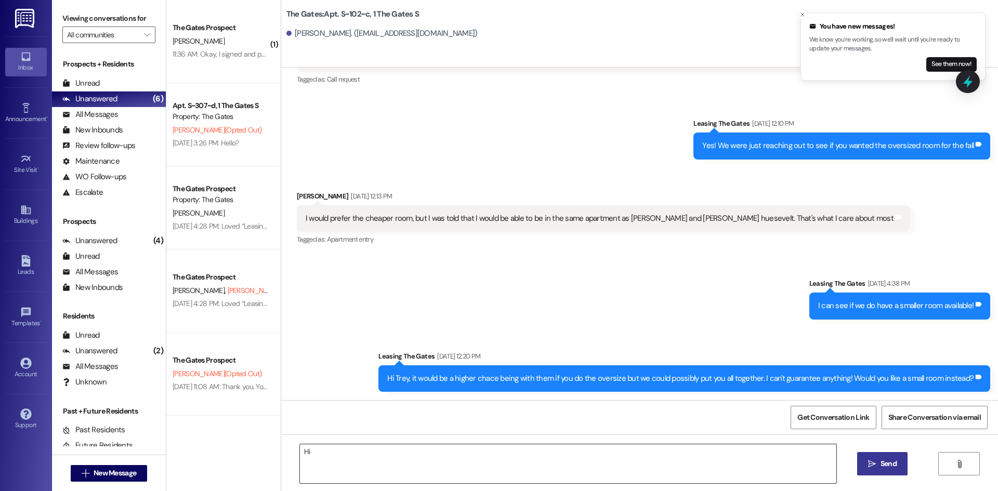
click at [397, 462] on textarea "Hi" at bounding box center [568, 464] width 537 height 39
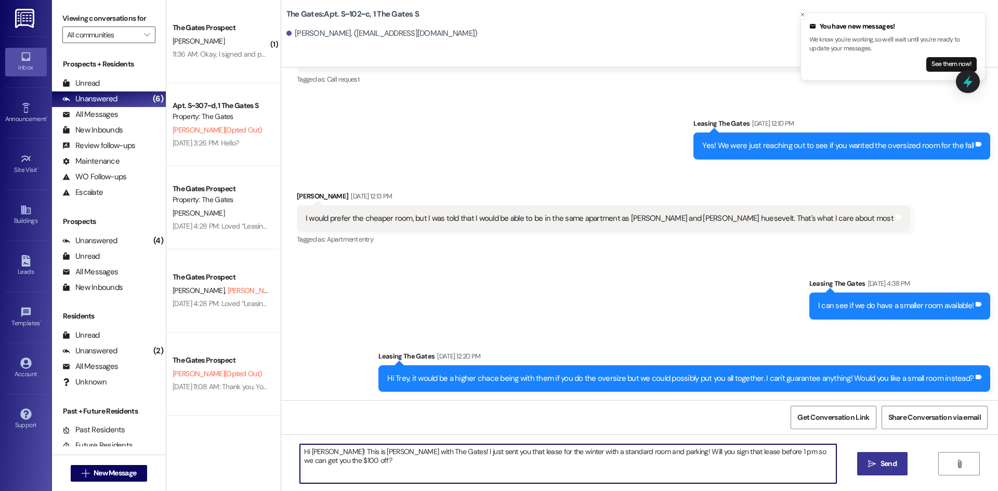
type textarea "Hi [PERSON_NAME]! This is [PERSON_NAME] with The Gates! I just sent you that le…"
click at [874, 468] on icon "" at bounding box center [872, 464] width 8 height 8
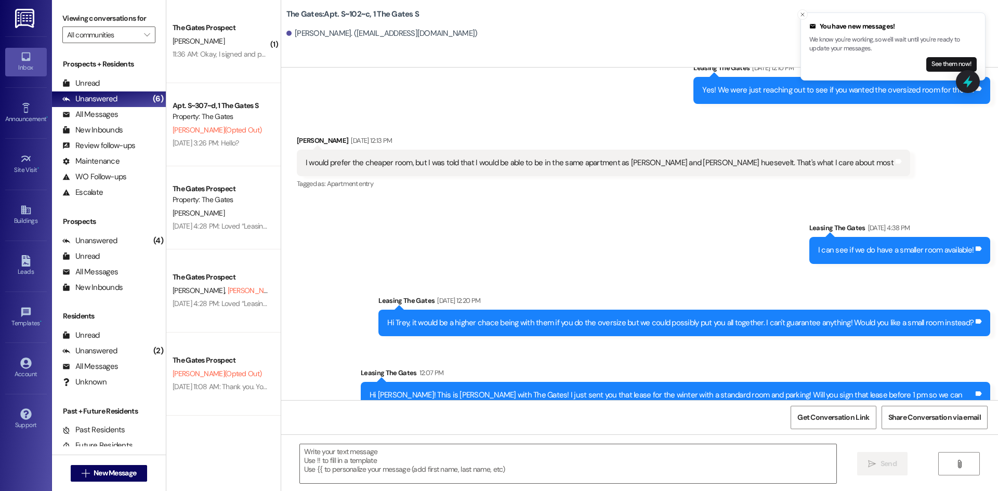
scroll to position [8891, 0]
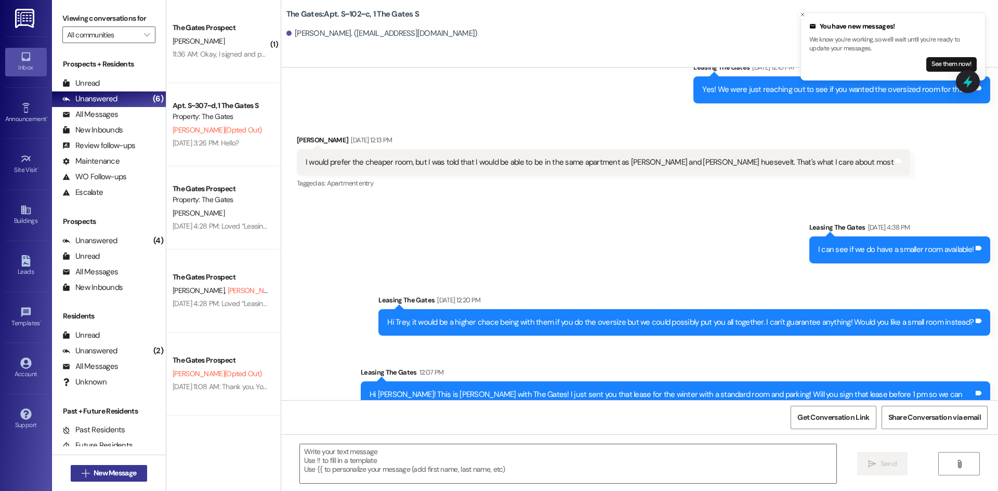
click at [110, 468] on button " New Message" at bounding box center [109, 473] width 77 height 17
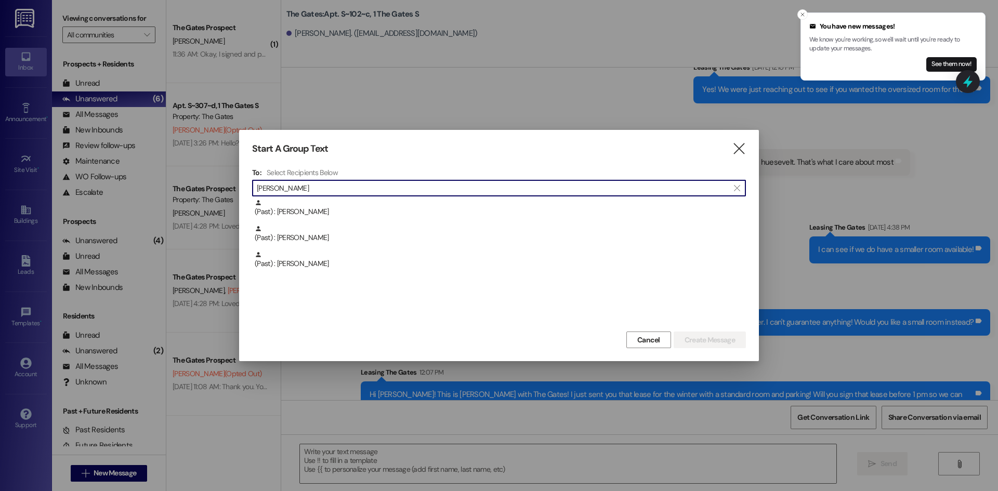
type input "[PERSON_NAME]"
click at [366, 271] on div "(Past) : [PERSON_NAME]" at bounding box center [499, 264] width 494 height 26
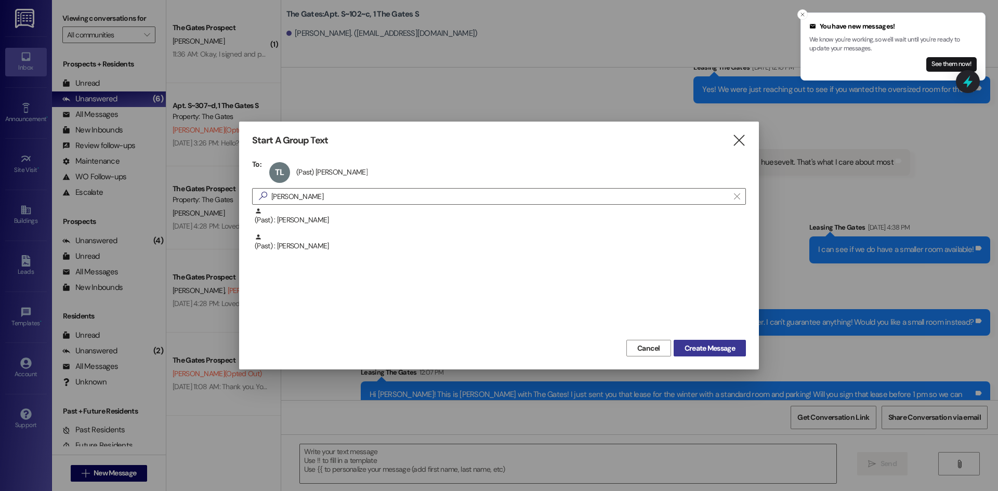
click at [712, 347] on span "Create Message" at bounding box center [710, 348] width 50 height 11
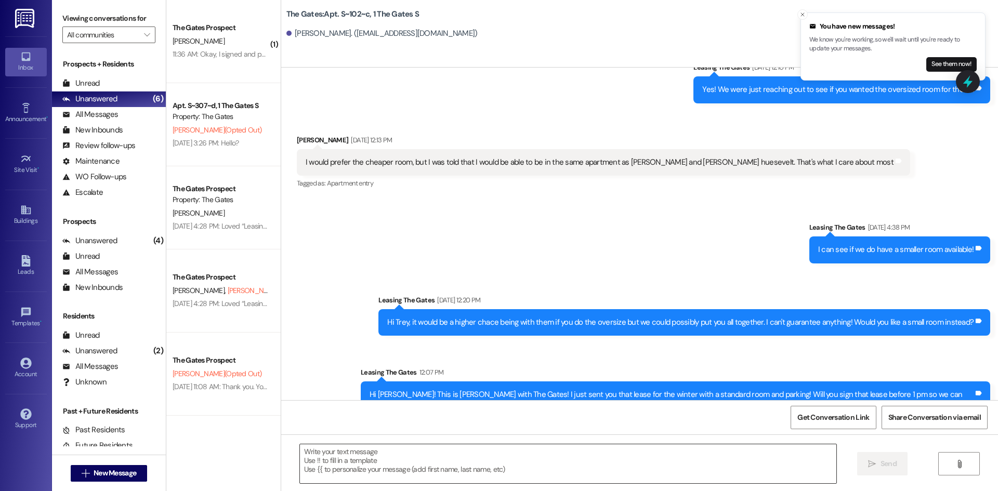
click at [316, 453] on textarea at bounding box center [568, 464] width 537 height 39
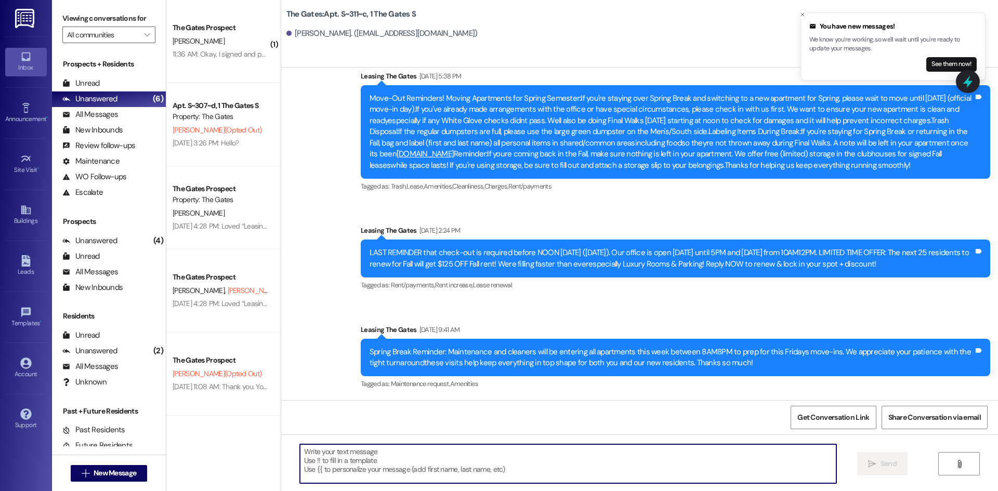
scroll to position [6220, 0]
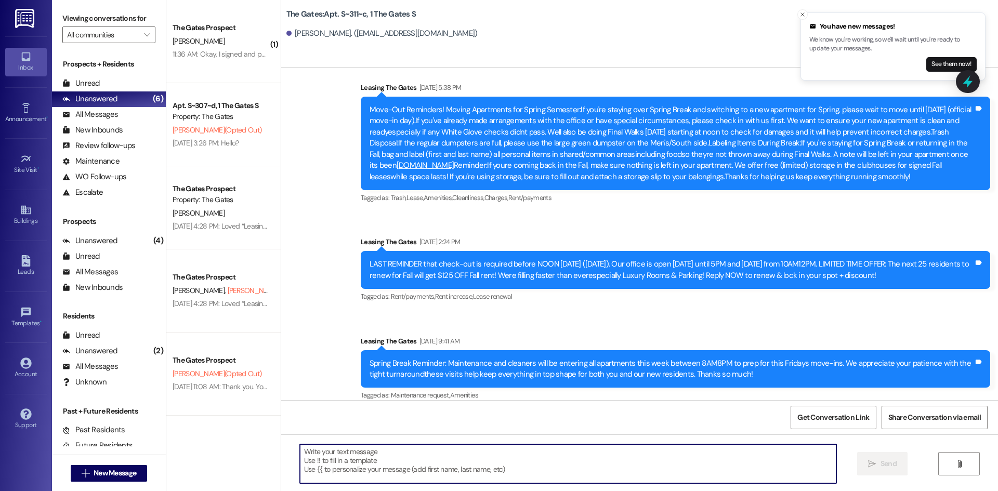
paste textarea "[EMAIL_ADDRESS][DOMAIN_NAME]"
type textarea "[EMAIL_ADDRESS][DOMAIN_NAME]"
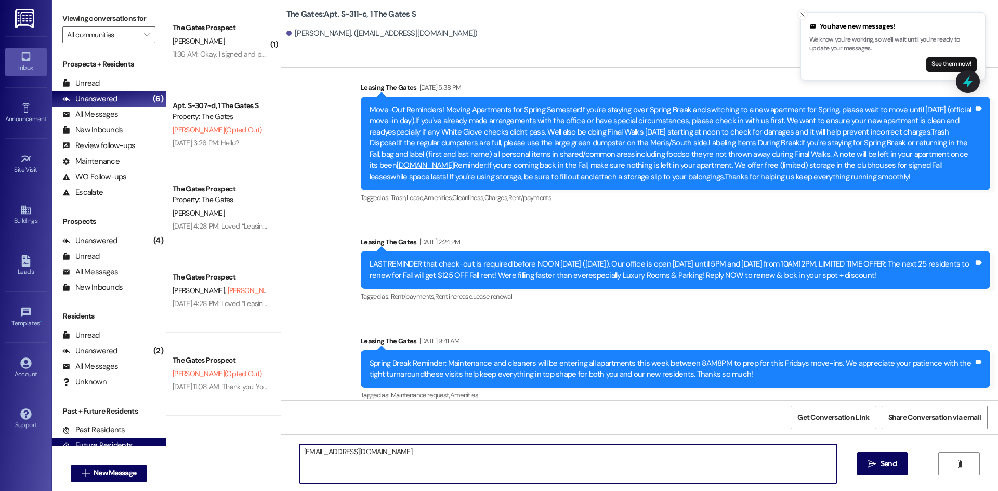
drag, startPoint x: 394, startPoint y: 453, endPoint x: 135, endPoint y: 442, distance: 259.1
click at [135, 442] on div "Viewing conversations for All communities  Prospects + Residents Unread (0) Un…" at bounding box center [525, 245] width 946 height 491
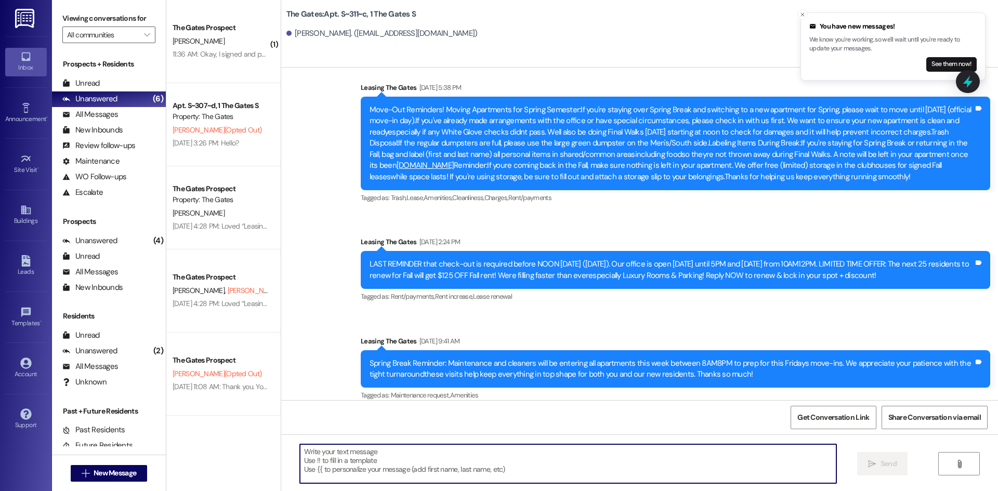
click at [322, 459] on textarea at bounding box center [568, 464] width 537 height 39
paste textarea "Hi .....! This is [PERSON_NAME] from The Gates! We are running a LIMITED TIME D…"
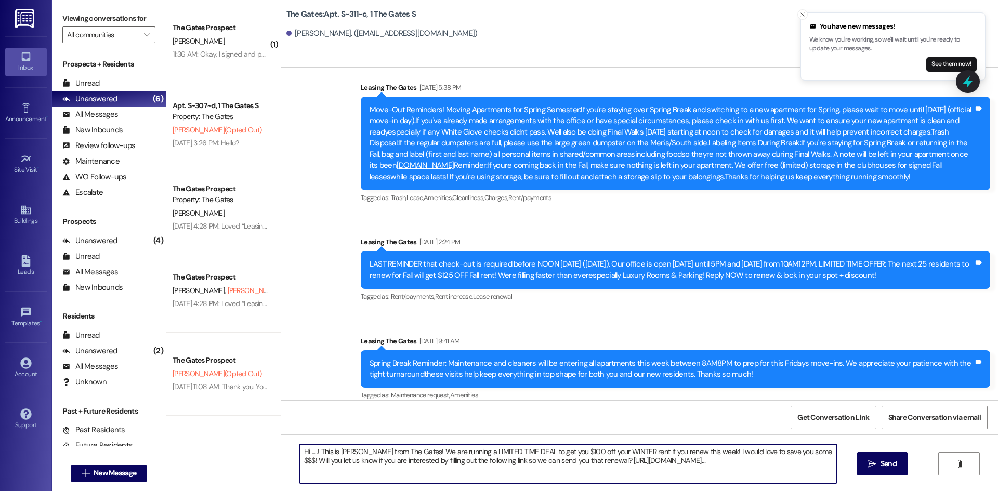
click at [309, 449] on textarea "Hi .....! This is [PERSON_NAME] from The Gates! We are running a LIMITED TIME D…" at bounding box center [568, 464] width 537 height 39
click at [358, 449] on textarea "Hi [PERSON_NAME]! This is [PERSON_NAME] from The Gates! We are running a LIMITE…" at bounding box center [568, 464] width 537 height 39
type textarea "Hi [PERSON_NAME]! This is [PERSON_NAME] from The Gates! We are running a LIMITE…"
click at [876, 467] on span " Send" at bounding box center [882, 464] width 33 height 11
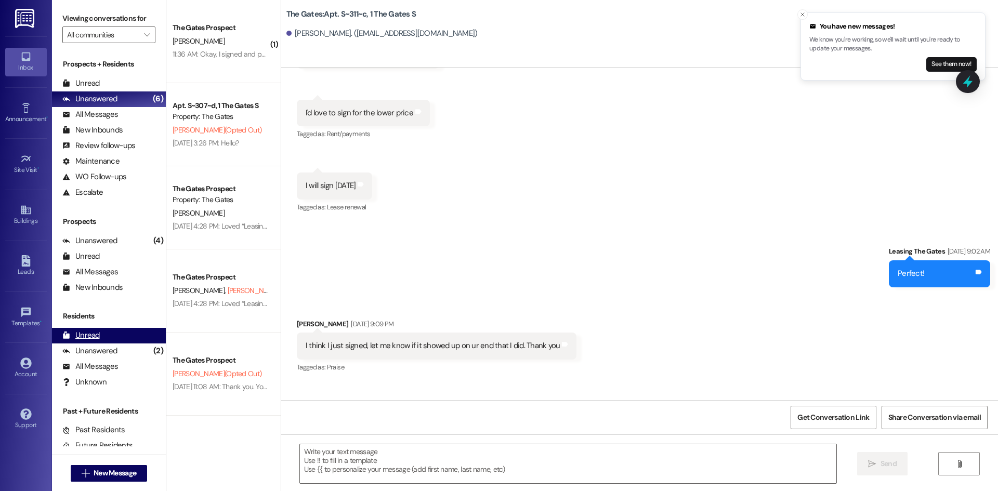
scroll to position [3818, 0]
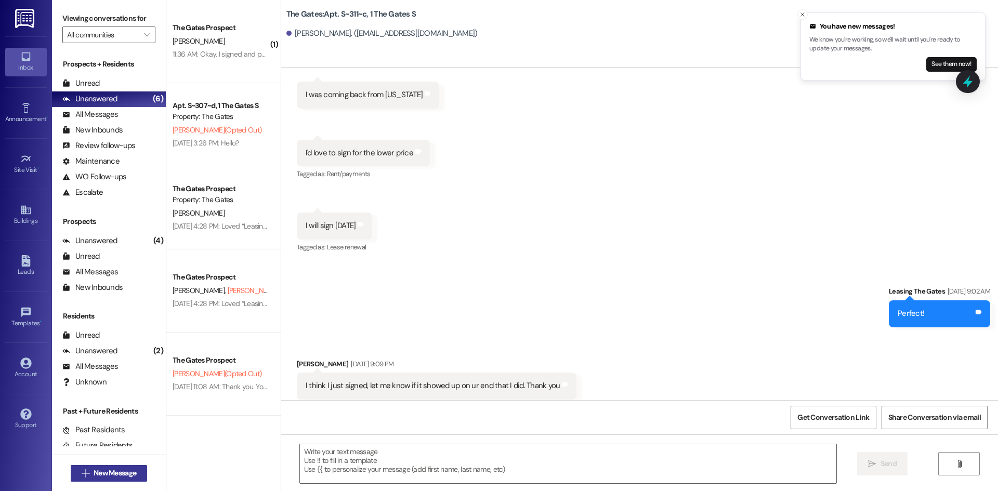
click at [97, 468] on span "New Message" at bounding box center [115, 473] width 43 height 11
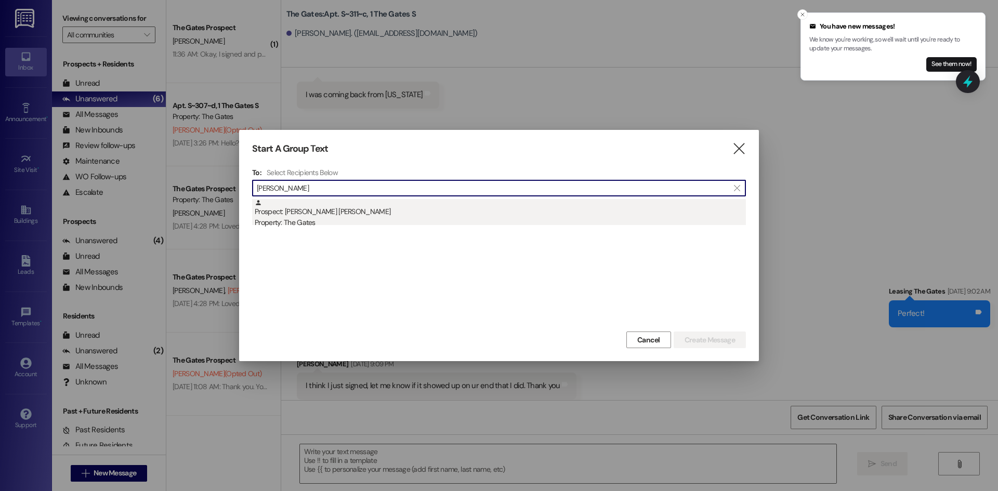
type input "[PERSON_NAME]"
click at [311, 221] on div "Property: The Gates" at bounding box center [500, 222] width 491 height 11
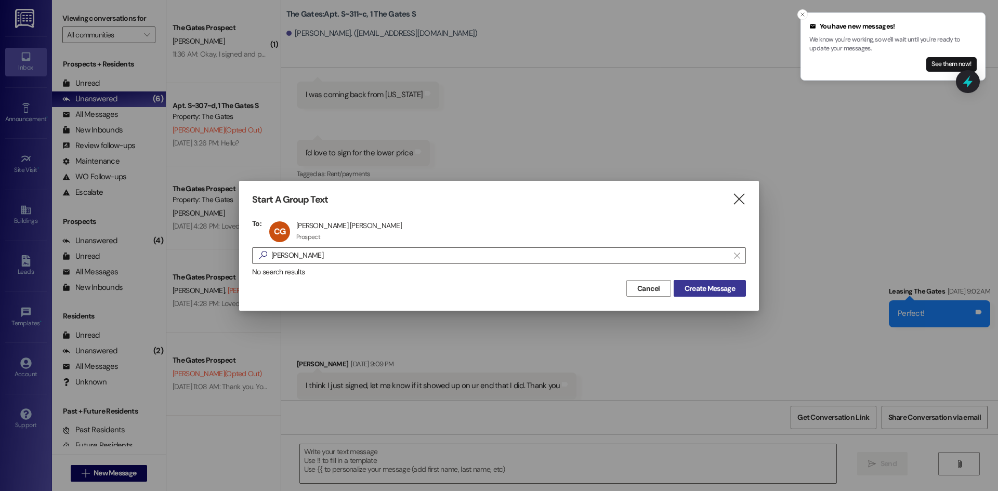
click at [716, 284] on span "Create Message" at bounding box center [710, 288] width 50 height 11
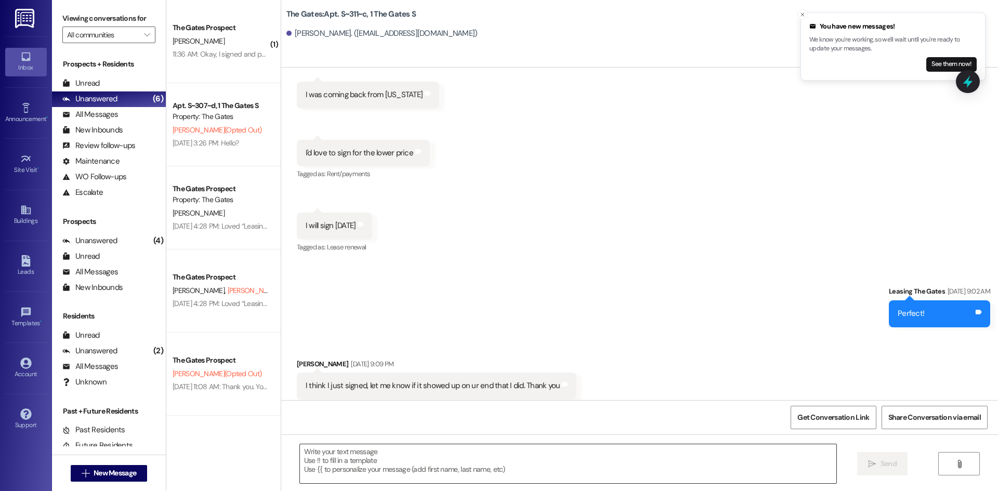
click at [363, 456] on textarea at bounding box center [568, 464] width 537 height 39
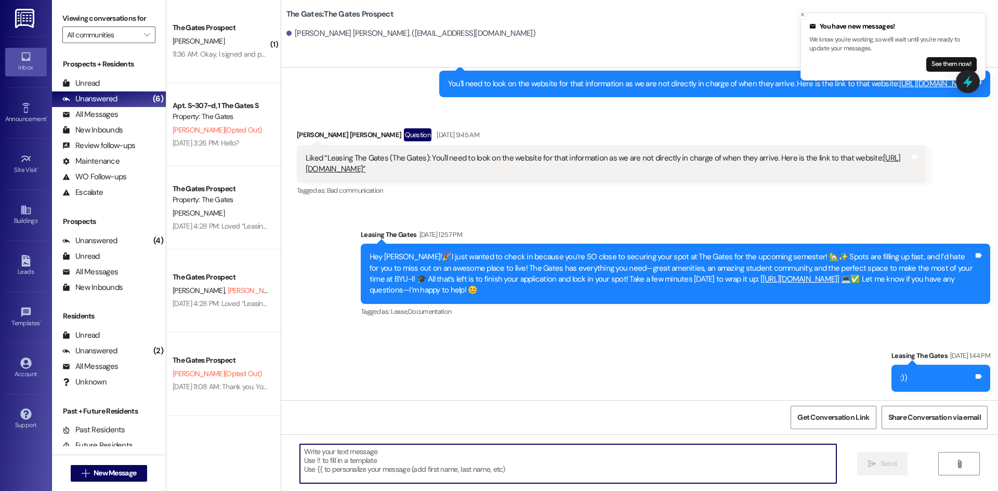
paste textarea "Hi [PERSON_NAME]! This is [PERSON_NAME] from The Gates! We are running a LIMITE…"
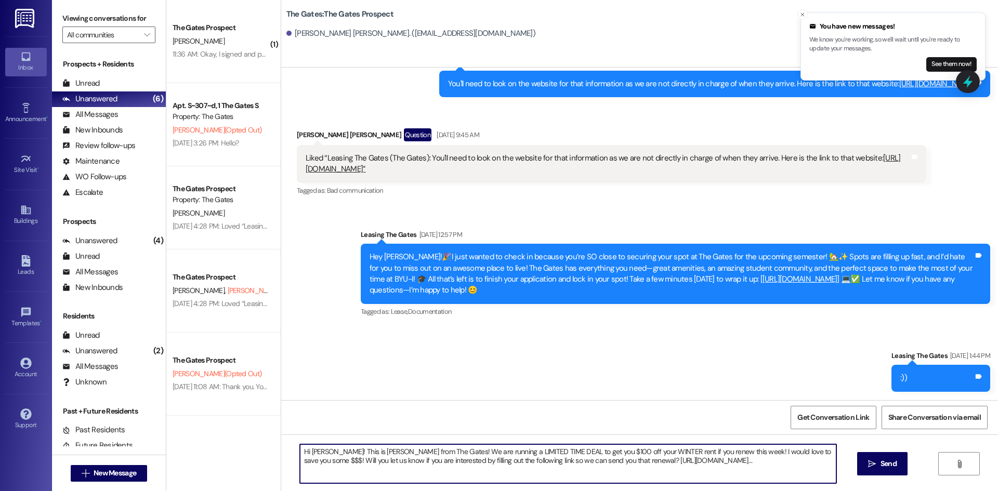
click at [328, 447] on textarea "Hi [PERSON_NAME]! This is [PERSON_NAME] from The Gates! We are running a LIMITE…" at bounding box center [568, 464] width 537 height 39
type textarea "Hi [PERSON_NAME]! This is [PERSON_NAME] from The Gates! We are running a LIMITE…"
click at [866, 466] on span " Send" at bounding box center [882, 464] width 33 height 11
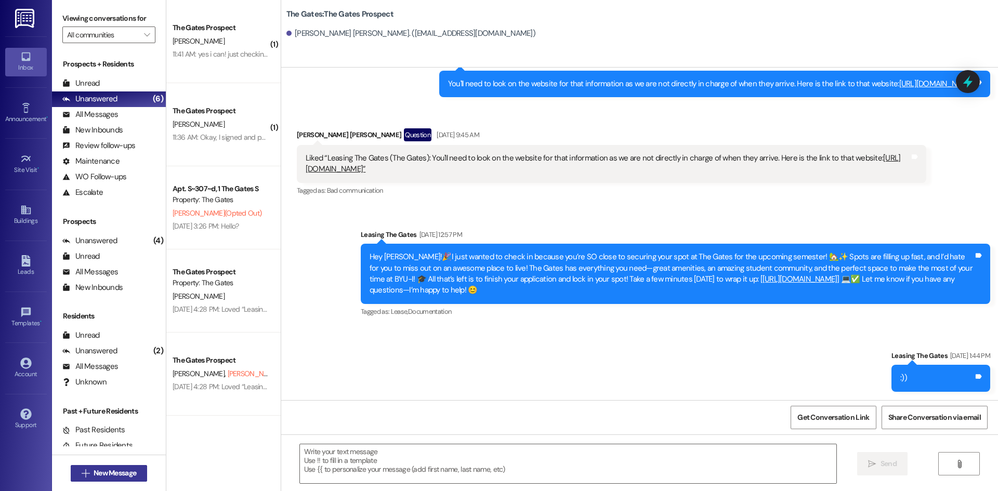
click at [103, 476] on span "New Message" at bounding box center [115, 473] width 43 height 11
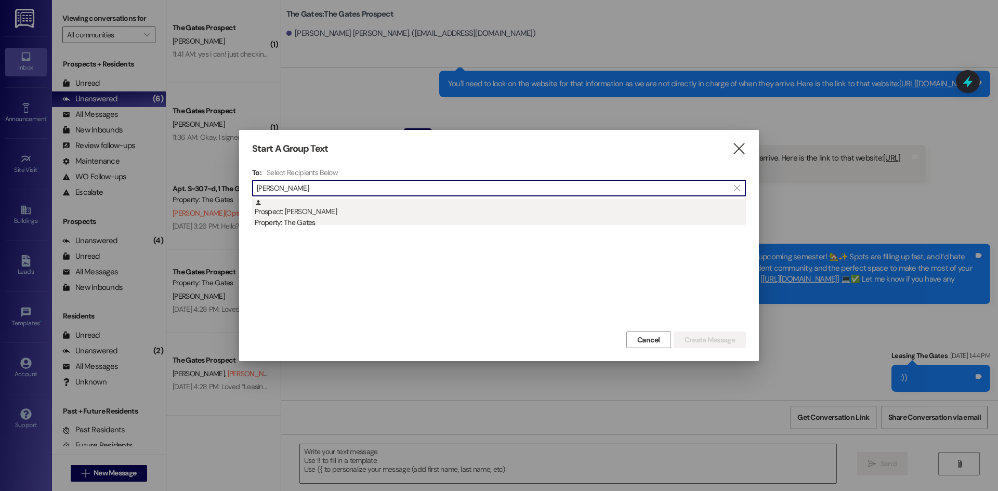
type input "[PERSON_NAME]"
click at [320, 201] on div "Prospect: [PERSON_NAME] Property: The Gates" at bounding box center [500, 214] width 491 height 30
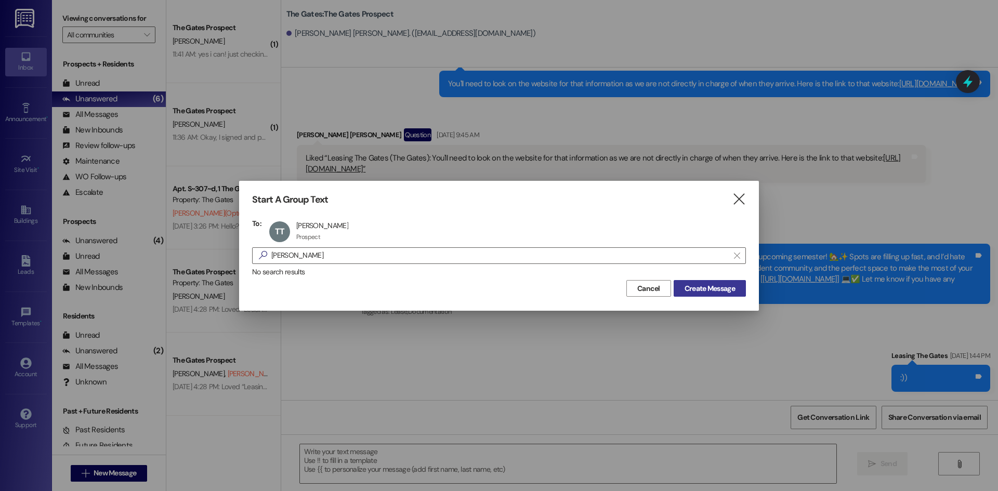
click at [700, 295] on button "Create Message" at bounding box center [710, 288] width 72 height 17
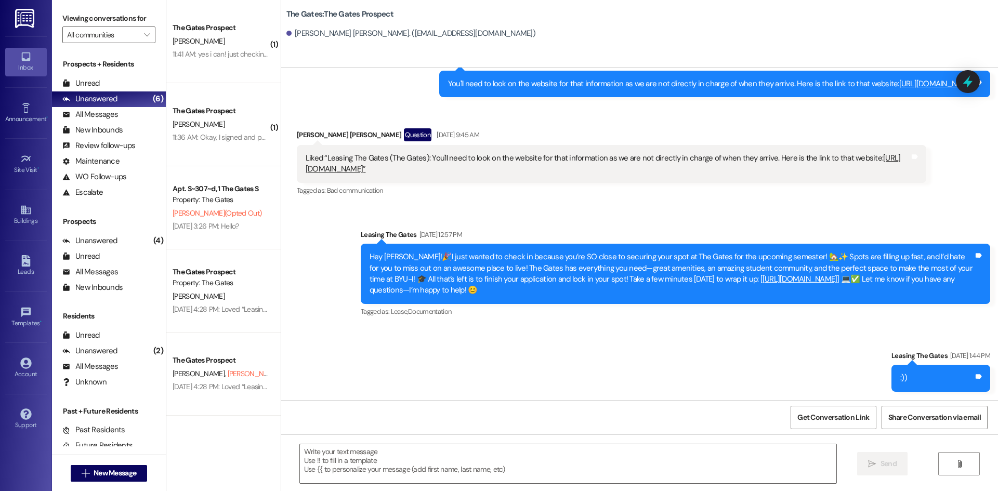
scroll to position [1, 0]
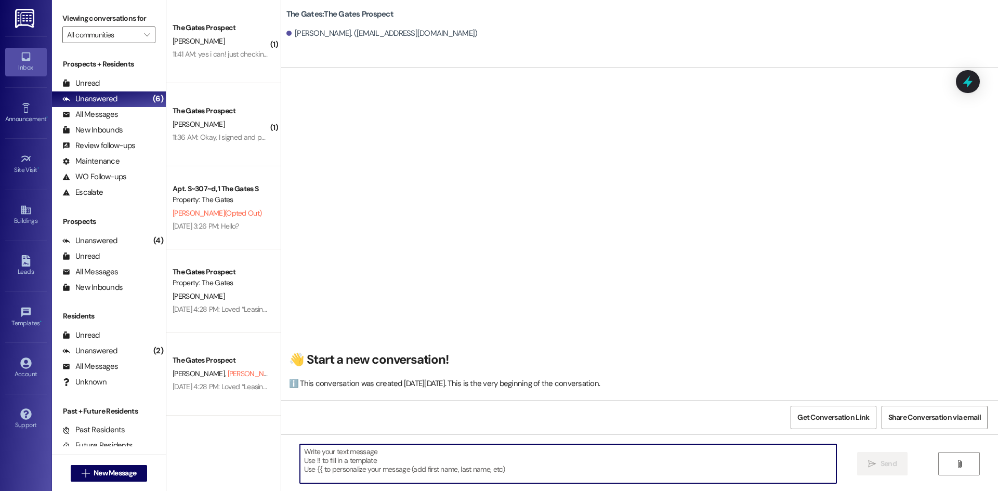
click at [312, 469] on textarea at bounding box center [568, 464] width 537 height 39
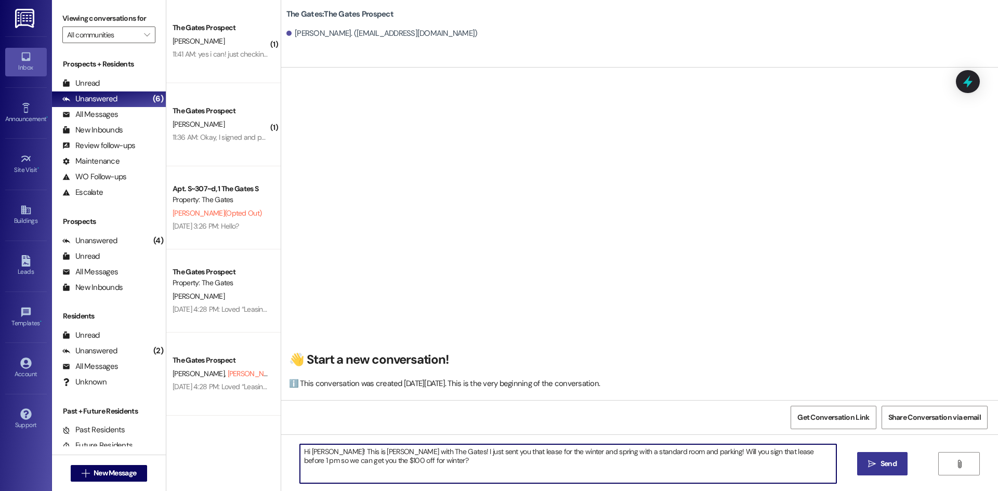
type textarea "Hi [PERSON_NAME]! This is [PERSON_NAME] with The Gates! I just sent you that le…"
click at [882, 458] on button " Send" at bounding box center [882, 463] width 50 height 23
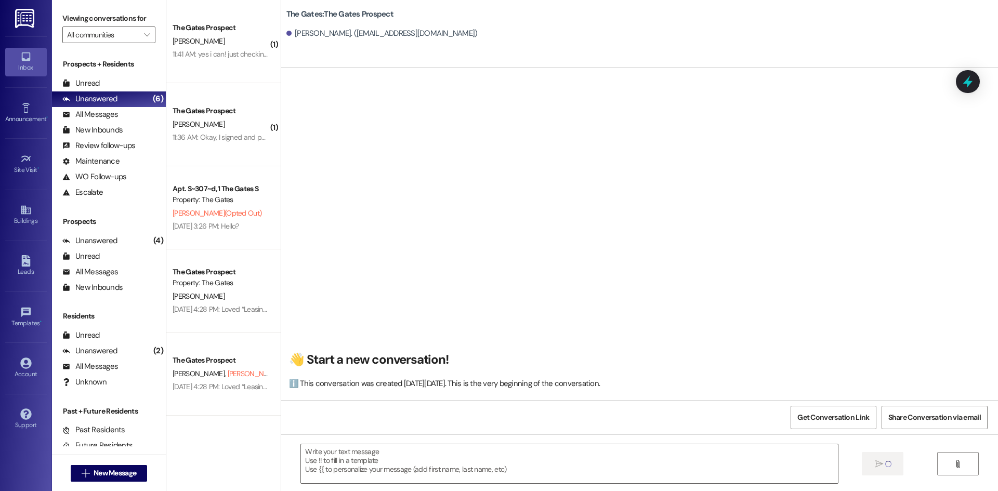
scroll to position [0, 0]
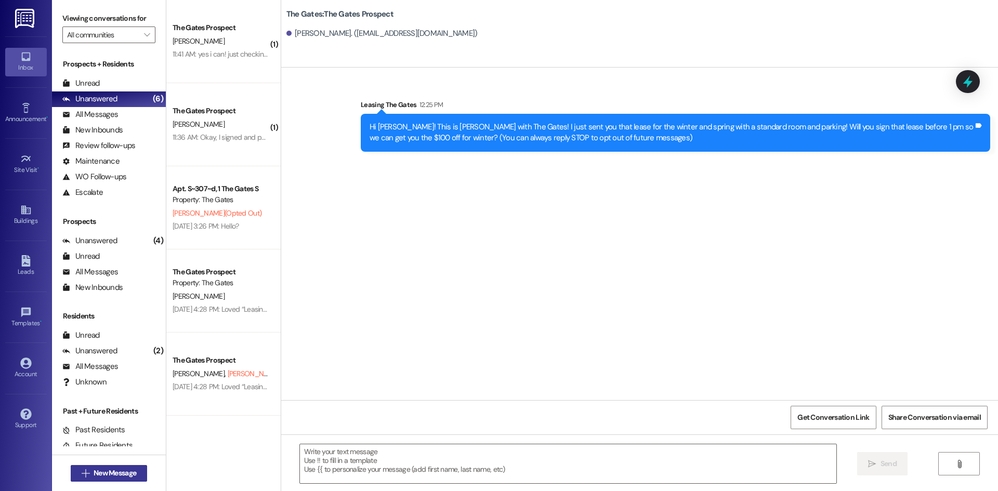
click at [114, 474] on span "New Message" at bounding box center [115, 473] width 43 height 11
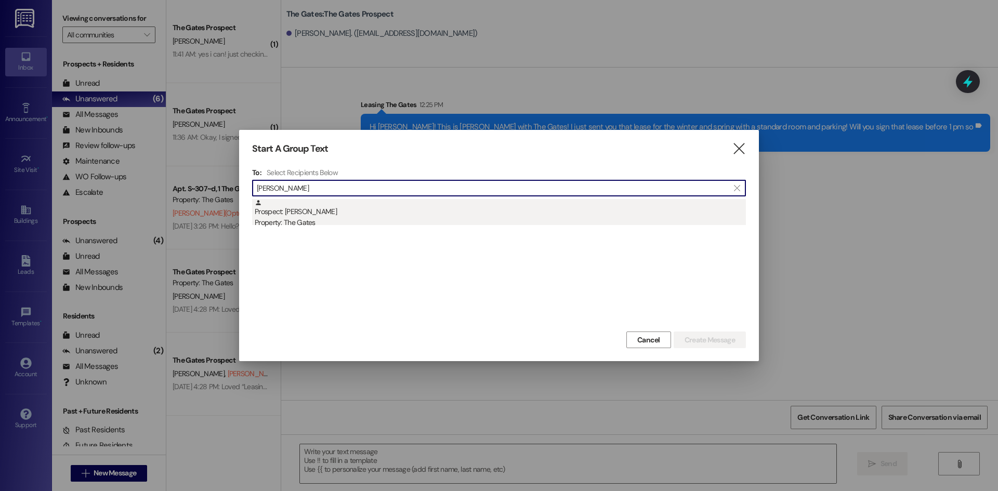
type input "[PERSON_NAME]"
click at [320, 222] on div "Property: The Gates" at bounding box center [500, 222] width 491 height 11
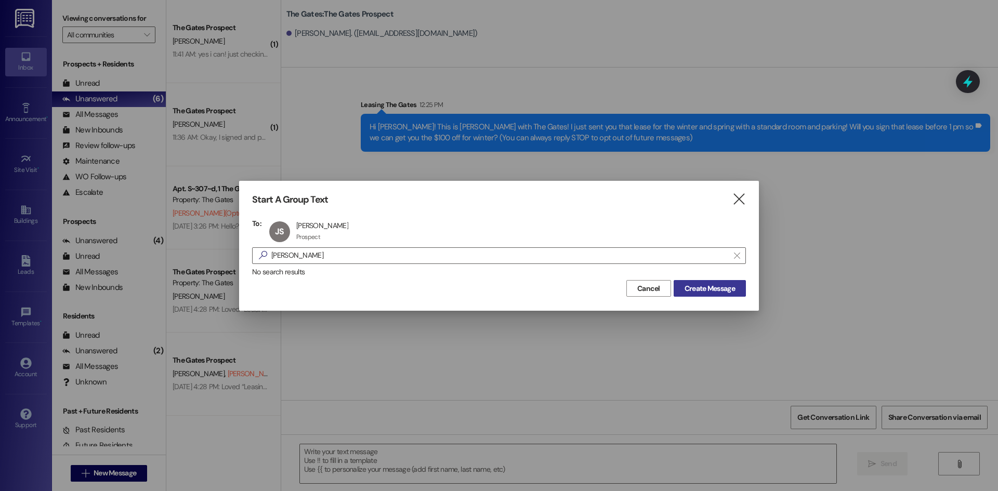
click at [720, 287] on span "Create Message" at bounding box center [710, 288] width 50 height 11
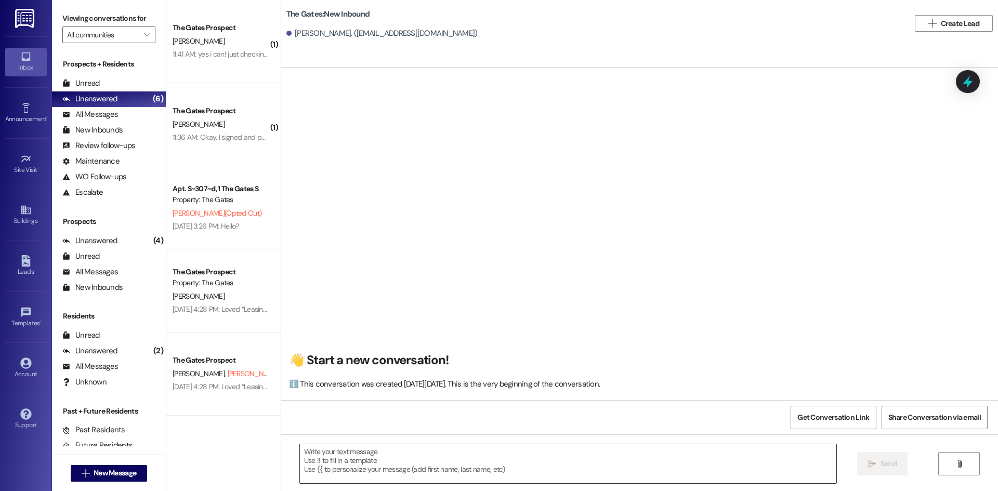
click at [326, 455] on textarea at bounding box center [568, 464] width 537 height 39
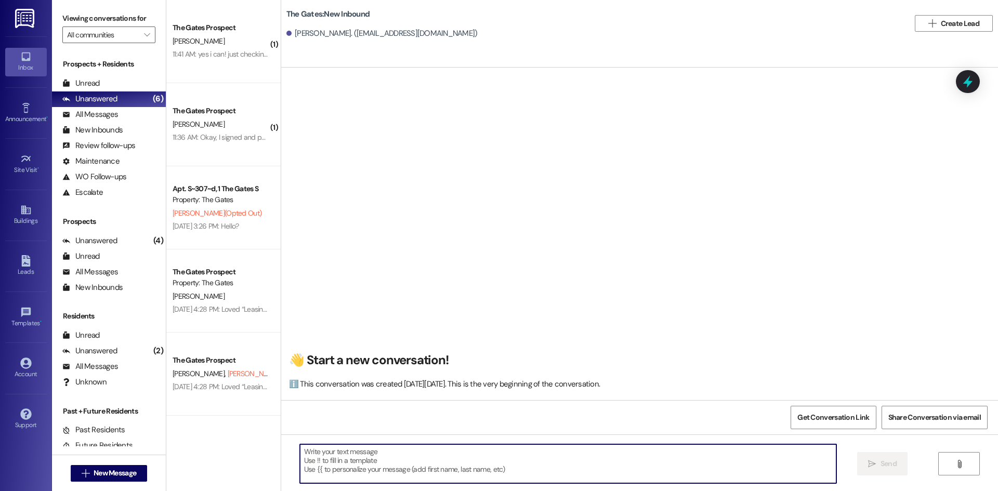
paste textarea "Hi .....! This is [PERSON_NAME] from The Gates! We are running a LIMITED TIME D…"
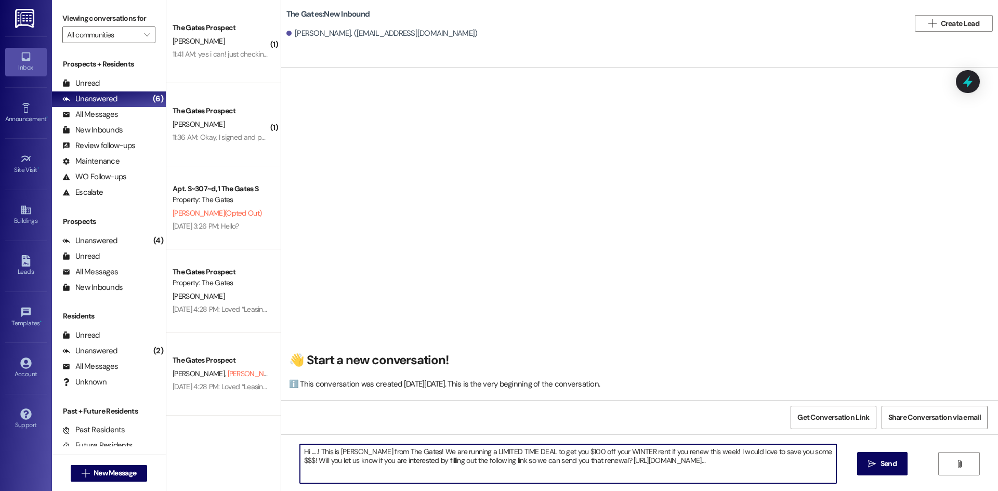
click at [310, 450] on textarea "Hi .....! This is [PERSON_NAME] from The Gates! We are running a LIMITED TIME D…" at bounding box center [568, 464] width 537 height 39
click at [362, 451] on textarea "Hi [PERSON_NAME]! This is [PERSON_NAME] from The Gates! We are running a LIMITE…" at bounding box center [568, 464] width 537 height 39
type textarea "Hi [PERSON_NAME]! This is [PERSON_NAME] from The Gates! We are running a LIMITE…"
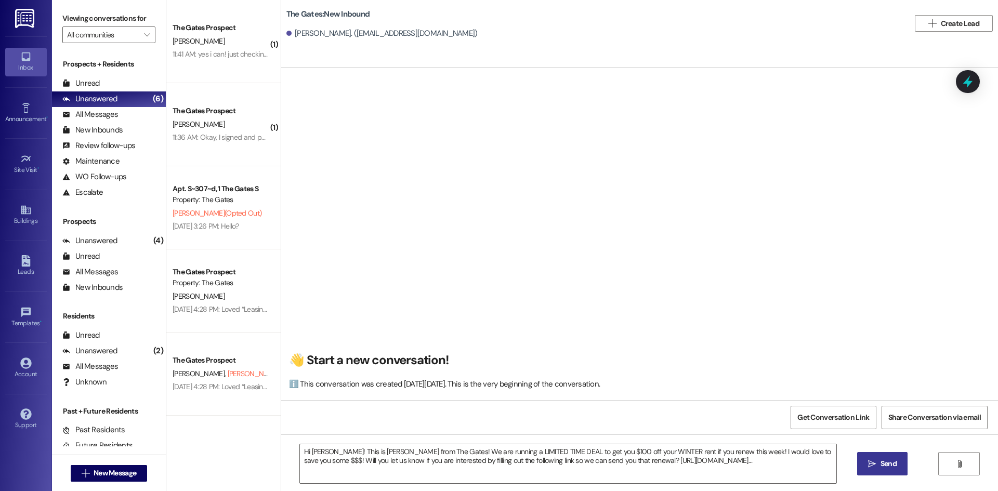
click at [886, 467] on span "Send" at bounding box center [889, 464] width 16 height 11
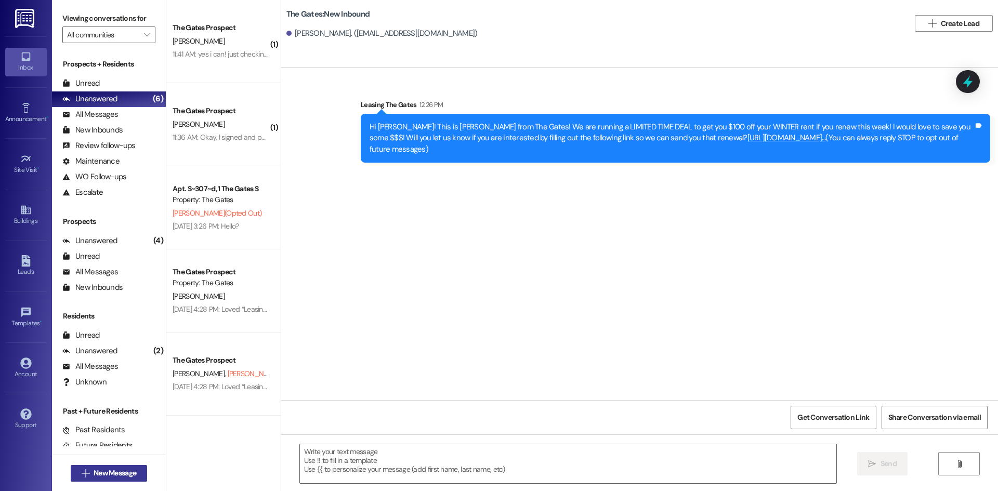
click at [127, 475] on span "New Message" at bounding box center [115, 473] width 43 height 11
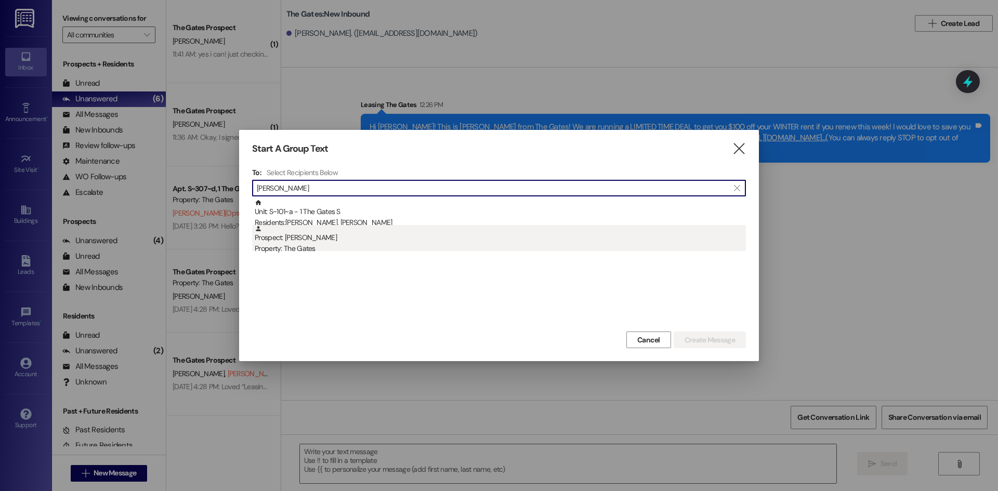
type input "[PERSON_NAME]"
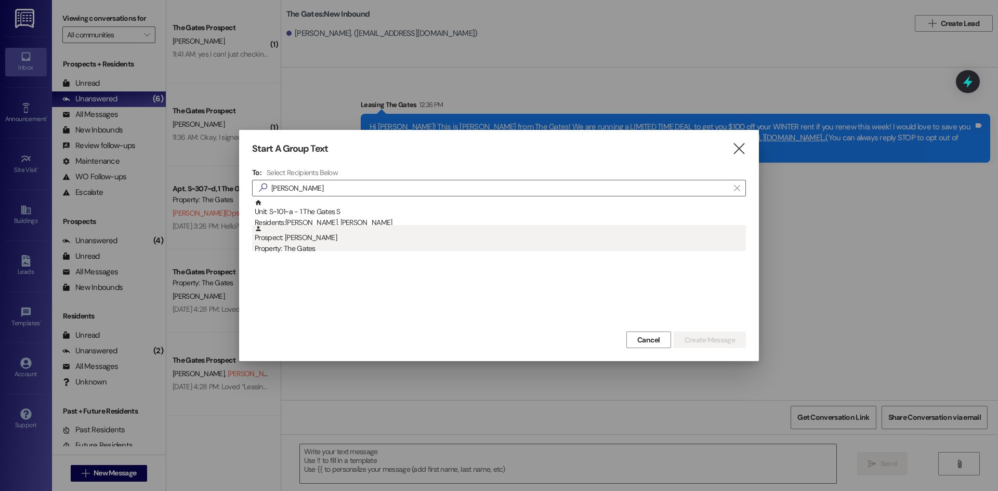
click at [340, 244] on div "Property: The Gates" at bounding box center [500, 248] width 491 height 11
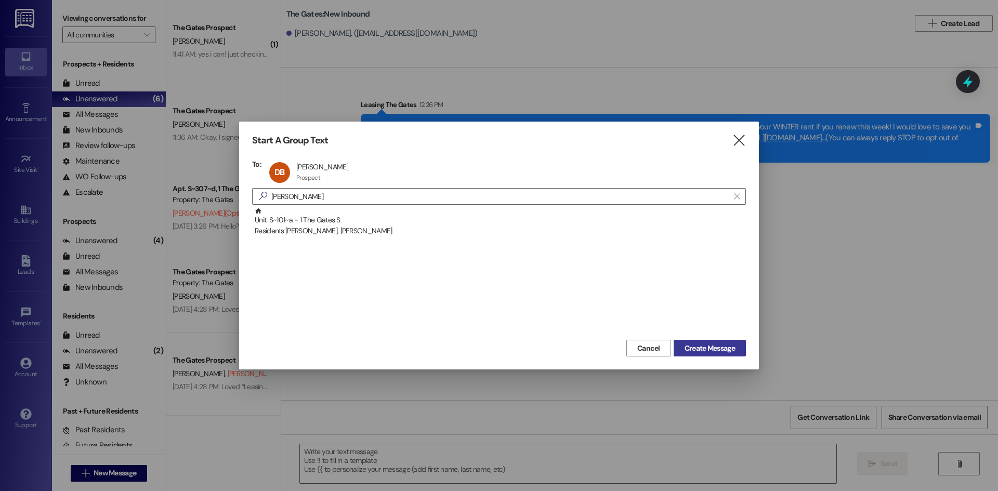
click at [714, 347] on span "Create Message" at bounding box center [710, 348] width 50 height 11
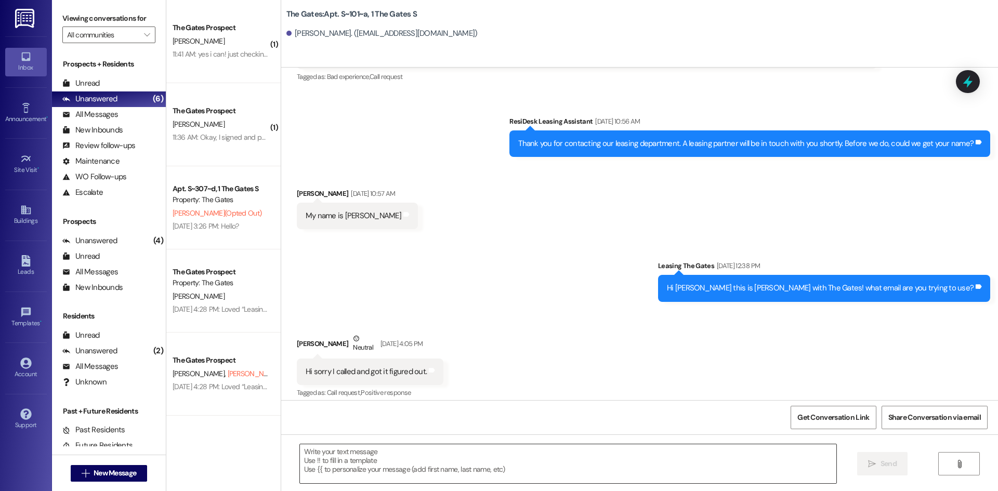
scroll to position [82, 0]
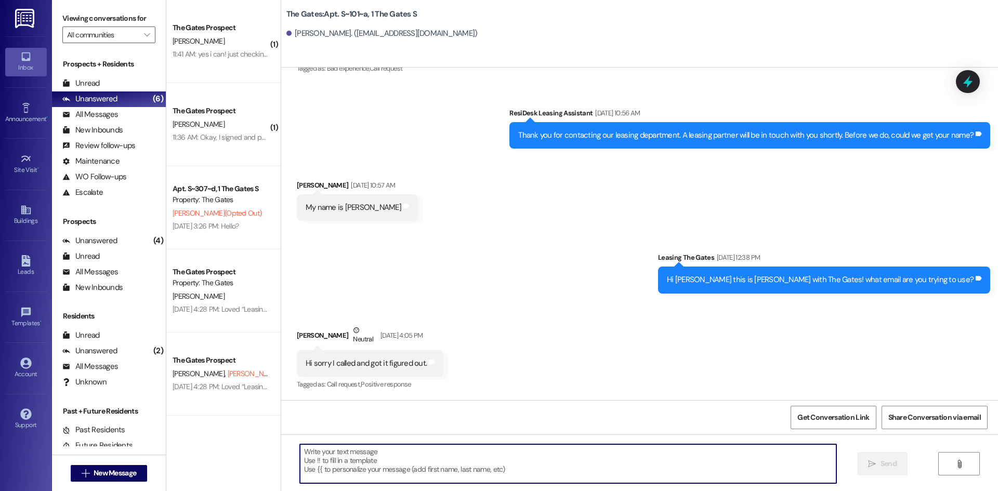
click at [354, 464] on textarea at bounding box center [568, 464] width 537 height 39
paste textarea "Hi [PERSON_NAME]! This is [PERSON_NAME] from The Gates! We are running a LIMITE…"
type textarea "Hi [PERSON_NAME]! This is [PERSON_NAME] from The Gates! We are running a LIMITE…"
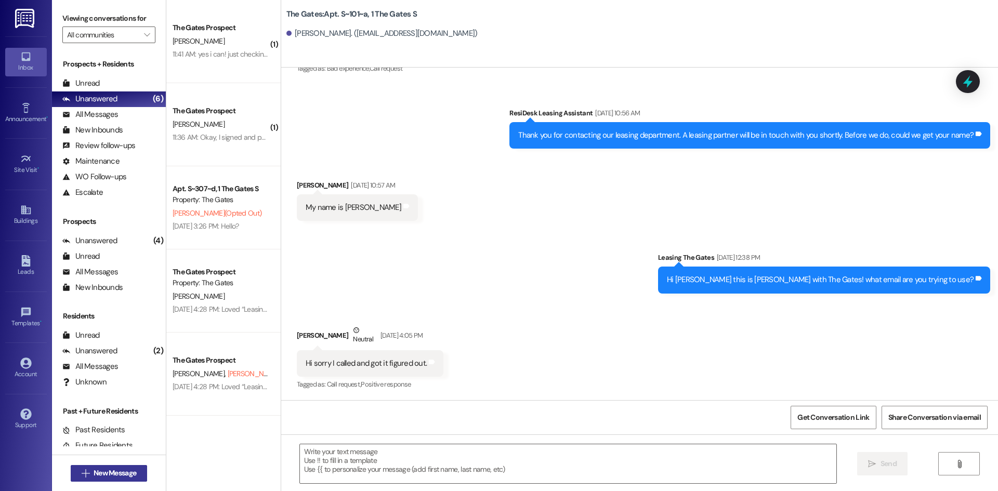
click at [124, 472] on span "New Message" at bounding box center [115, 473] width 43 height 11
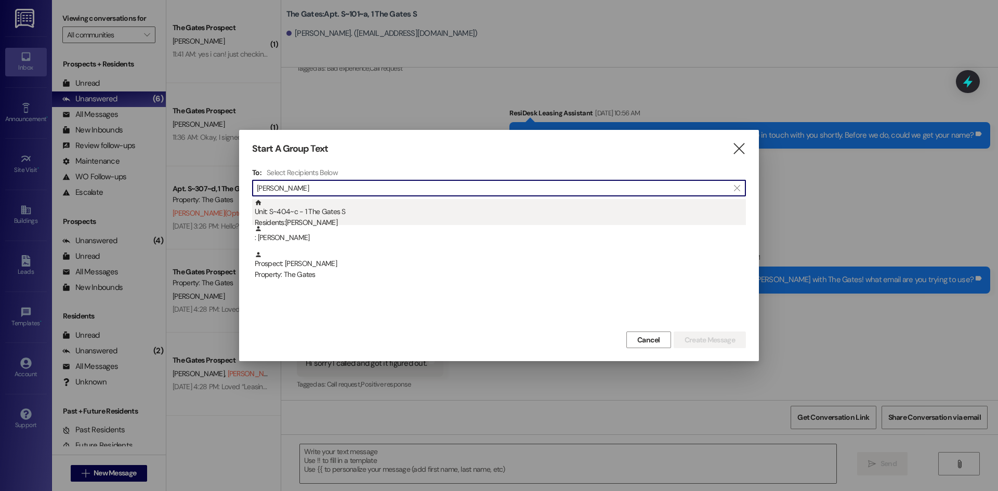
type input "[PERSON_NAME]"
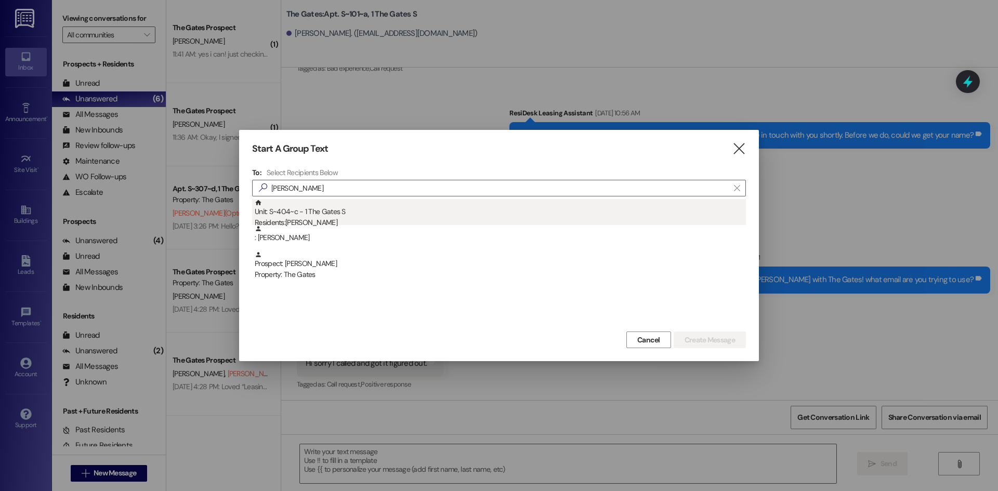
click at [328, 221] on div "Residents: [PERSON_NAME]" at bounding box center [500, 222] width 491 height 11
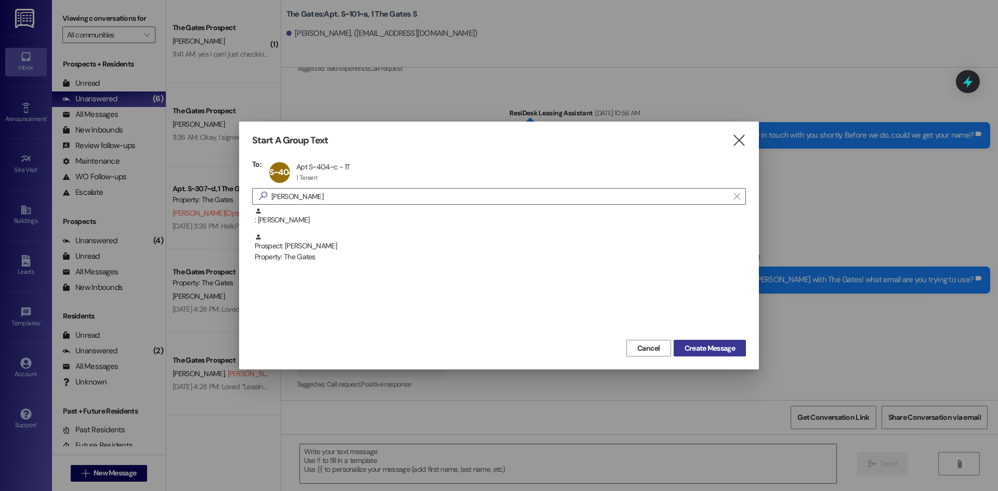
click at [716, 353] on span "Create Message" at bounding box center [710, 348] width 50 height 11
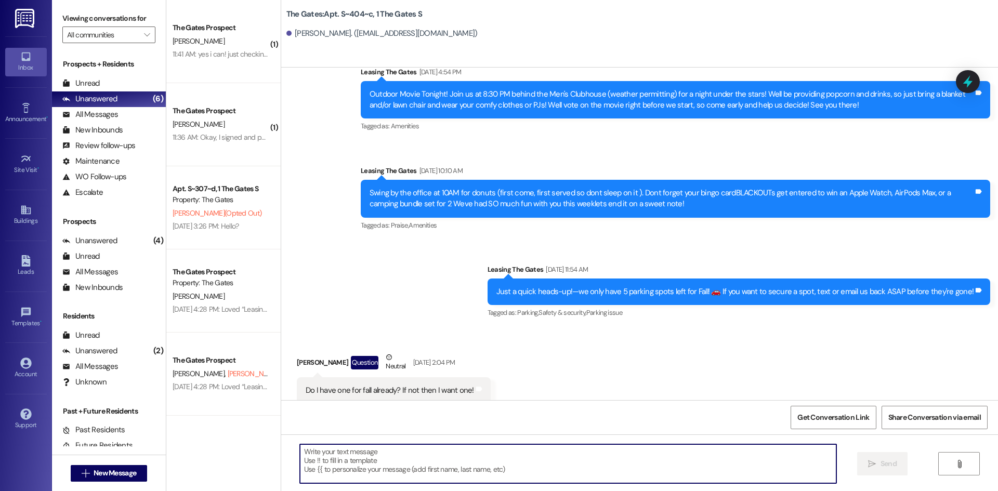
click at [381, 455] on textarea at bounding box center [568, 464] width 537 height 39
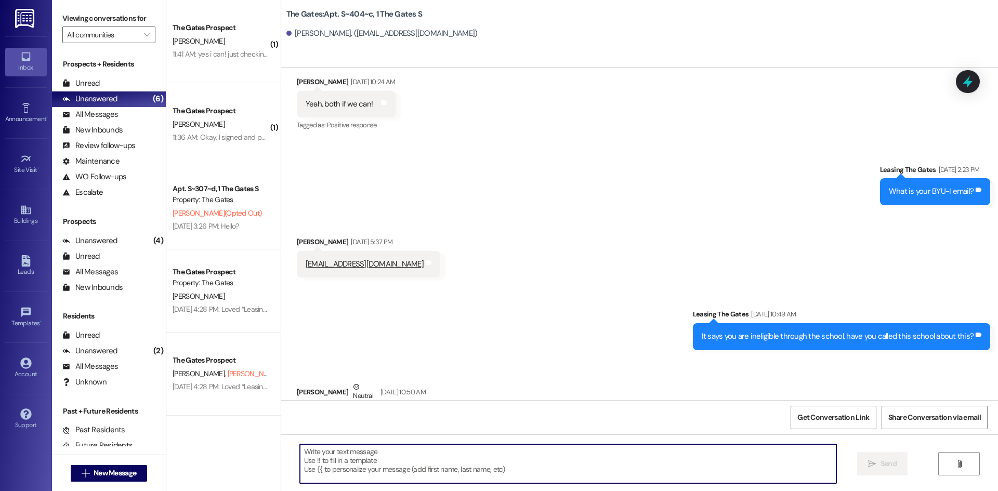
paste textarea "Hi [PERSON_NAME]! This is [PERSON_NAME] from The Gates! We are running a LIMITE…"
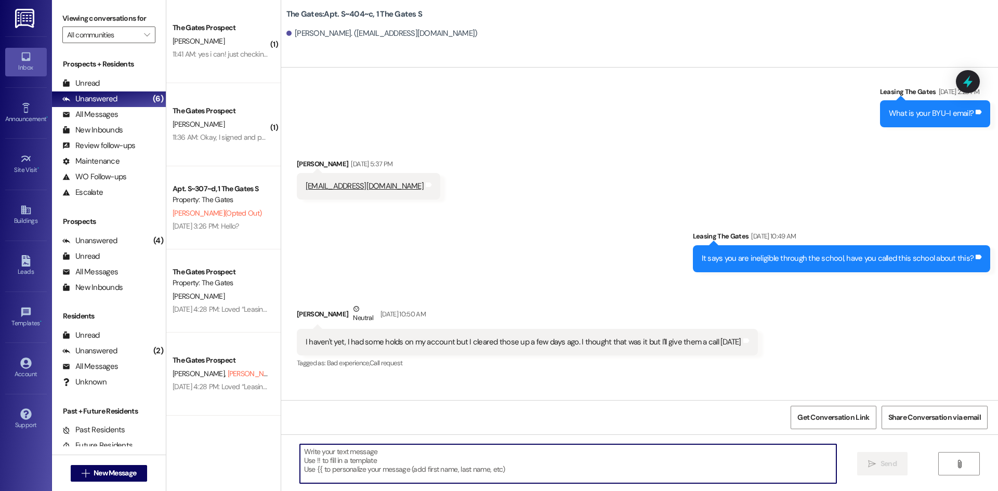
type textarea "Hi [PERSON_NAME]! This is [PERSON_NAME] from The Gates! We are running a LIMITE…"
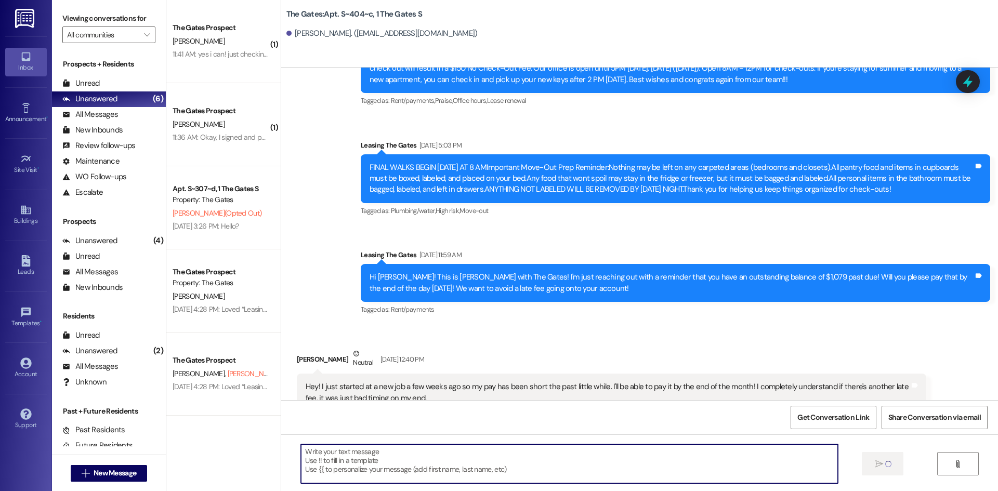
scroll to position [5522, 0]
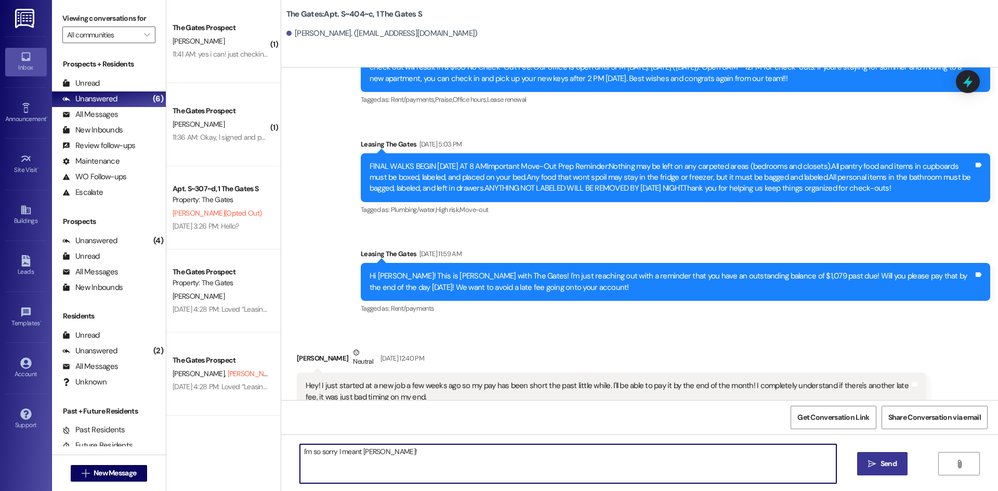
type textarea "I'm so sorry I meant [PERSON_NAME]!"
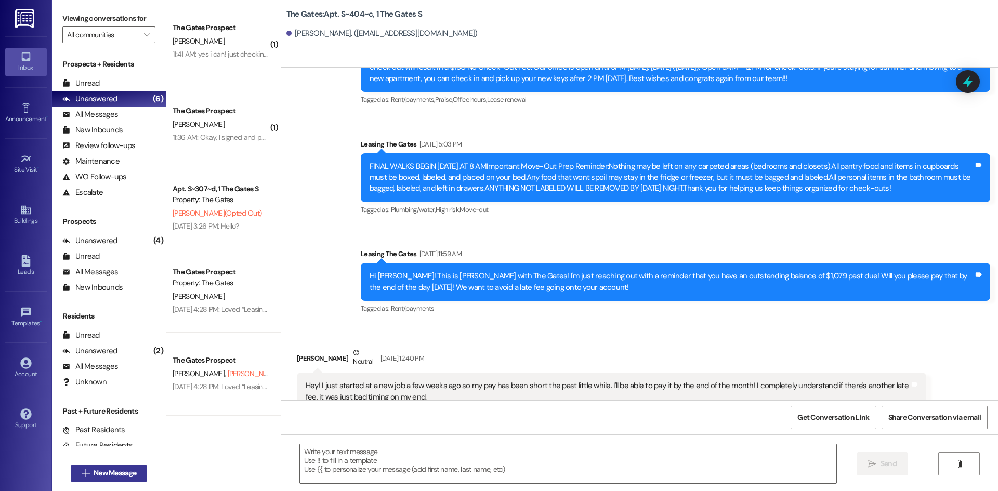
click at [88, 480] on button " New Message" at bounding box center [109, 473] width 77 height 17
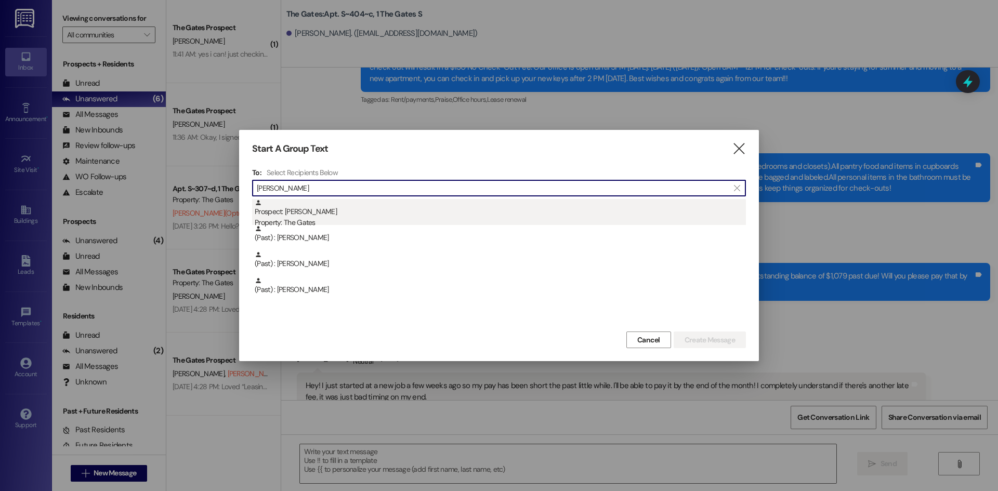
type input "[PERSON_NAME]"
click at [349, 216] on div "Prospect: [PERSON_NAME] Property: The Gates" at bounding box center [500, 214] width 491 height 30
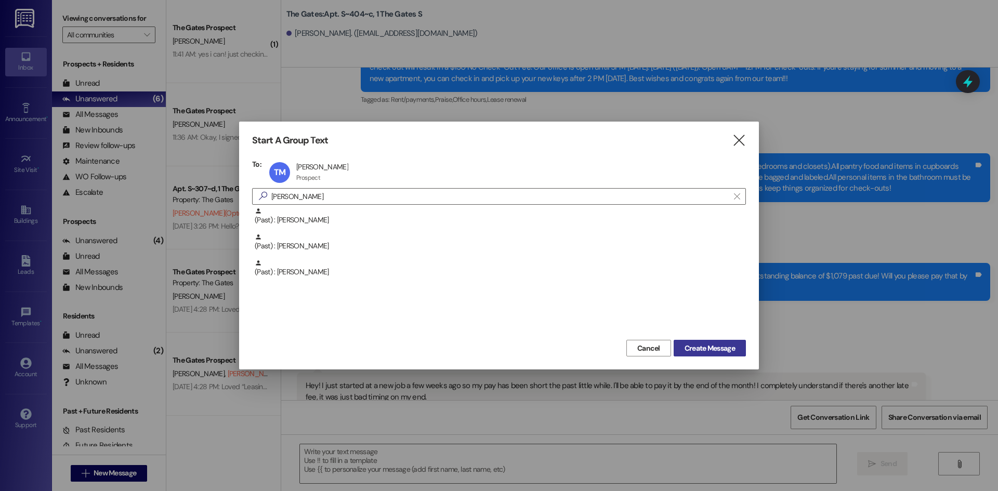
click at [714, 343] on span "Create Message" at bounding box center [710, 348] width 50 height 11
click at [713, 347] on span "Create Message" at bounding box center [710, 348] width 50 height 11
click at [713, 346] on span "Create Message" at bounding box center [710, 348] width 50 height 11
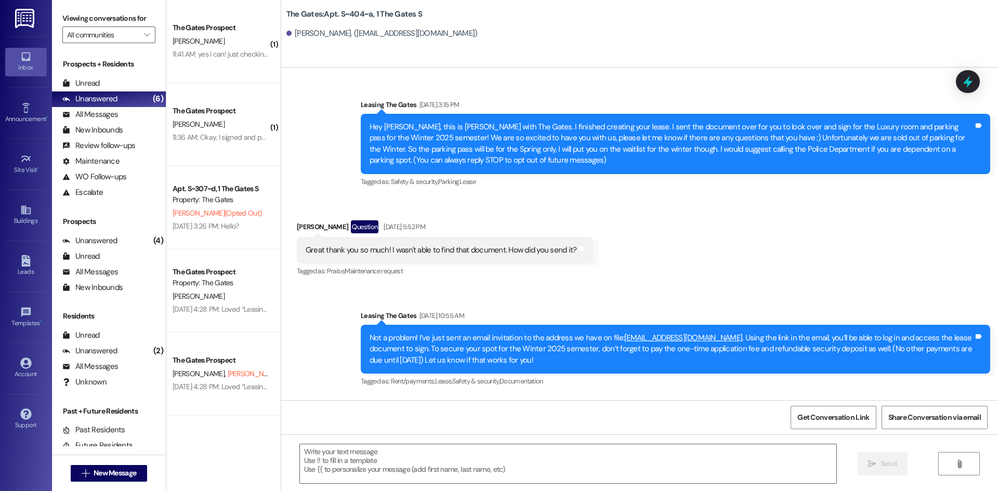
scroll to position [9889, 0]
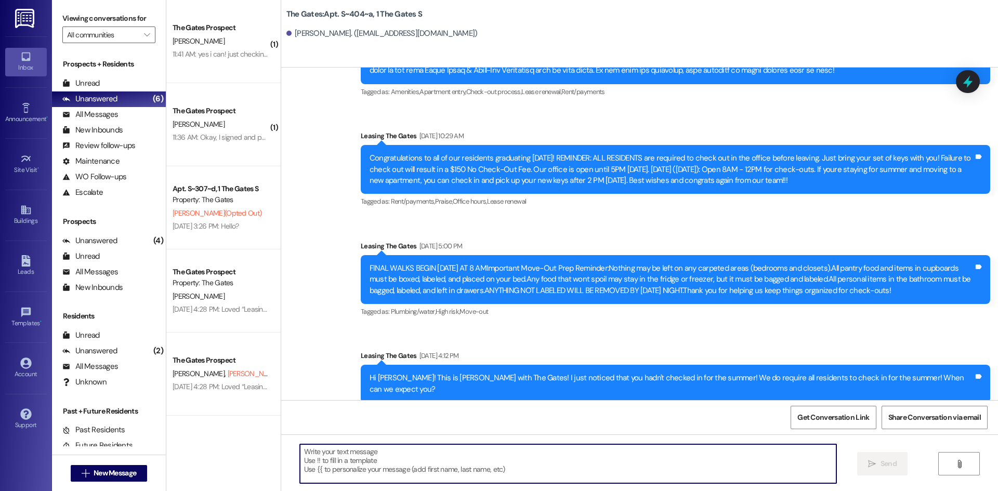
click at [325, 450] on textarea at bounding box center [568, 464] width 537 height 39
paste textarea "Hi [PERSON_NAME]! This is [PERSON_NAME] from The Gates! We are running a LIMITE…"
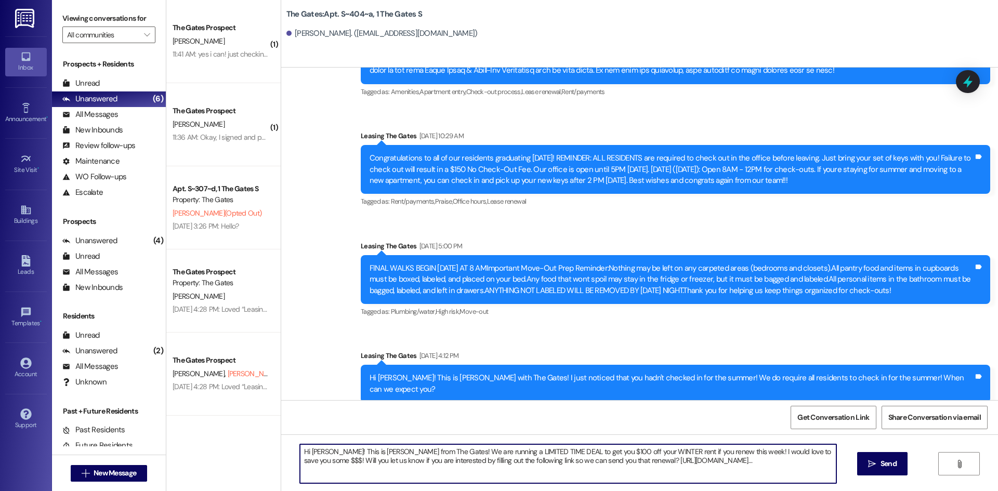
click at [328, 450] on textarea "Hi [PERSON_NAME]! This is [PERSON_NAME] from The Gates! We are running a LIMITE…" at bounding box center [568, 464] width 537 height 39
type textarea "Hi [PERSON_NAME]! This is [PERSON_NAME] from The Gates! We are running a LIMITE…"
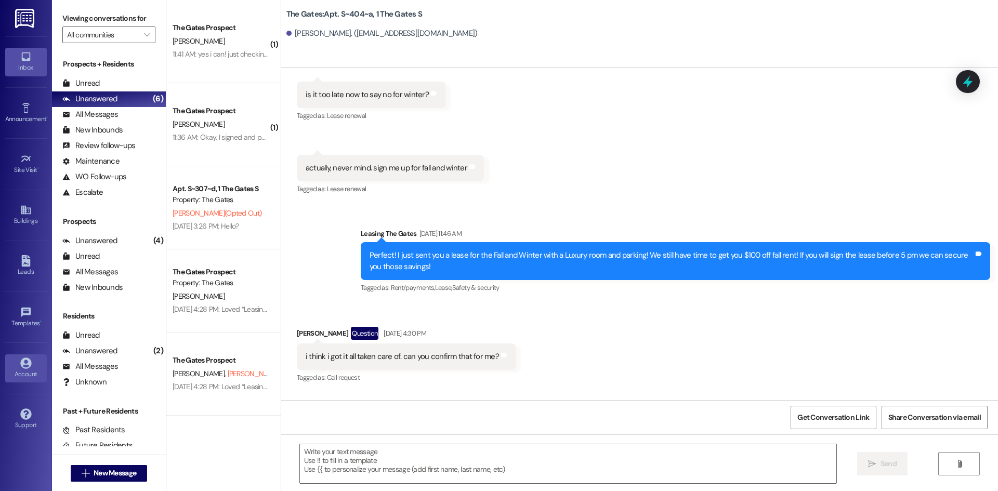
scroll to position [5917, 0]
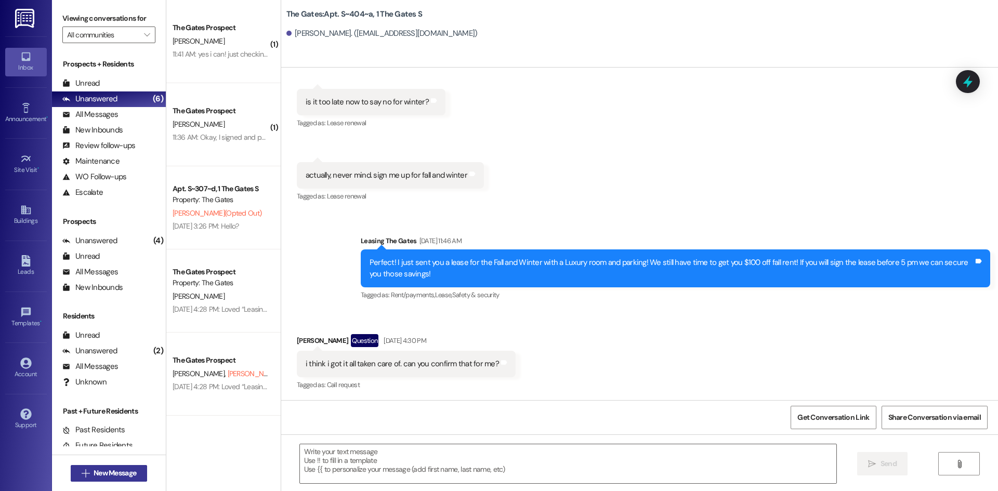
click at [112, 477] on span "New Message" at bounding box center [115, 473] width 43 height 11
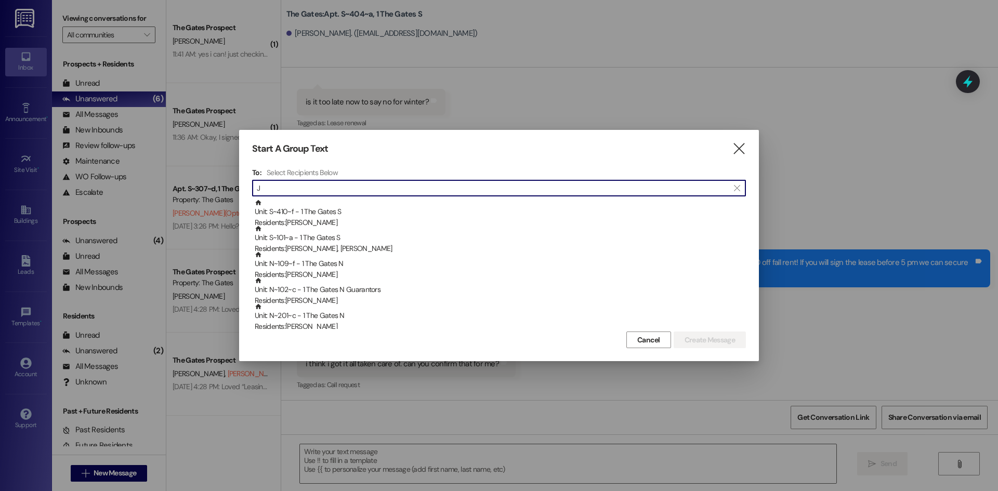
type input "J"
drag, startPoint x: 297, startPoint y: 191, endPoint x: 183, endPoint y: 174, distance: 115.7
click at [184, 174] on div "Start A Group Text  To: Select Recipients Below  J  Unit: S~410~f - 1 The Ga…" at bounding box center [499, 245] width 998 height 491
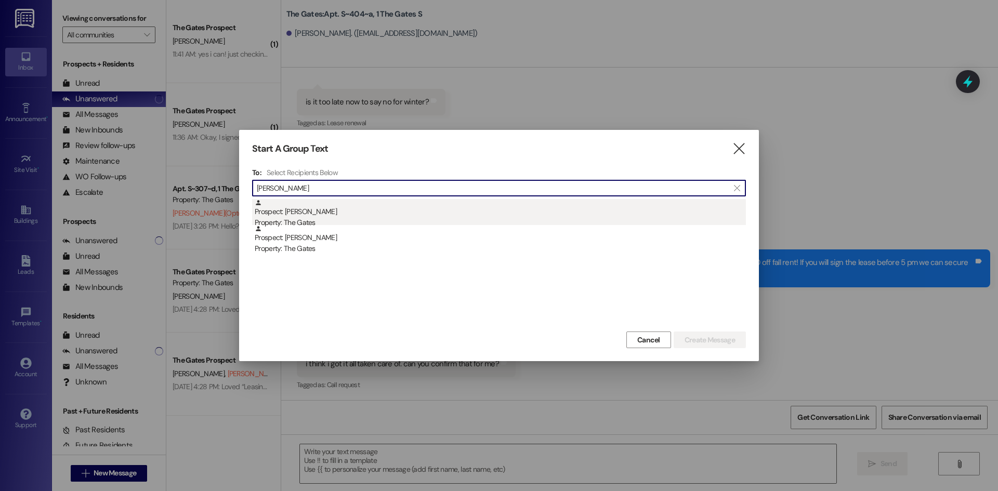
type input "[PERSON_NAME]"
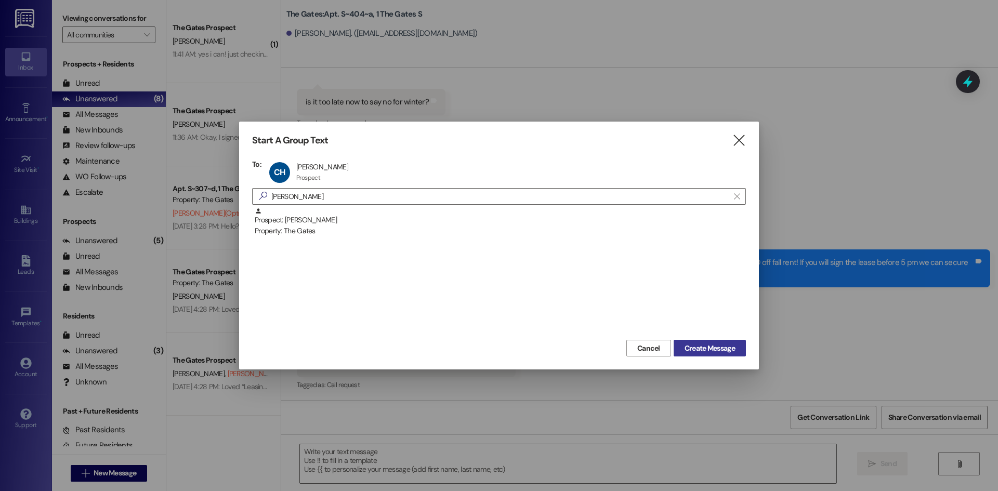
click at [726, 343] on span "Create Message" at bounding box center [710, 348] width 50 height 11
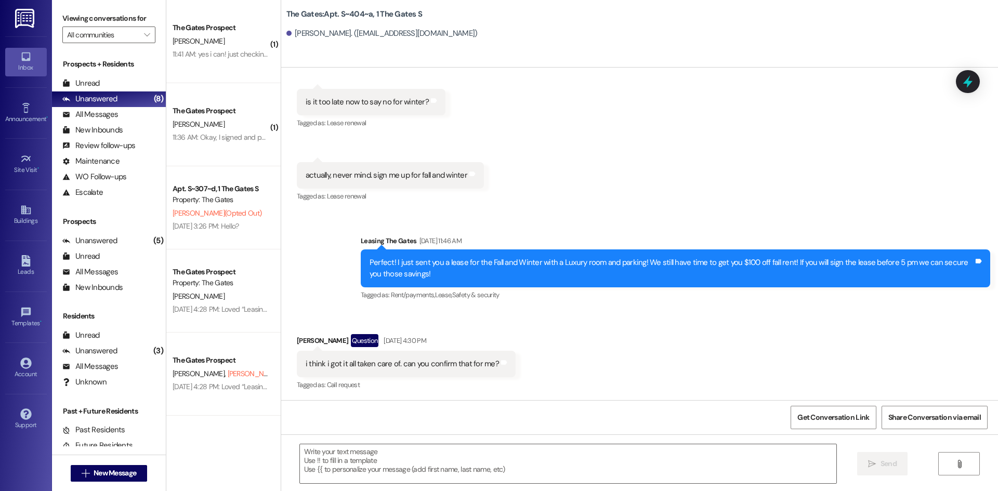
click at [692, 349] on div "Received via SMS [PERSON_NAME] Question [DATE] 4:30 PM i think i got it all tak…" at bounding box center [639, 356] width 717 height 90
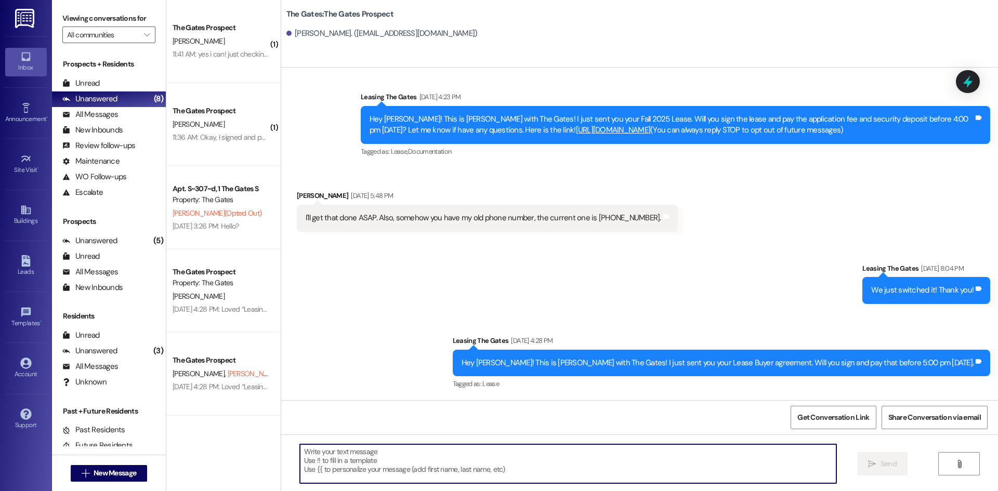
click at [329, 470] on textarea at bounding box center [568, 464] width 537 height 39
paste textarea "Hi [PERSON_NAME]! This is [PERSON_NAME] from The Gates! We are running a LIMITE…"
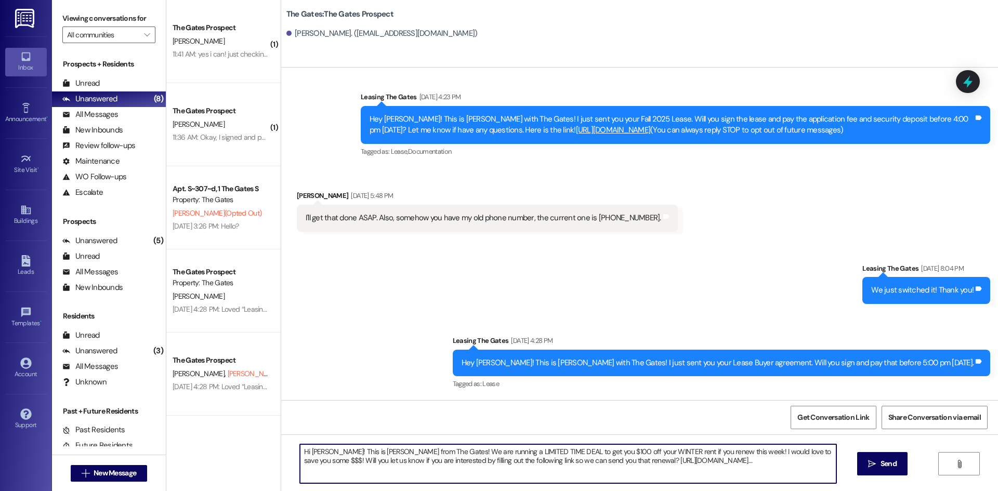
click at [328, 451] on textarea "Hi [PERSON_NAME]! This is [PERSON_NAME] from The Gates! We are running a LIMITE…" at bounding box center [568, 464] width 537 height 39
type textarea "Hi [PERSON_NAME]! This is [PERSON_NAME] from The Gates! We are running a LIMITE…"
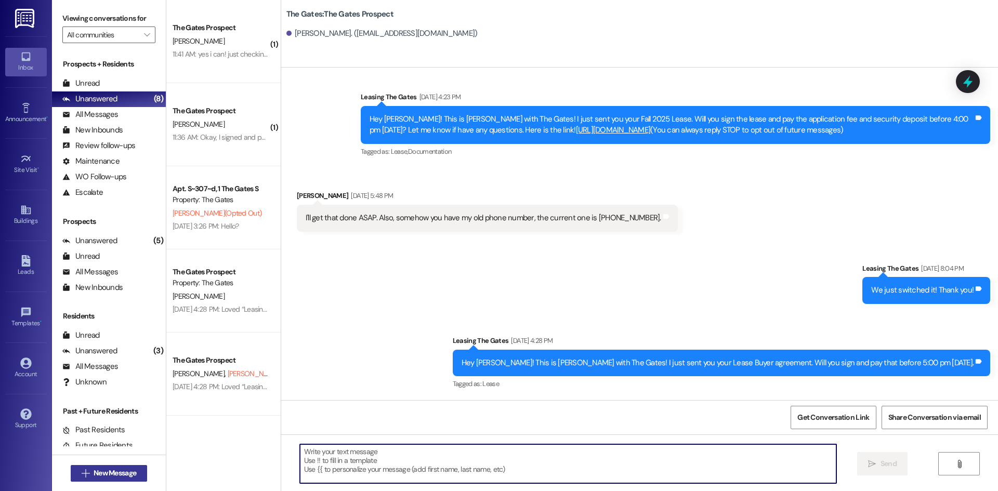
click at [90, 479] on button " New Message" at bounding box center [109, 473] width 77 height 17
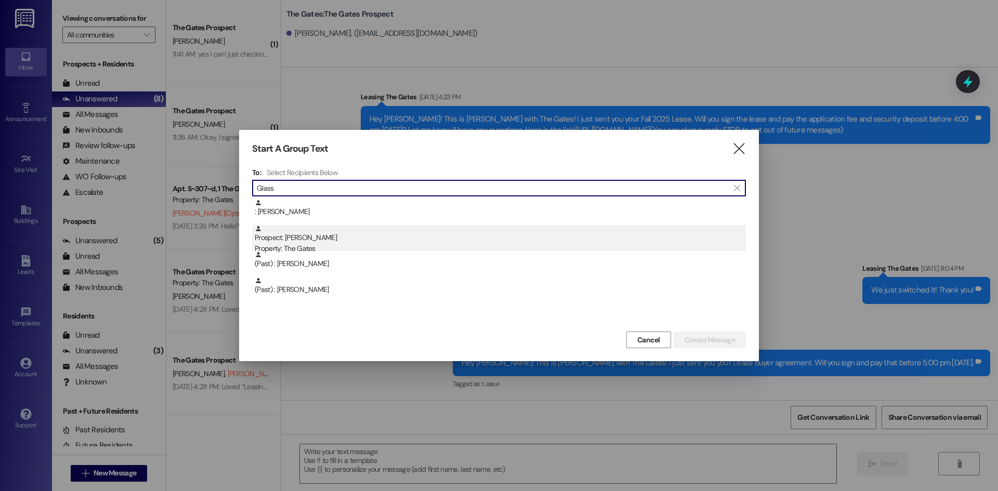
type input "Glass"
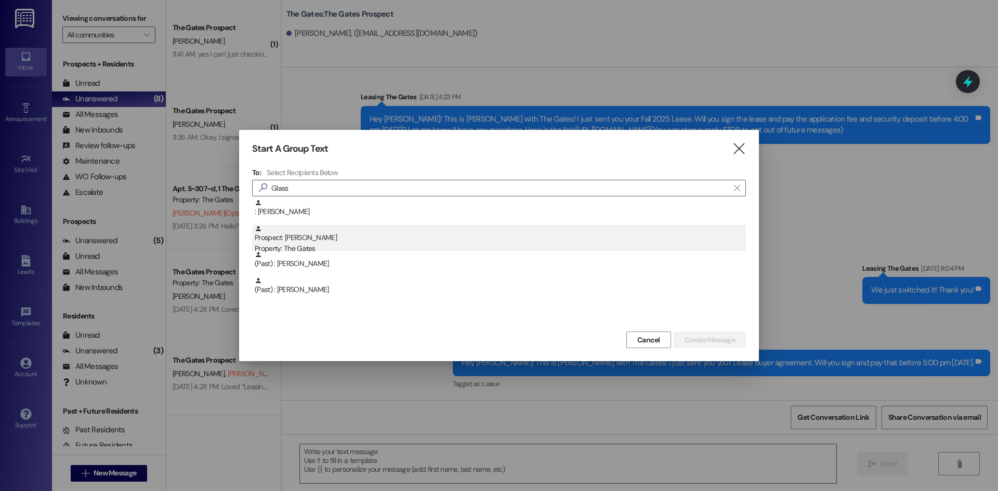
click at [335, 233] on div "Prospect: [PERSON_NAME] Property: The Gates" at bounding box center [500, 240] width 491 height 30
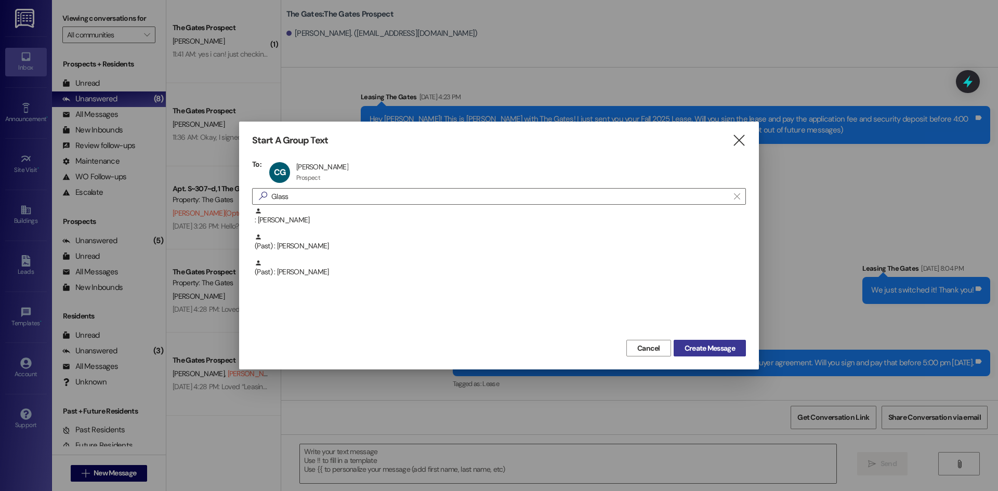
click at [700, 351] on span "Create Message" at bounding box center [710, 348] width 50 height 11
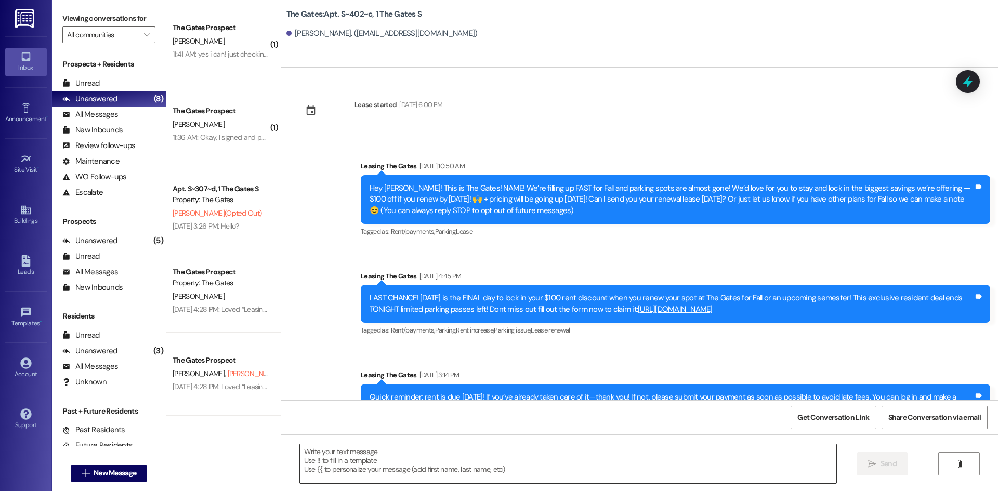
click at [439, 449] on textarea at bounding box center [568, 464] width 537 height 39
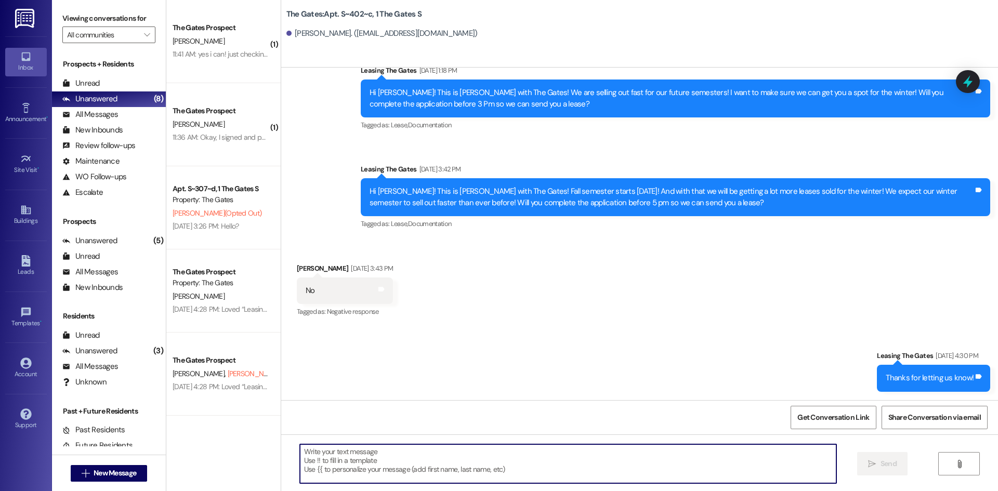
paste textarea "Hi .....! This is [PERSON_NAME] from The Gates! We are running a LIMITED TIME D…"
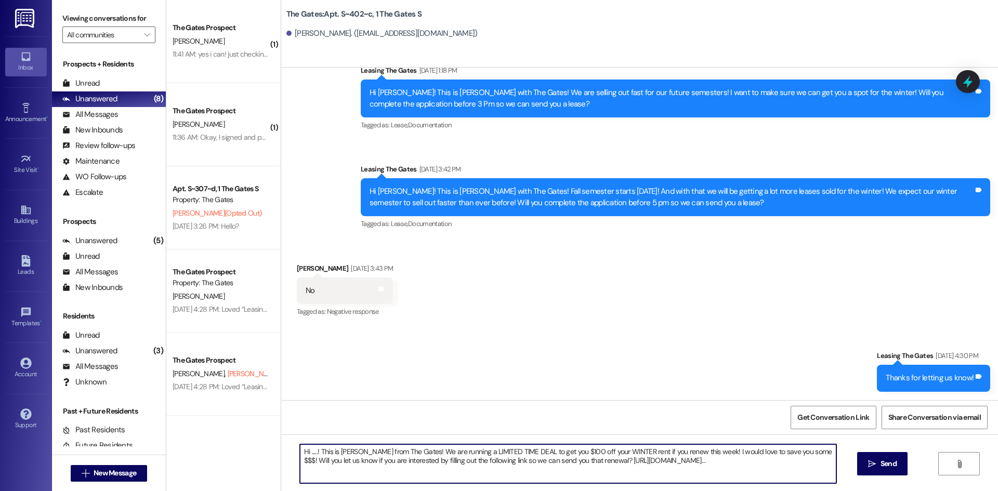
click at [309, 452] on textarea "Hi .....! This is [PERSON_NAME] from The Gates! We are running a LIMITED TIME D…" at bounding box center [568, 464] width 537 height 39
click at [356, 451] on textarea "Hi [PERSON_NAME]! This is [PERSON_NAME] from The Gates! We are running a LIMITE…" at bounding box center [568, 464] width 537 height 39
type textarea "Hi [PERSON_NAME]! This is [PERSON_NAME] from The Gates! We are running a LIMITE…"
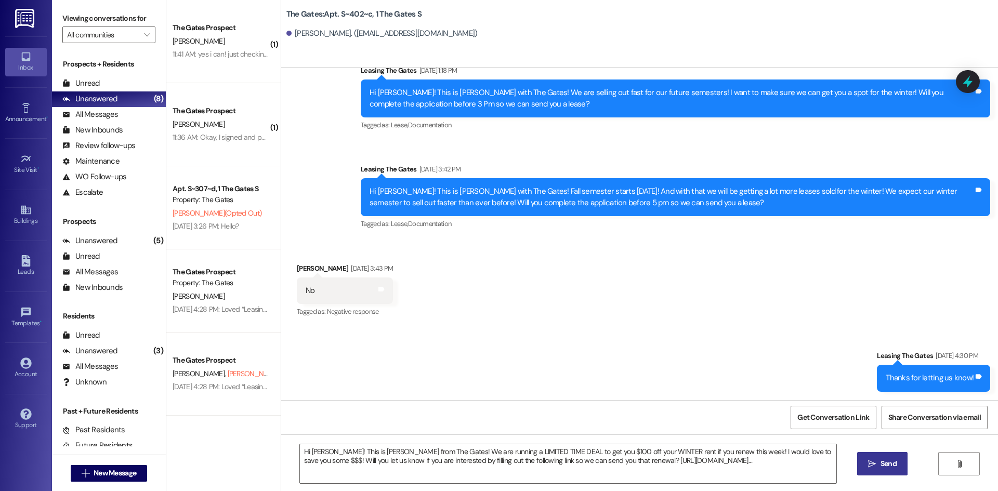
click at [901, 463] on button " Send" at bounding box center [882, 463] width 50 height 23
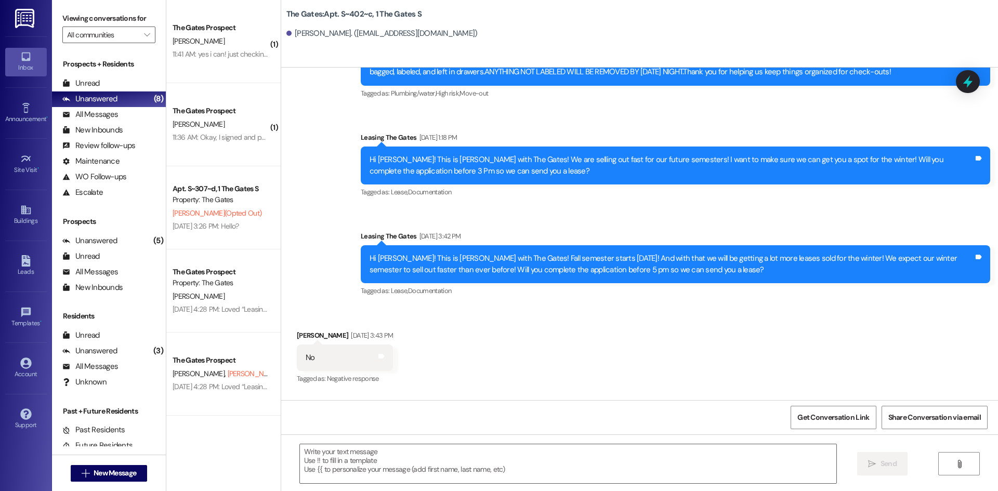
scroll to position [3958, 0]
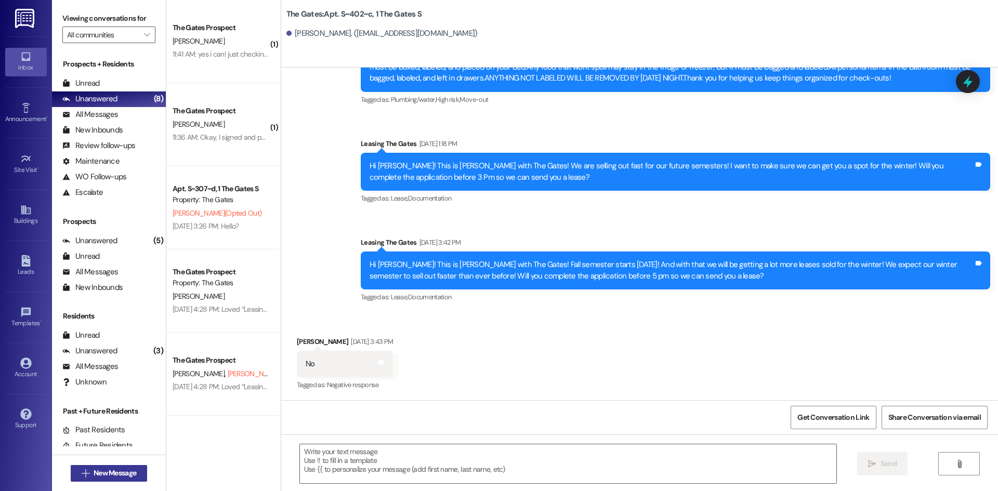
click at [123, 472] on span "New Message" at bounding box center [115, 473] width 43 height 11
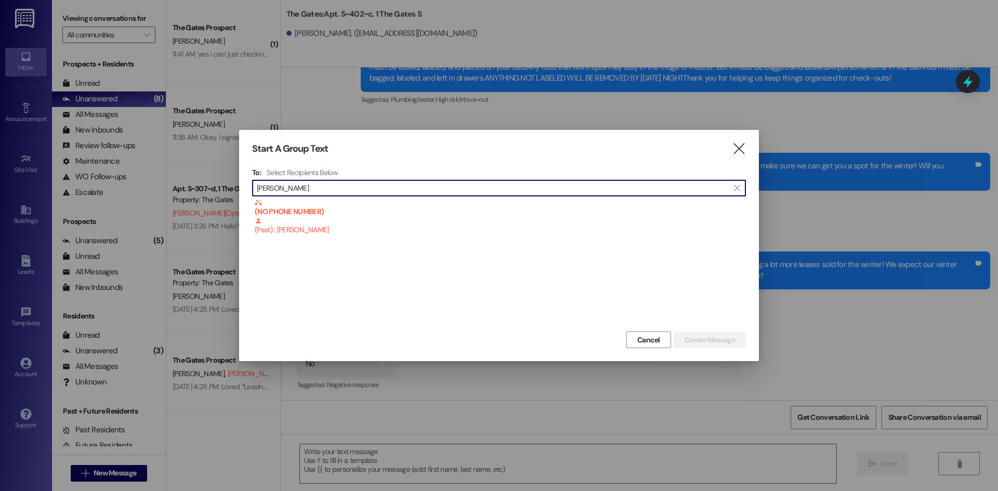
type input "[PERSON_NAME]"
drag, startPoint x: 321, startPoint y: 190, endPoint x: 207, endPoint y: 182, distance: 114.1
click at [207, 182] on div "Start A Group Text  To: Select Recipients Below  [PERSON_NAME]  (NO PHONE NU…" at bounding box center [499, 245] width 998 height 491
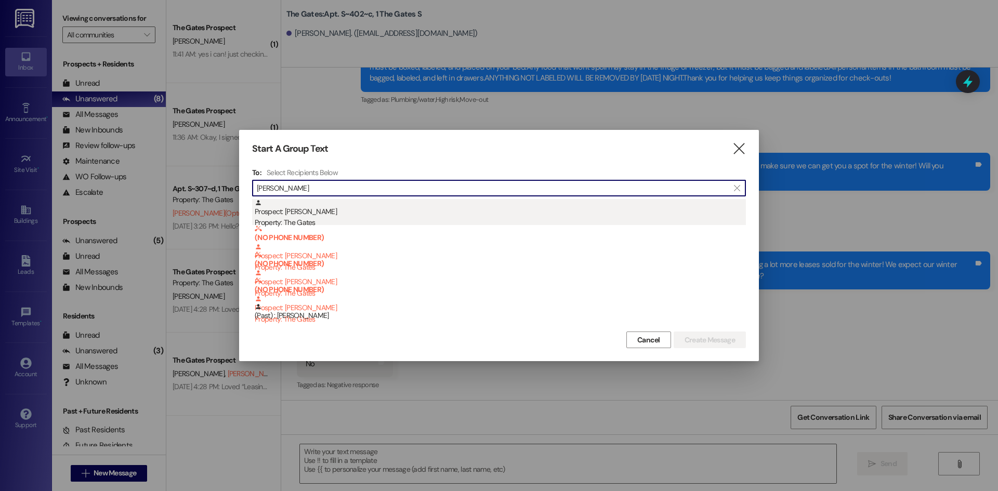
type input "[PERSON_NAME]"
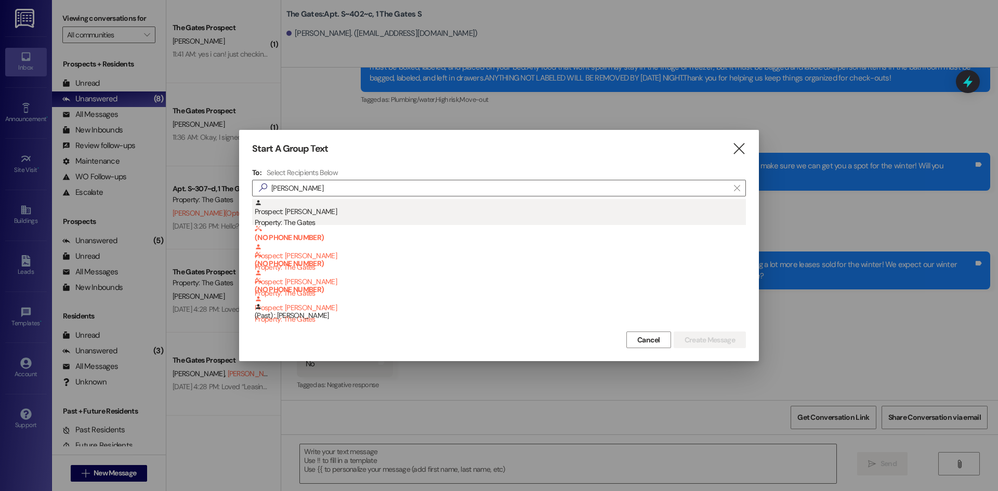
click at [356, 205] on div "Prospect: [PERSON_NAME] Property: The Gates" at bounding box center [500, 214] width 491 height 30
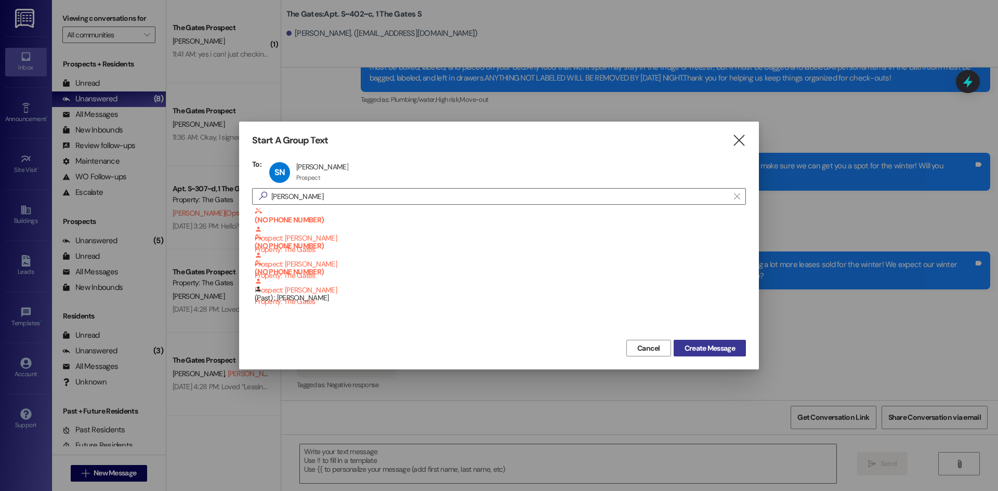
click at [707, 347] on span "Create Message" at bounding box center [710, 348] width 50 height 11
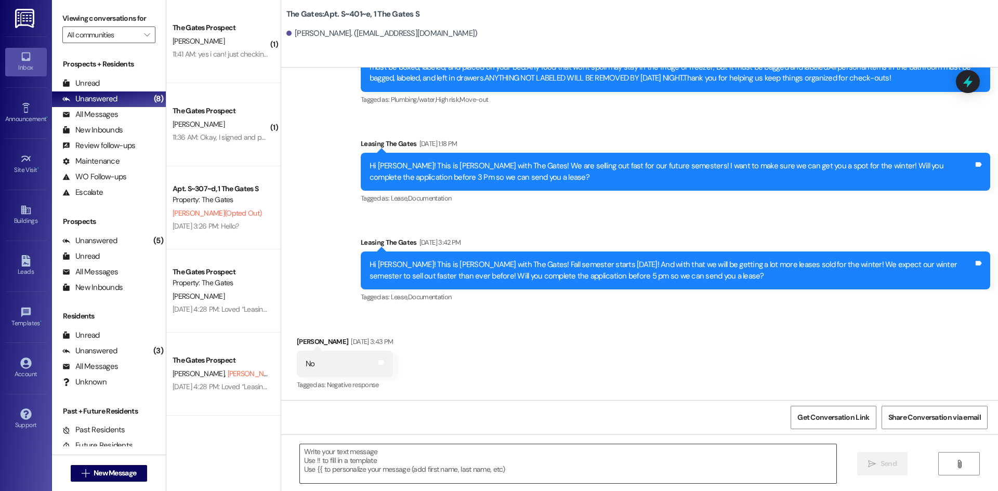
scroll to position [3568, 0]
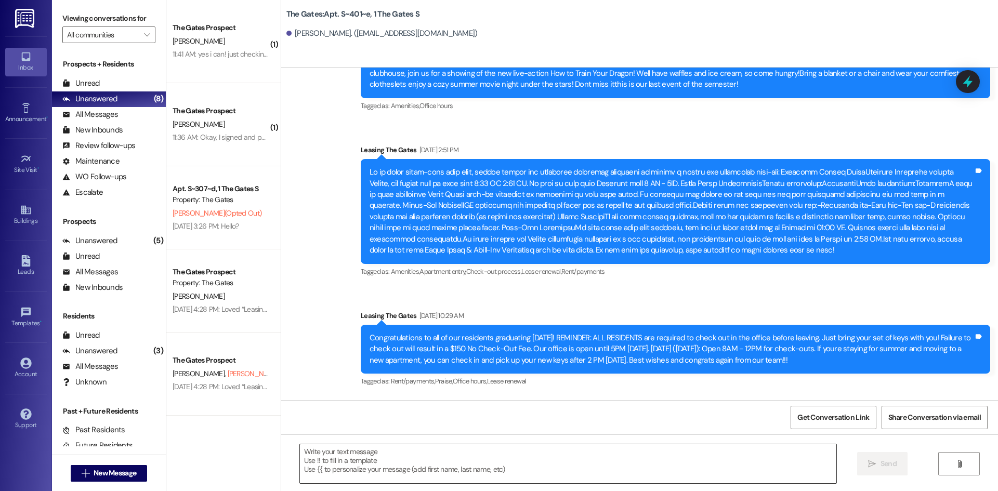
click at [362, 450] on textarea at bounding box center [568, 464] width 537 height 39
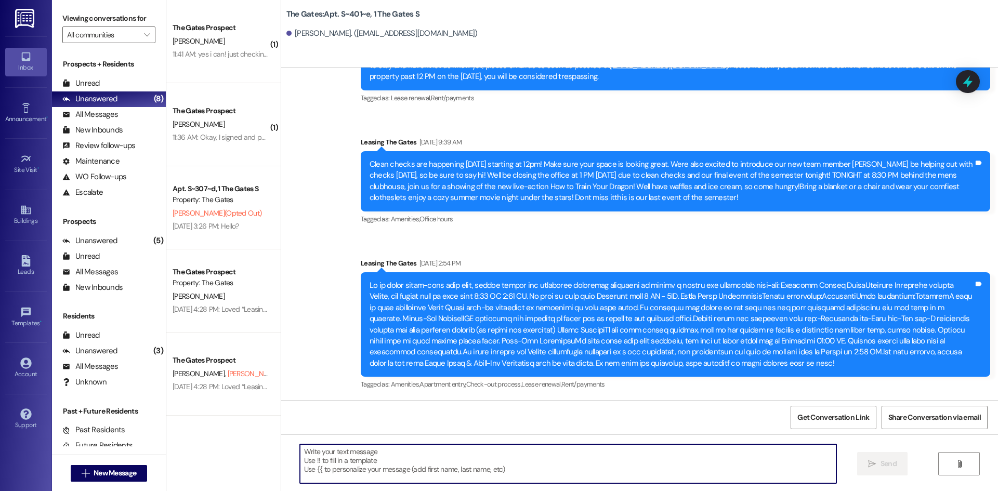
paste textarea "Hi [PERSON_NAME]! This is [PERSON_NAME] from The Gates! We are running a LIMITE…"
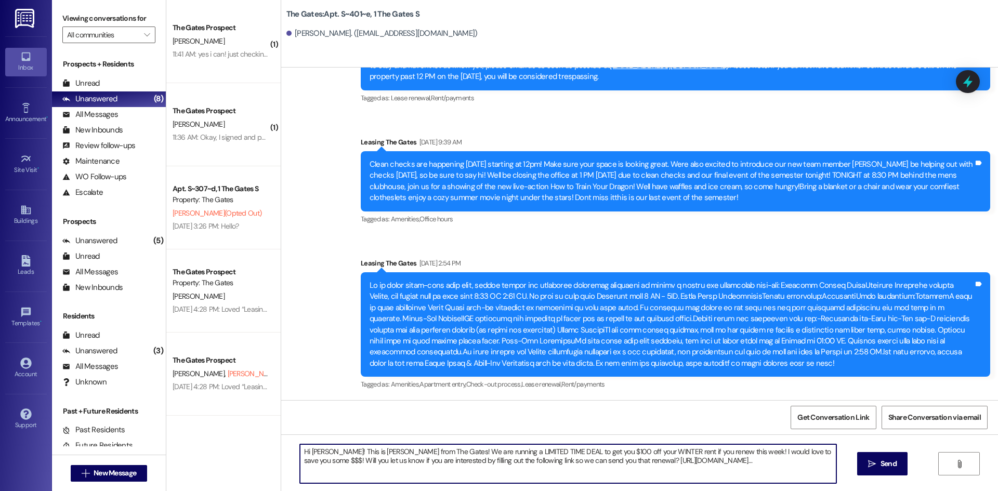
click at [321, 449] on textarea "Hi [PERSON_NAME]! This is [PERSON_NAME] from The Gates! We are running a LIMITE…" at bounding box center [568, 464] width 537 height 39
type textarea "Hi [PERSON_NAME]! This is [PERSON_NAME] from The Gates! We are running a LIMITE…"
click at [884, 465] on span "Send" at bounding box center [889, 464] width 16 height 11
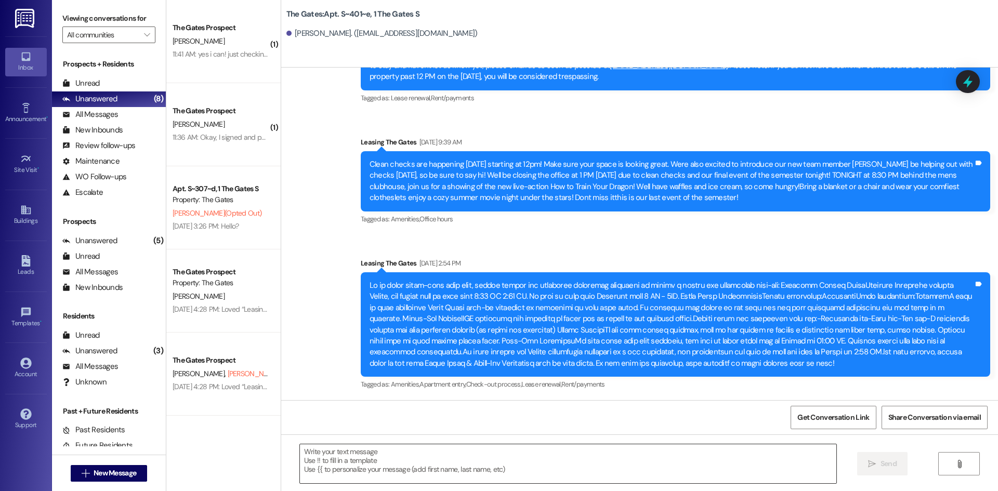
click at [336, 460] on textarea at bounding box center [568, 464] width 537 height 39
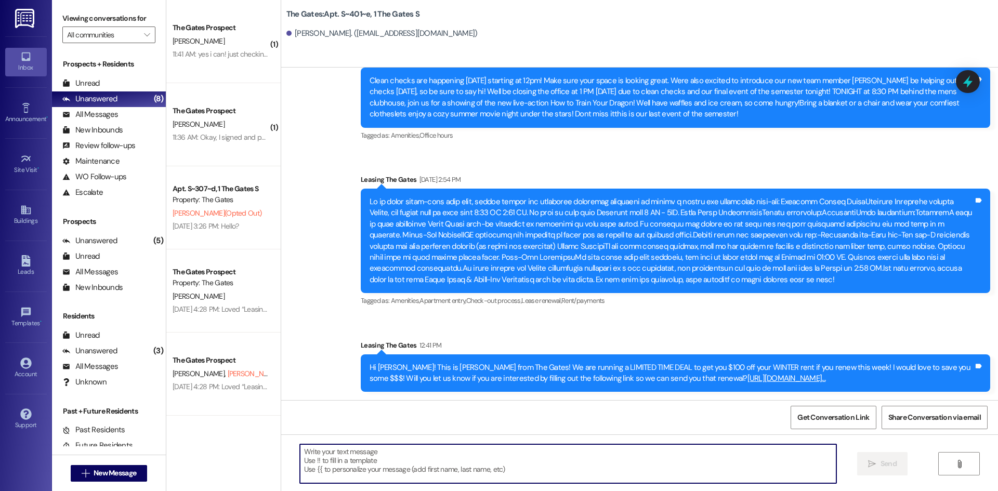
scroll to position [3663, 0]
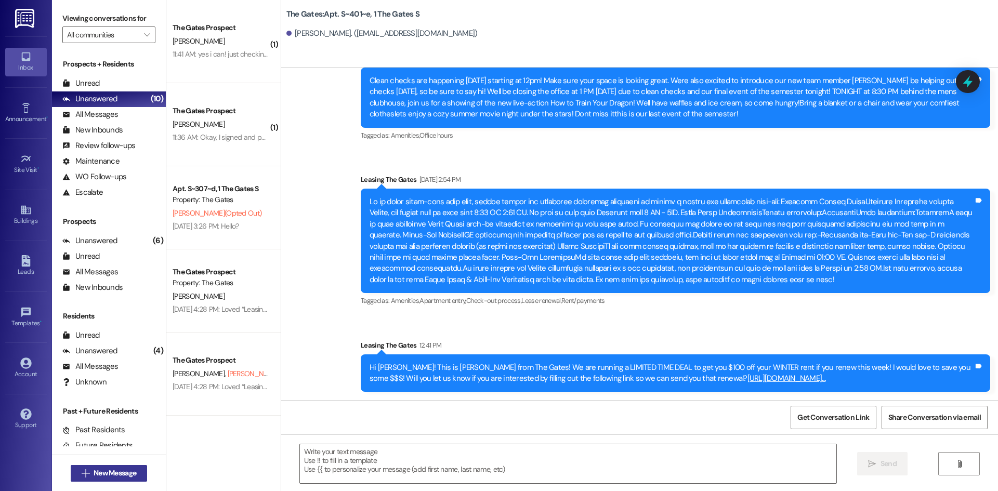
click at [112, 475] on span "New Message" at bounding box center [115, 473] width 43 height 11
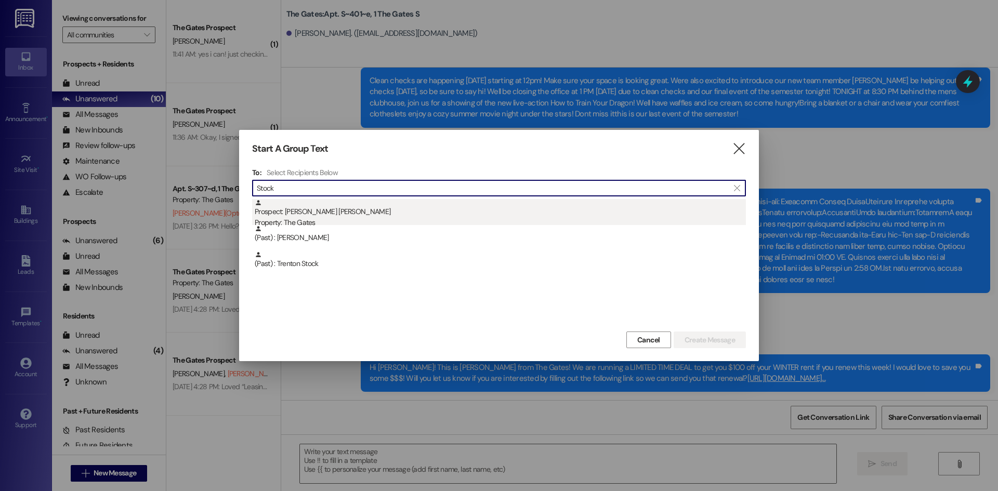
type input "Stock"
click at [316, 210] on div "Prospect: [PERSON_NAME] [PERSON_NAME] Property: The Gates" at bounding box center [500, 214] width 491 height 30
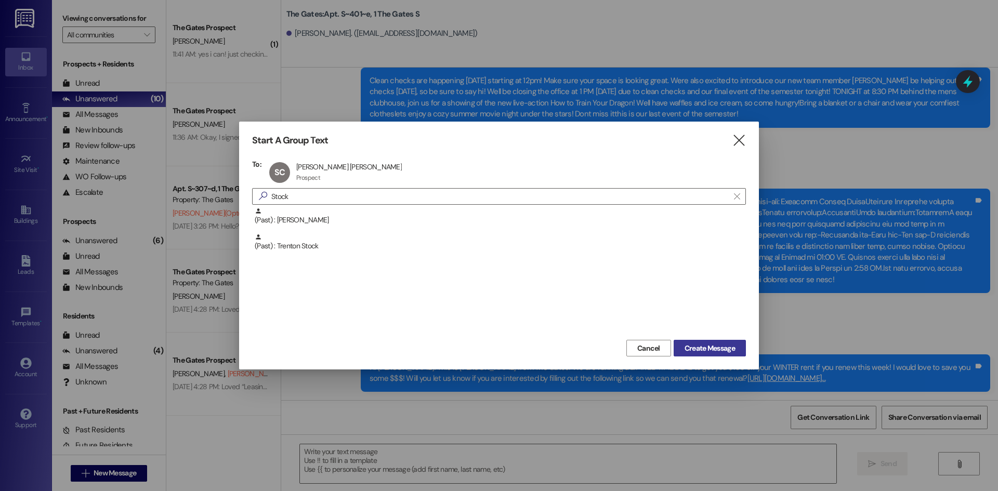
click at [724, 344] on span "Create Message" at bounding box center [710, 348] width 50 height 11
click at [700, 345] on span "Create Message" at bounding box center [710, 348] width 50 height 11
click at [700, 342] on button "Create Message" at bounding box center [710, 348] width 72 height 17
click at [702, 345] on span "Create Message" at bounding box center [710, 348] width 50 height 11
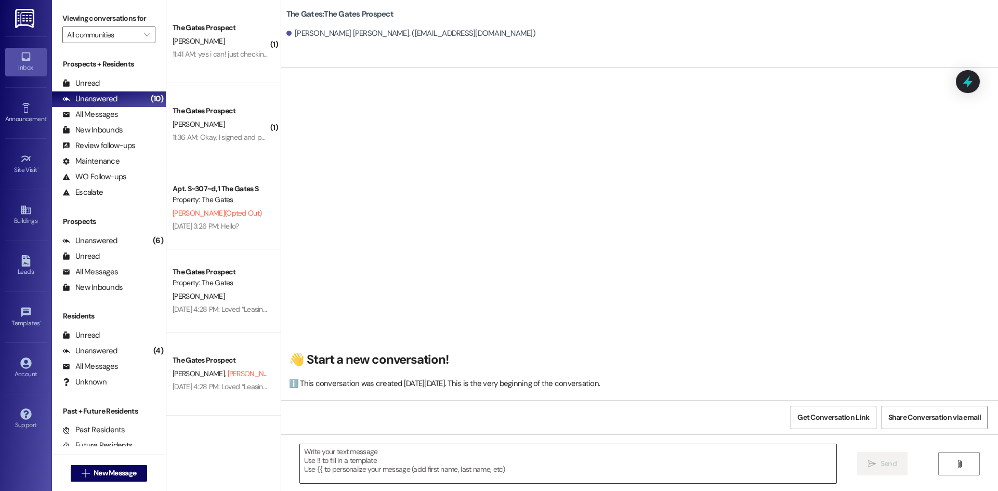
scroll to position [1, 0]
click at [399, 463] on textarea at bounding box center [568, 464] width 537 height 39
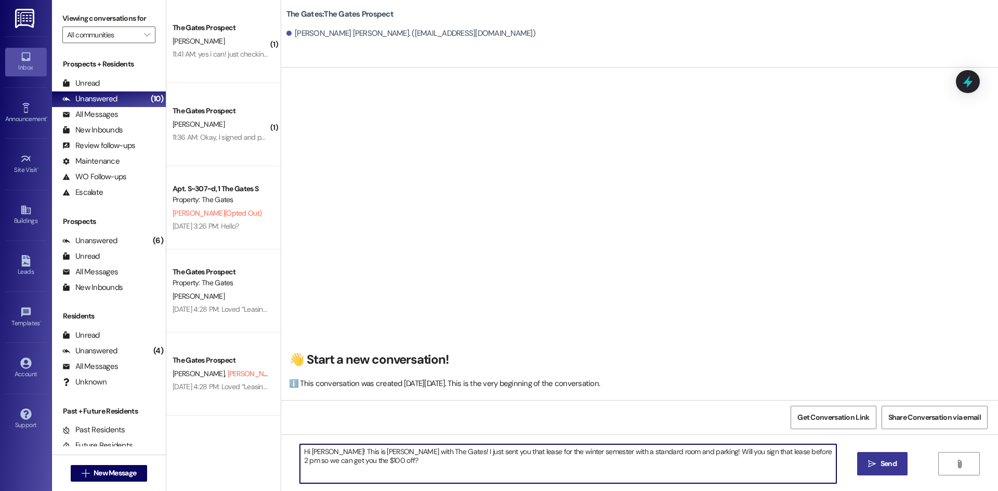
type textarea "Hi [PERSON_NAME]! This is [PERSON_NAME] with The Gates! I just sent you that le…"
click at [879, 466] on span "Send" at bounding box center [889, 464] width 20 height 11
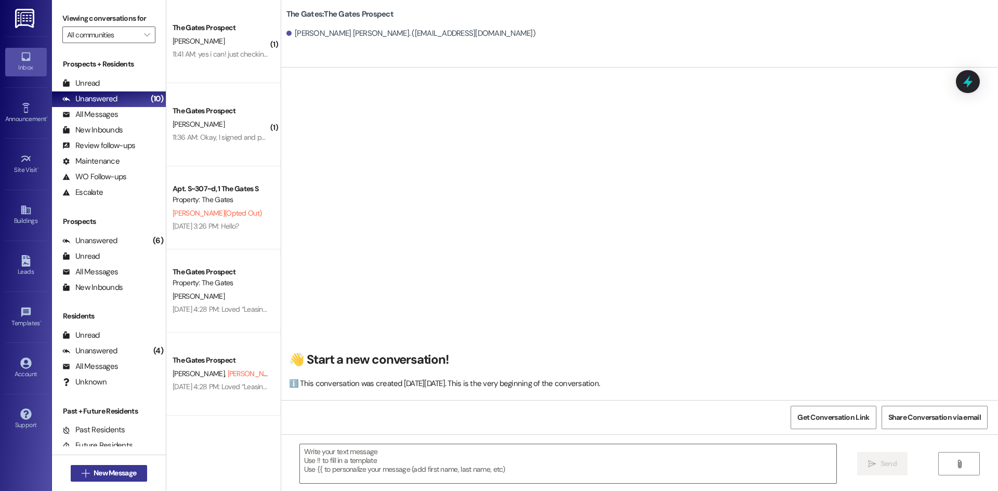
click at [101, 472] on span "New Message" at bounding box center [115, 473] width 43 height 11
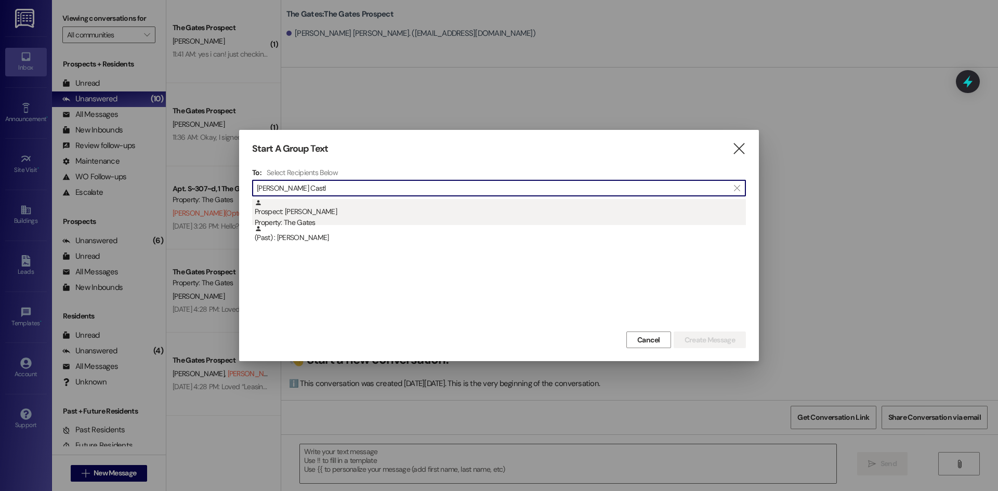
type input "[PERSON_NAME] Castl"
click at [369, 213] on div "Prospect: [PERSON_NAME] Property: The Gates" at bounding box center [500, 214] width 491 height 30
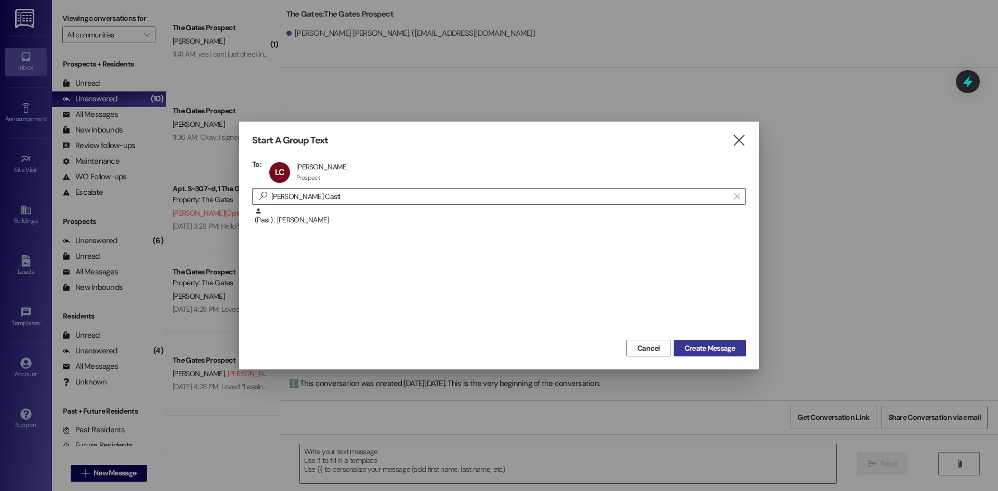
click at [702, 345] on span "Create Message" at bounding box center [710, 348] width 50 height 11
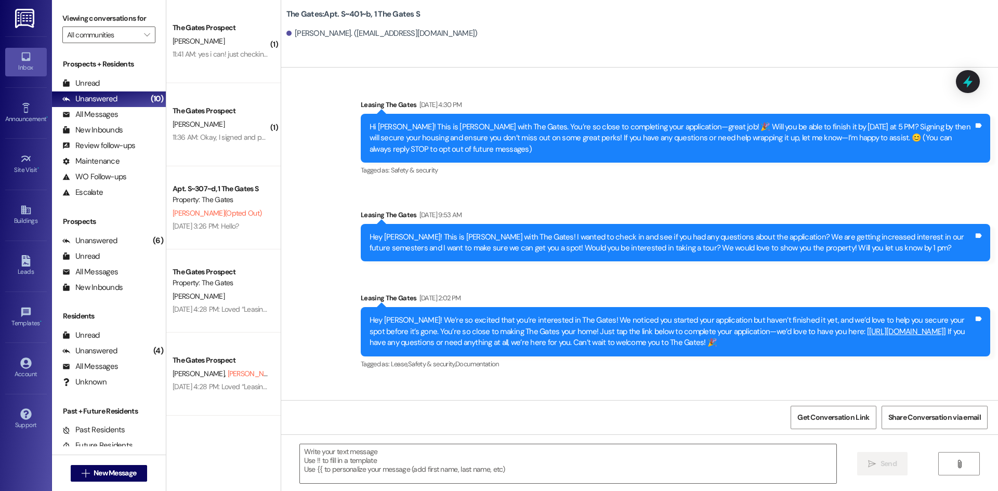
scroll to position [7046, 0]
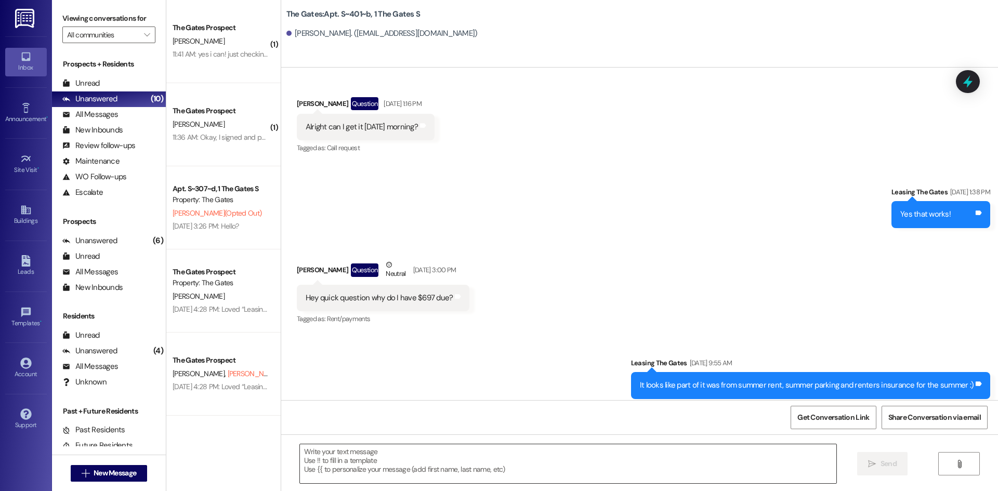
click at [356, 479] on textarea at bounding box center [568, 464] width 537 height 39
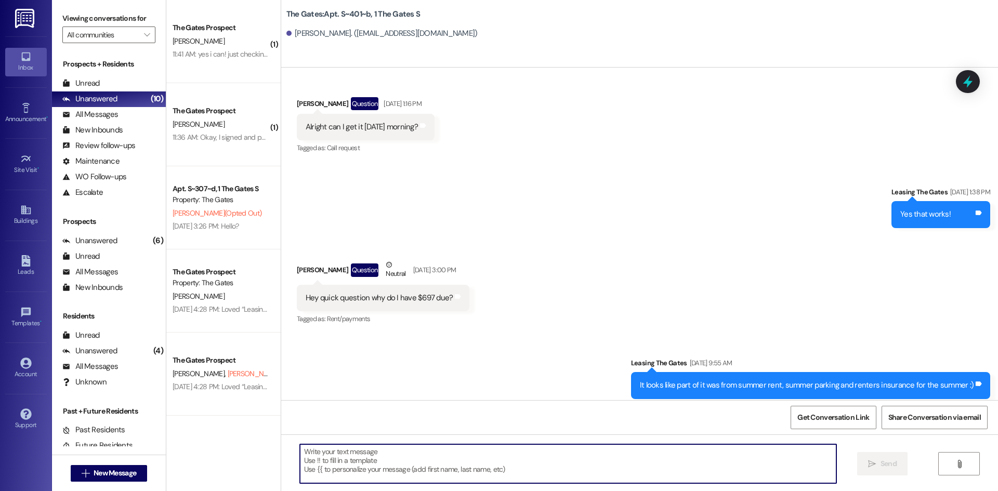
paste textarea "Hi .....! This is [PERSON_NAME] from The Gates! We are running a LIMITED TIME D…"
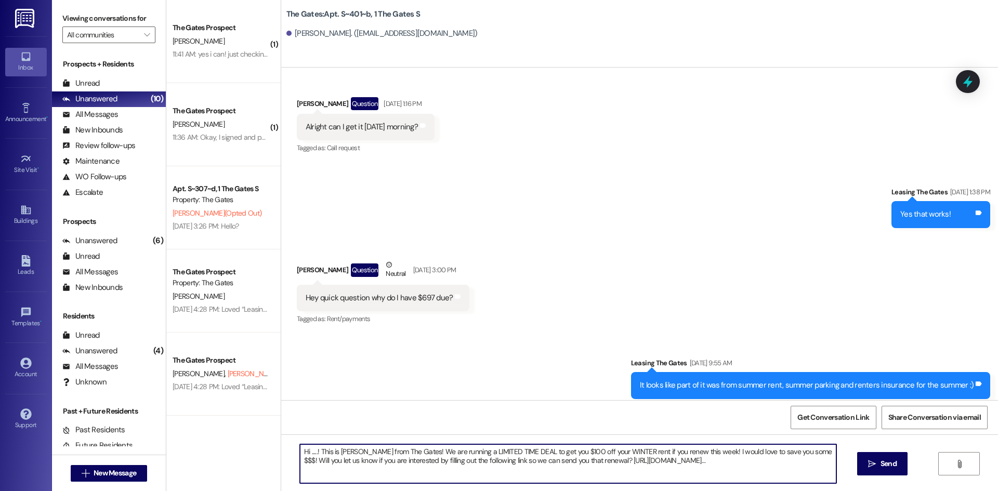
click at [310, 451] on textarea "Hi .....! This is [PERSON_NAME] from The Gates! We are running a LIMITED TIME D…" at bounding box center [568, 464] width 537 height 39
click at [358, 452] on textarea "Hi [PERSON_NAME]! This is [PERSON_NAME] from The Gates! We are running a LIMITE…" at bounding box center [568, 464] width 537 height 39
type textarea "Hi [PERSON_NAME]! This is [PERSON_NAME] from The Gates! We are running a LIMITE…"
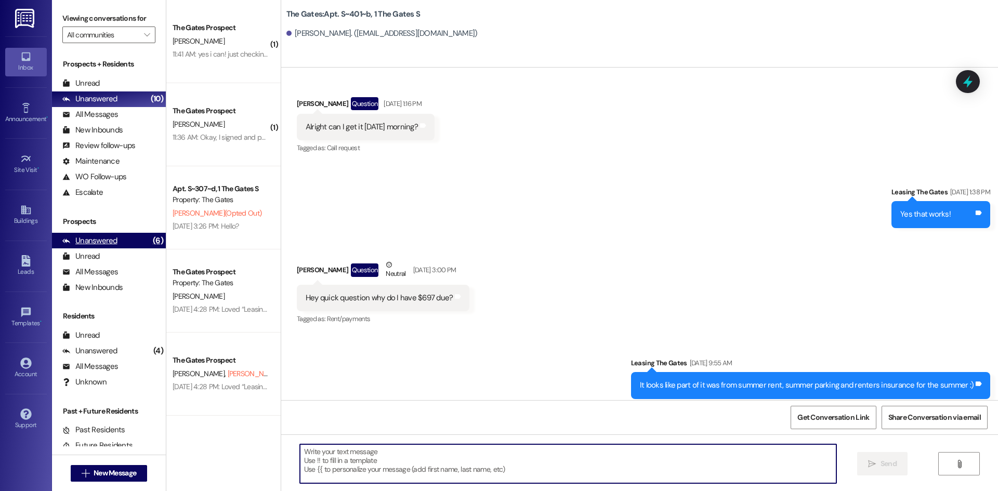
scroll to position [6958, 0]
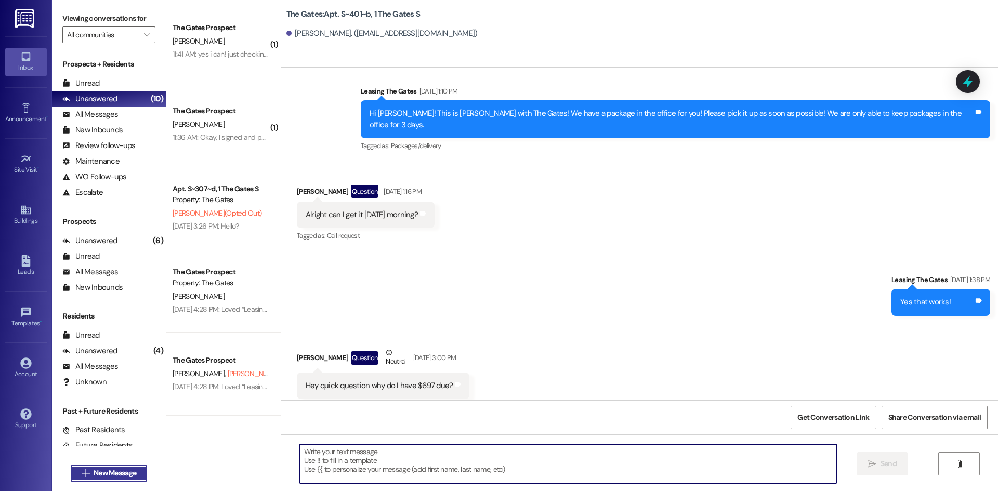
click at [135, 473] on span "New Message" at bounding box center [115, 473] width 47 height 11
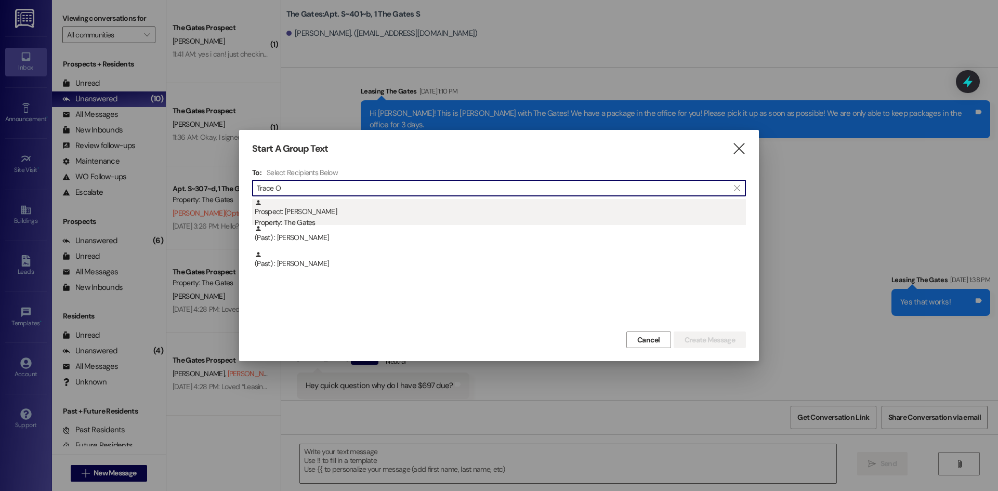
type input "Trace O"
click at [332, 224] on div "Property: The Gates" at bounding box center [500, 222] width 491 height 11
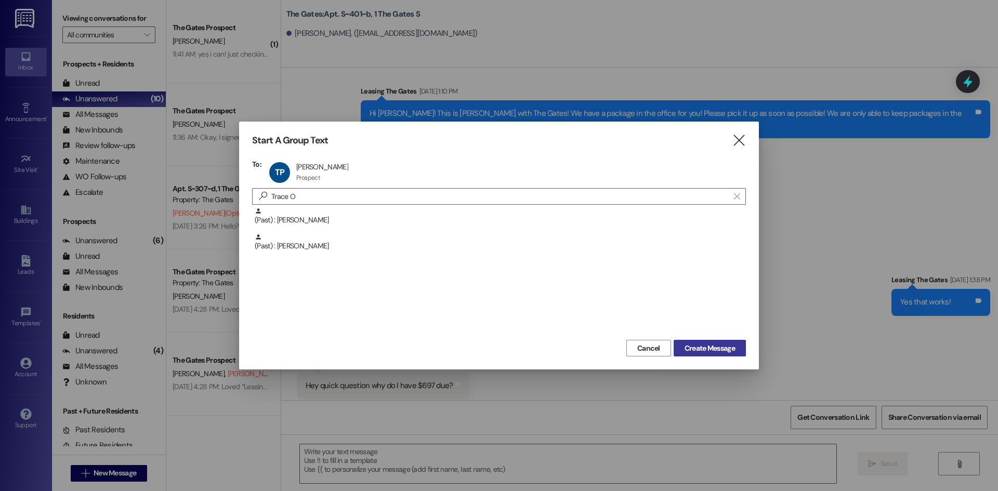
click at [715, 351] on span "Create Message" at bounding box center [710, 348] width 50 height 11
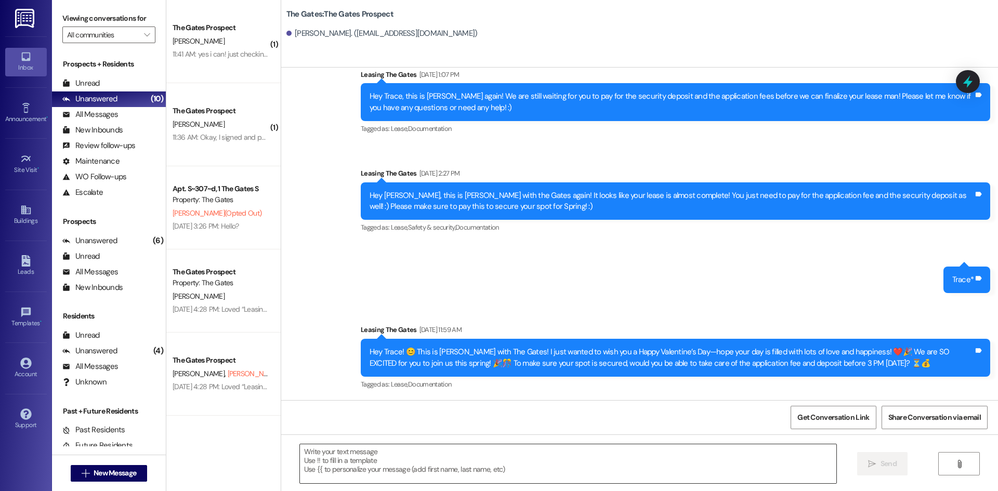
scroll to position [840, 0]
click at [349, 461] on textarea at bounding box center [568, 464] width 537 height 39
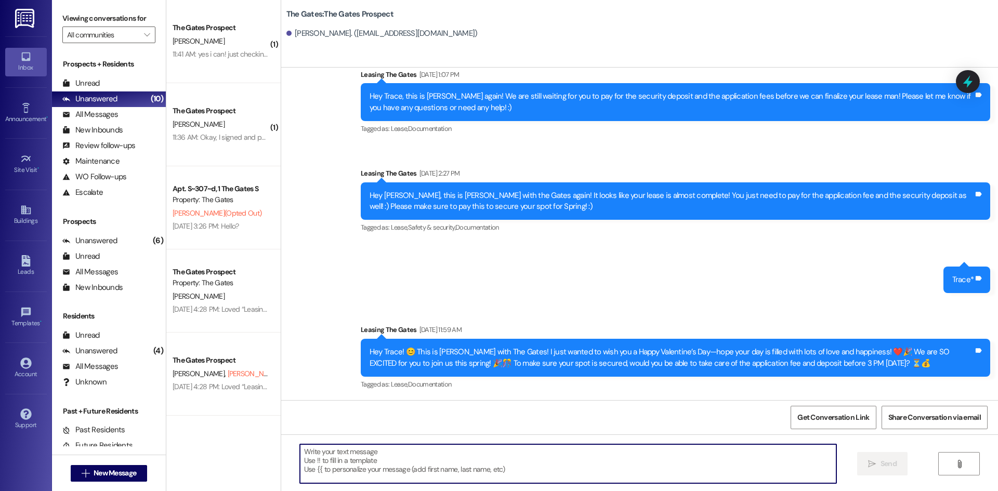
paste textarea "Hi [PERSON_NAME]! This is [PERSON_NAME] from The Gates! We are running a LIMITE…"
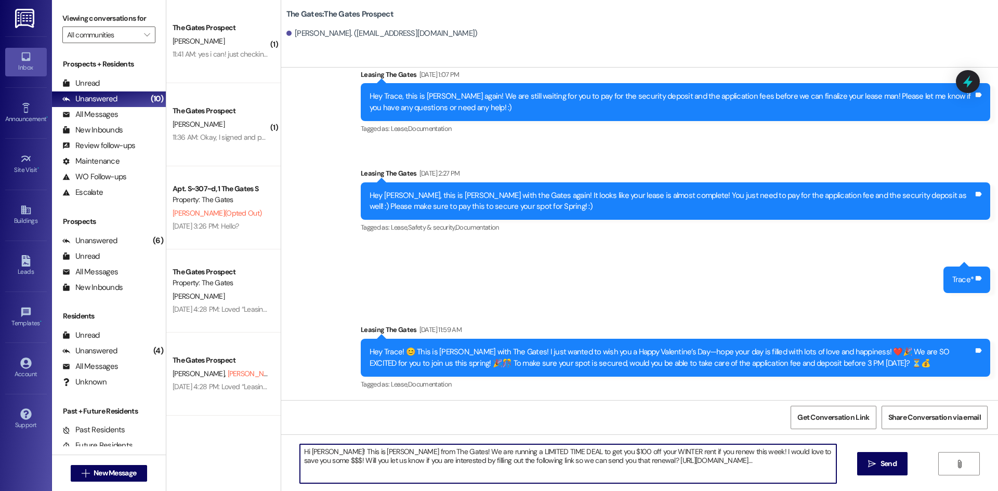
click at [326, 452] on textarea "Hi [PERSON_NAME]! This is [PERSON_NAME] from The Gates! We are running a LIMITE…" at bounding box center [568, 464] width 537 height 39
type textarea "Hi Trace! This is [PERSON_NAME] from The Gates! We are running a LIMITED TIME D…"
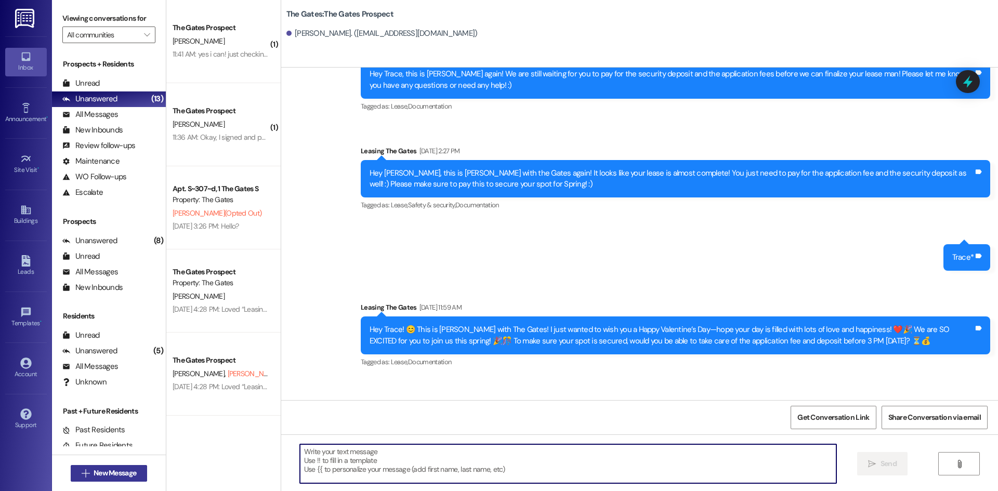
click at [109, 472] on span "New Message" at bounding box center [115, 473] width 43 height 11
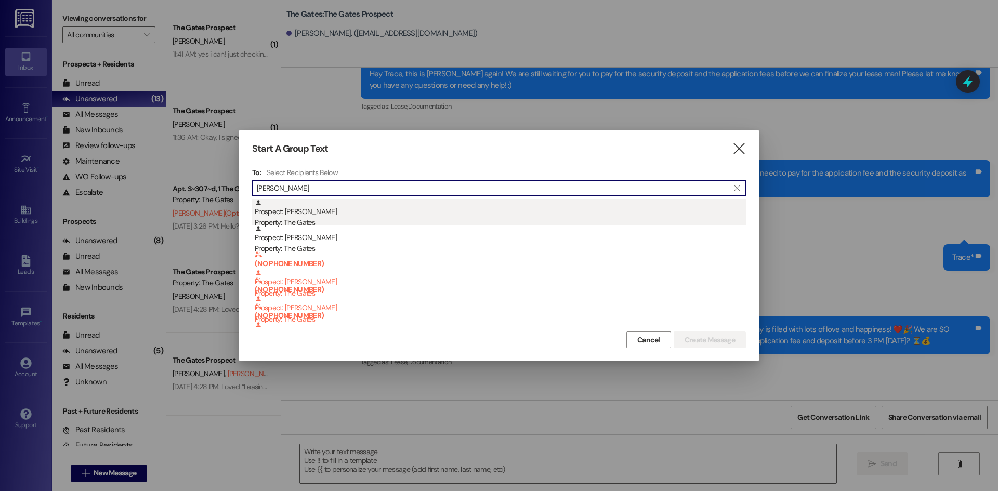
type input "[PERSON_NAME]"
click at [331, 201] on div "Prospect: [PERSON_NAME] Property: The Gates" at bounding box center [500, 214] width 491 height 30
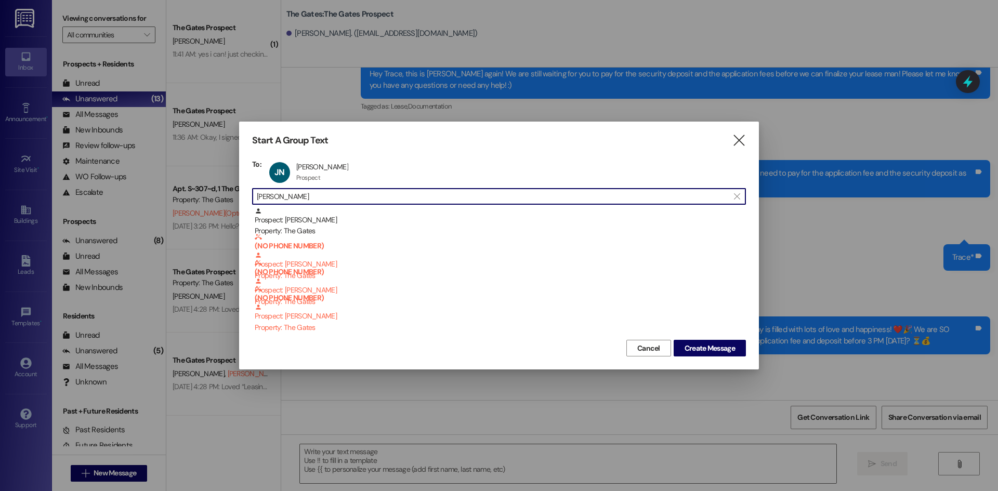
click at [292, 197] on input "[PERSON_NAME]" at bounding box center [493, 196] width 472 height 15
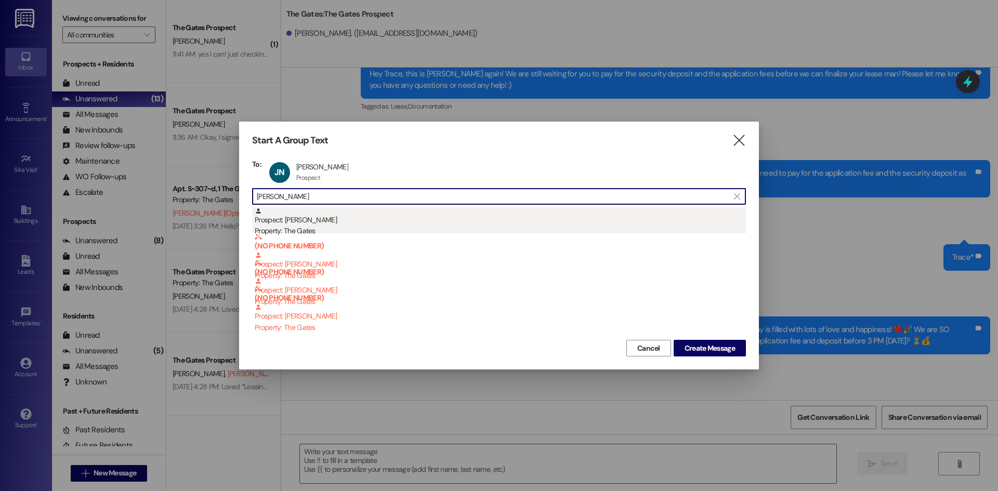
click at [313, 225] on div "Prospect: [PERSON_NAME] Property: The Gates" at bounding box center [500, 222] width 491 height 30
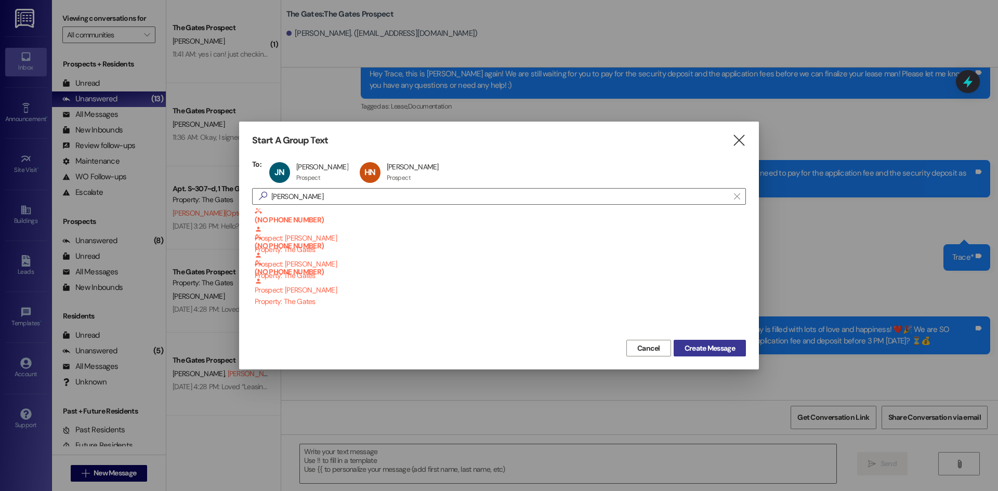
drag, startPoint x: 701, startPoint y: 349, endPoint x: 705, endPoint y: 357, distance: 8.4
click at [700, 349] on span "Create Message" at bounding box center [710, 348] width 50 height 11
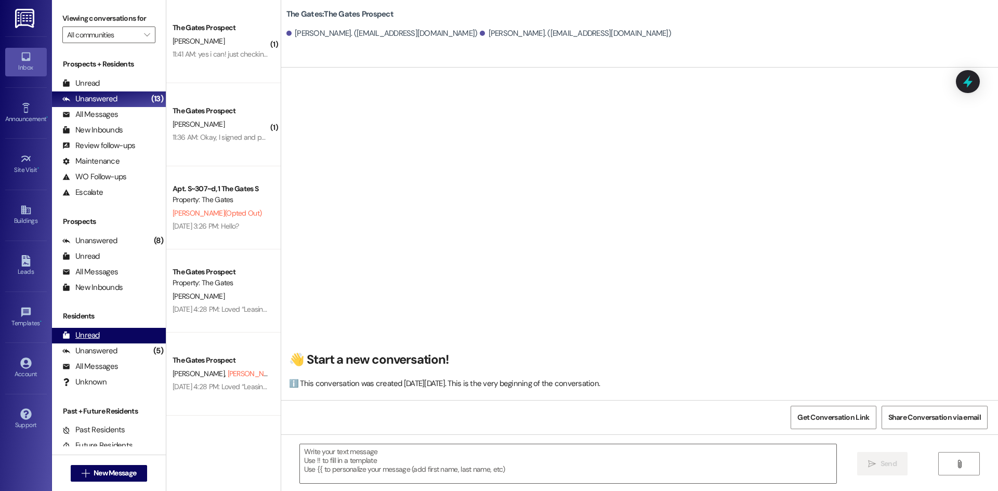
scroll to position [1, 0]
click at [394, 464] on textarea at bounding box center [568, 464] width 537 height 39
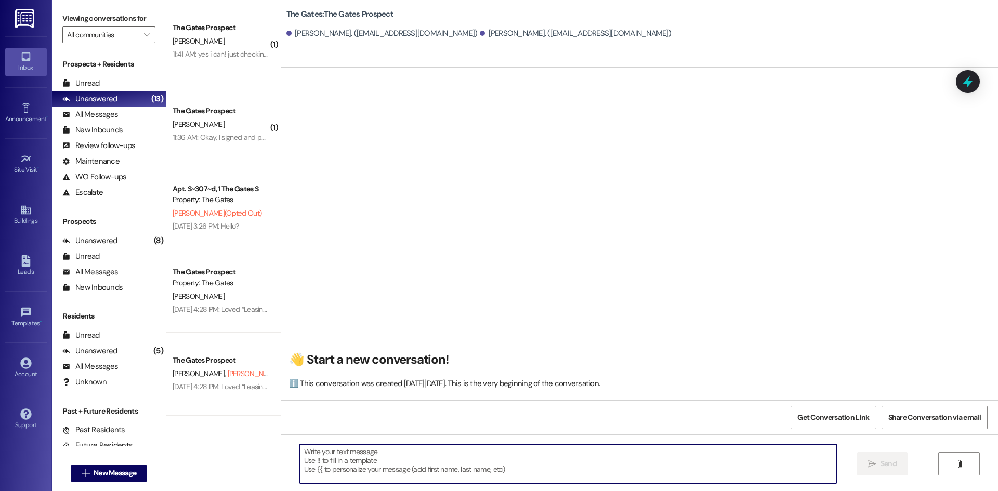
paste textarea "Hi [PERSON_NAME]! This is [PERSON_NAME] from The Gates! We are running a LIMITE…"
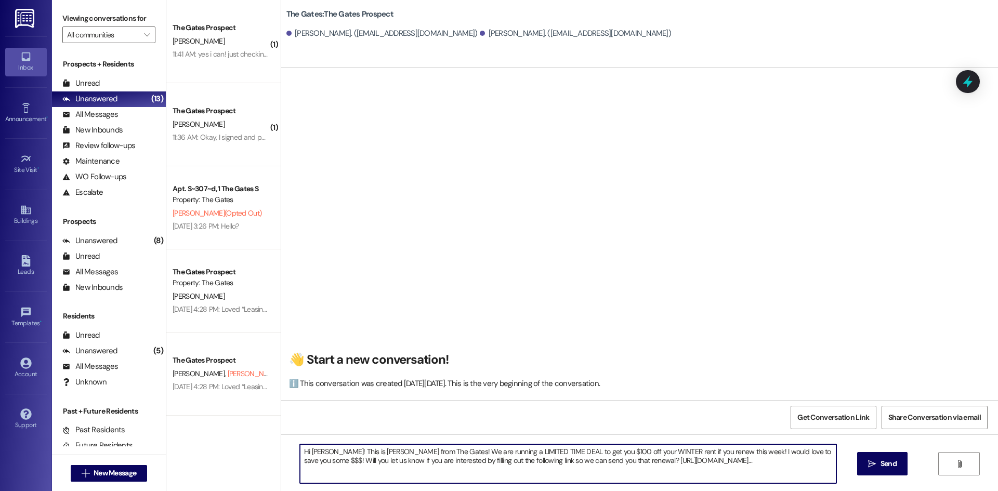
click at [327, 449] on textarea "Hi [PERSON_NAME]! This is [PERSON_NAME] from The Gates! We are running a LIMITE…" at bounding box center [568, 464] width 537 height 39
type textarea "Hi [PERSON_NAME] and [PERSON_NAME]! This is [PERSON_NAME] from The Gates! We ar…"
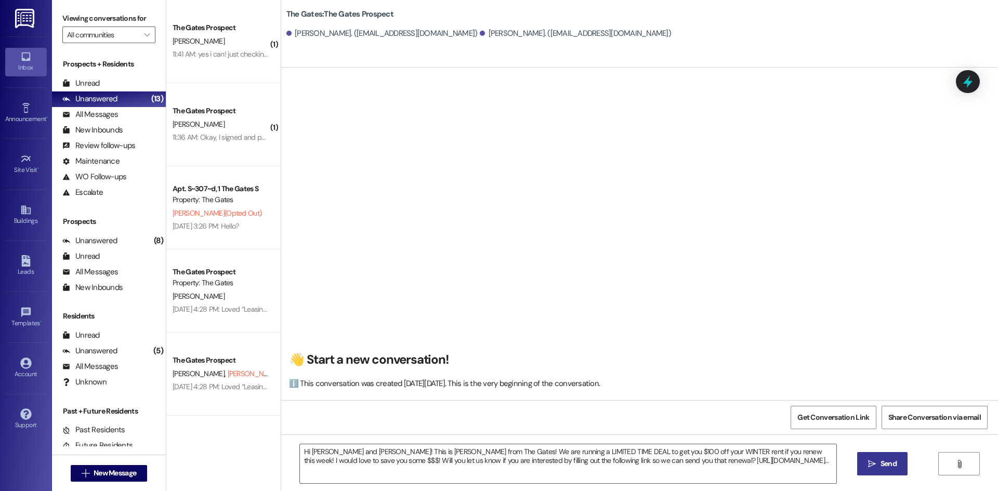
click at [879, 466] on span "Send" at bounding box center [889, 464] width 20 height 11
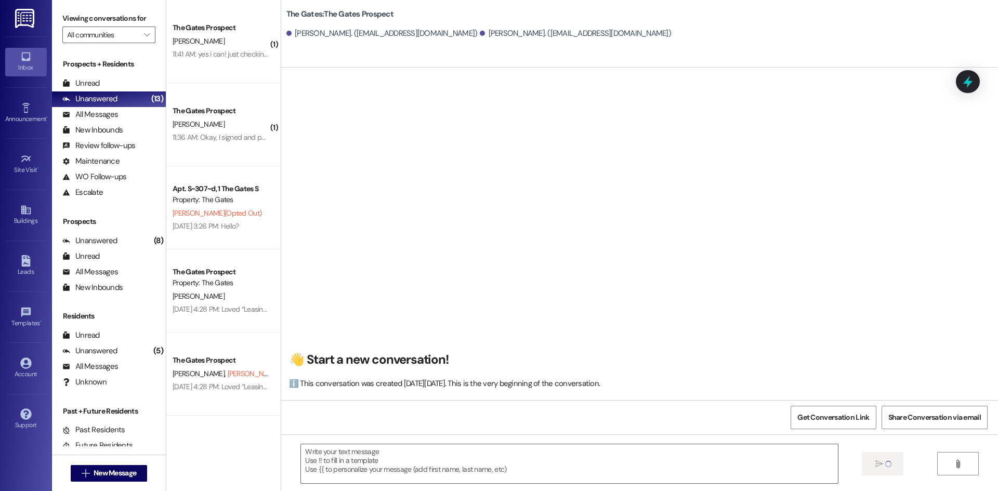
scroll to position [0, 0]
